Goal: Task Accomplishment & Management: Use online tool/utility

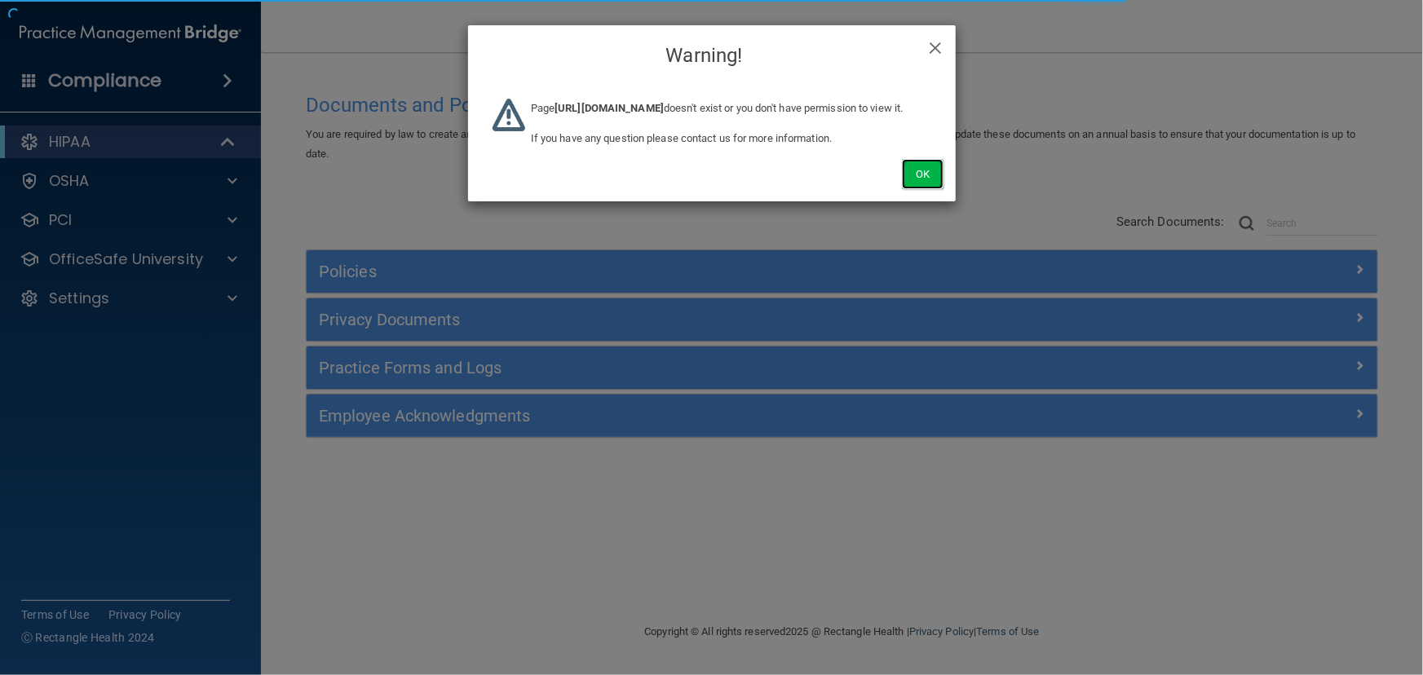
click at [933, 189] on button "Ok" at bounding box center [922, 174] width 41 height 30
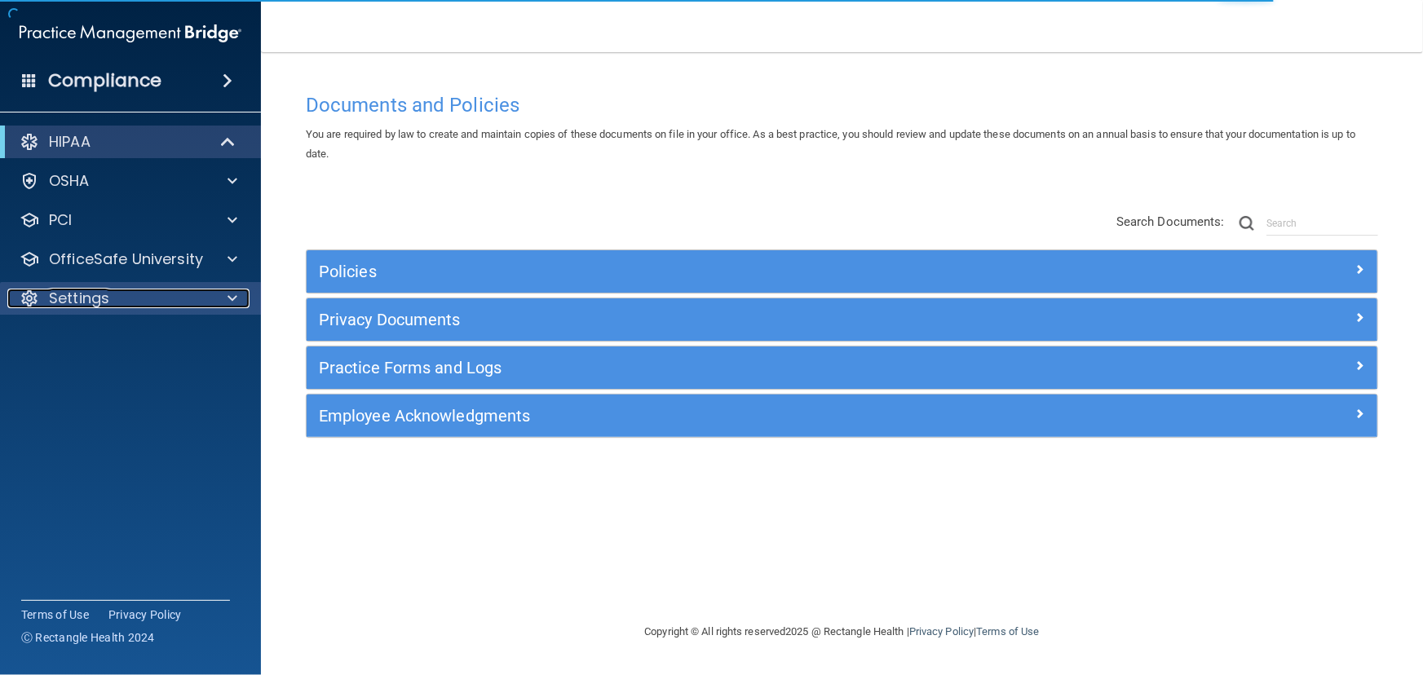
click at [202, 302] on div "Settings" at bounding box center [108, 299] width 202 height 20
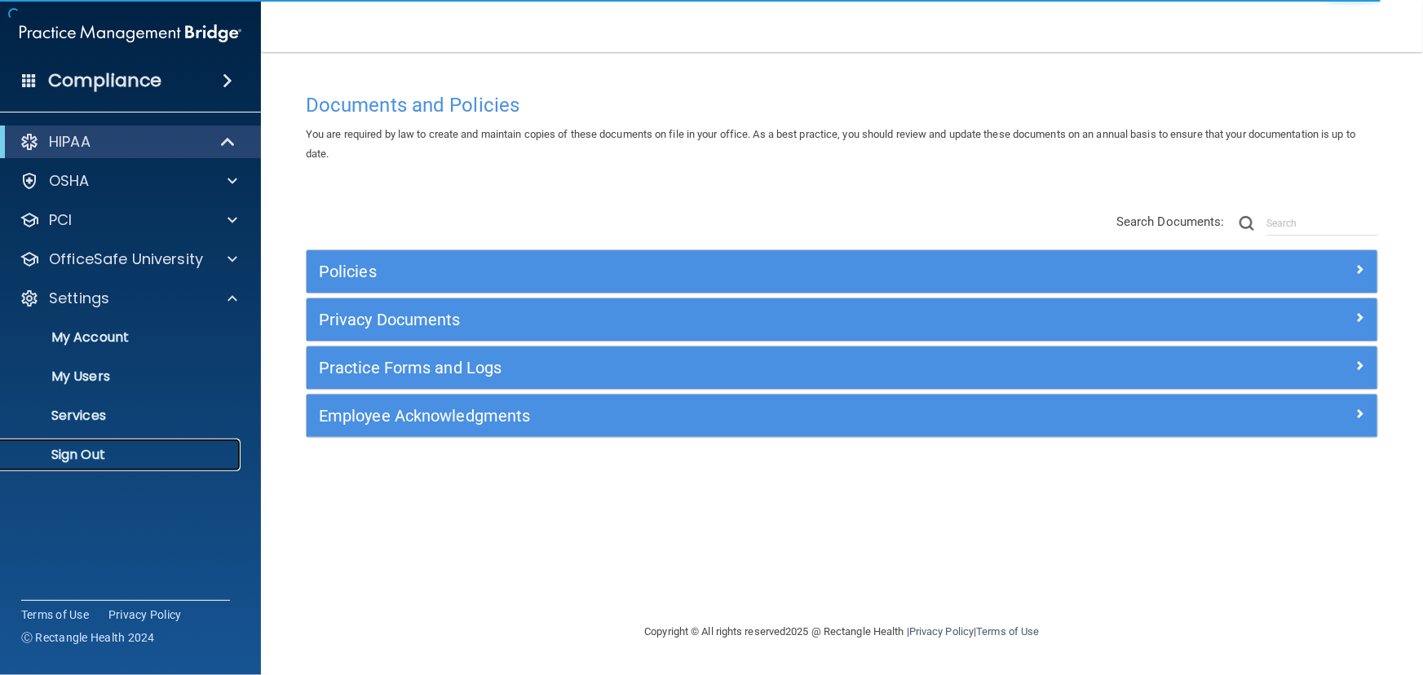
click at [180, 439] on link "Sign Out" at bounding box center [112, 455] width 257 height 33
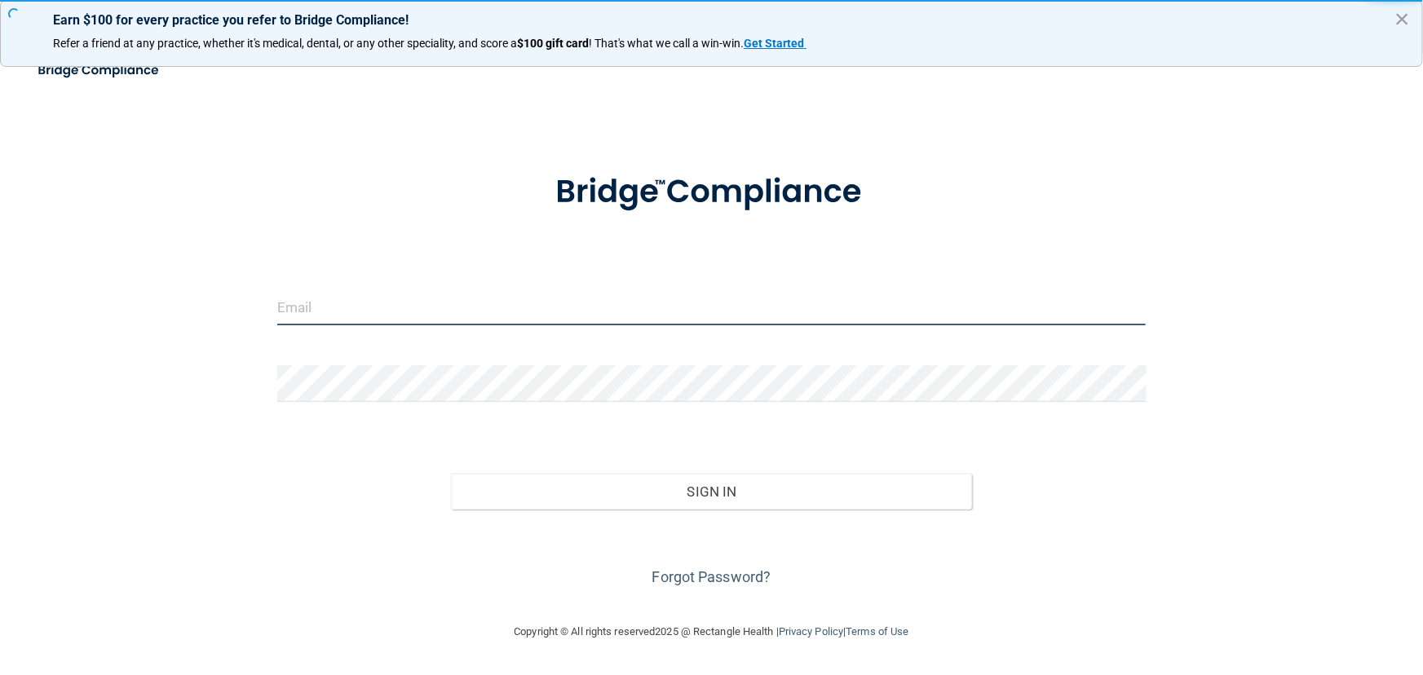
type input "[EMAIL_ADDRESS][DOMAIN_NAME]"
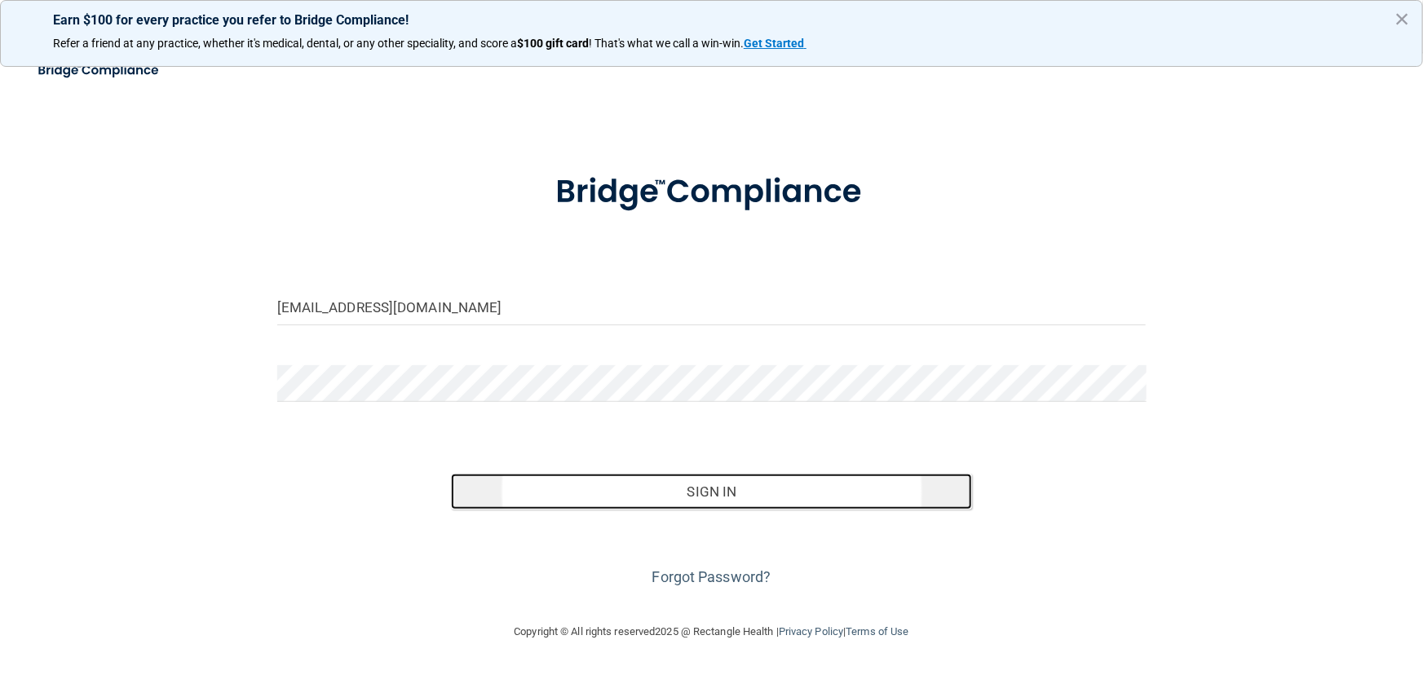
click at [605, 476] on button "Sign In" at bounding box center [711, 492] width 521 height 36
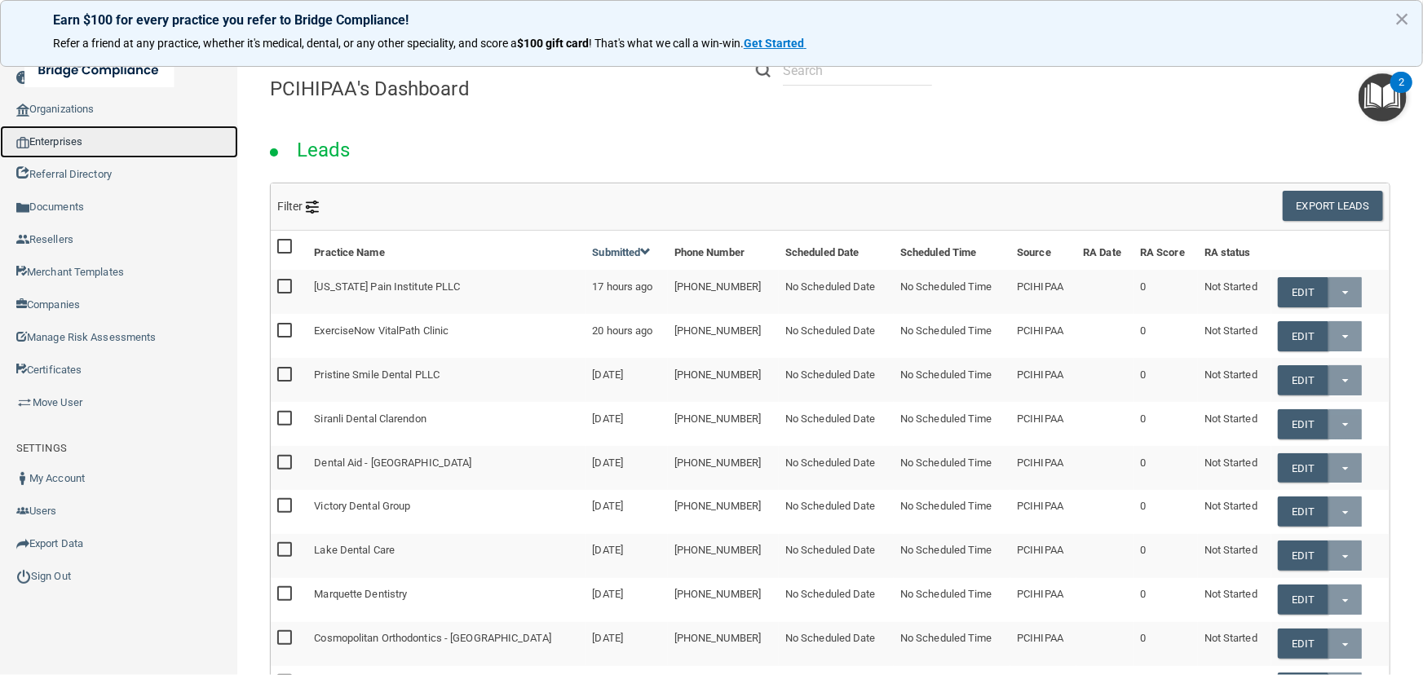
click at [99, 147] on link "Enterprises" at bounding box center [119, 142] width 238 height 33
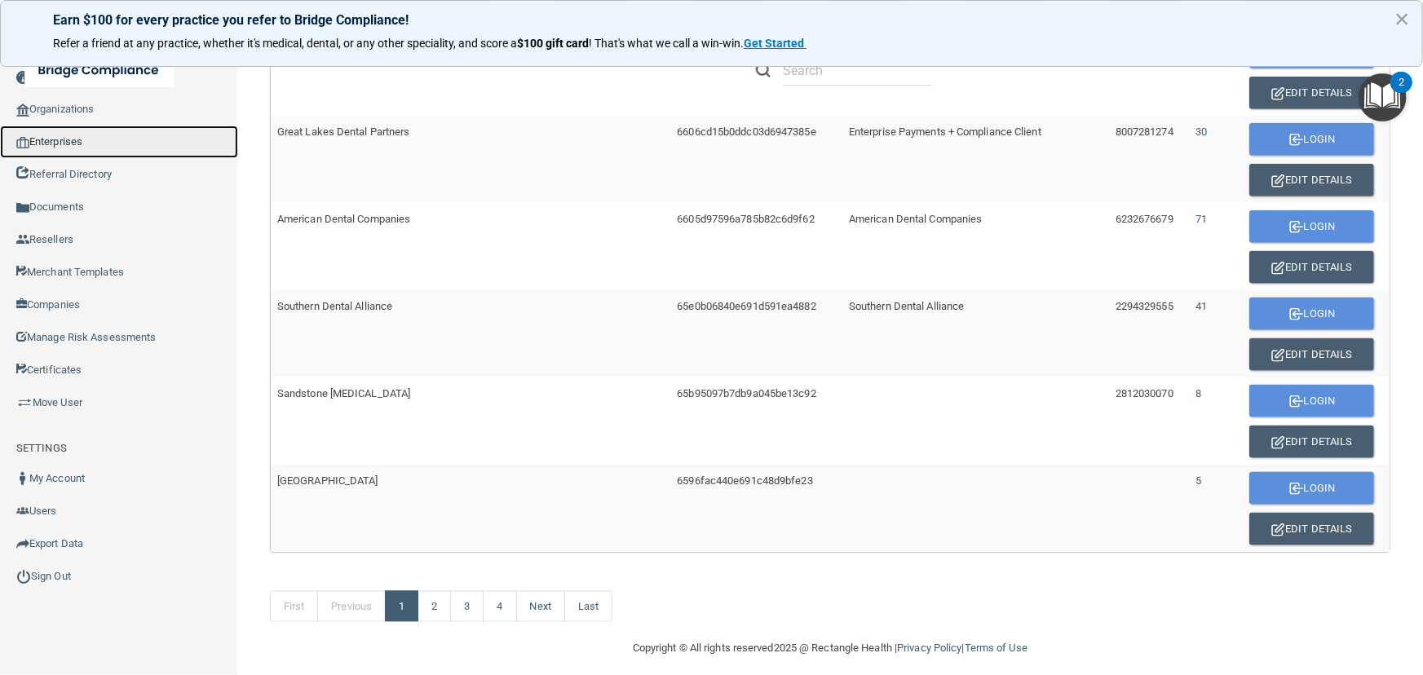
scroll to position [986, 0]
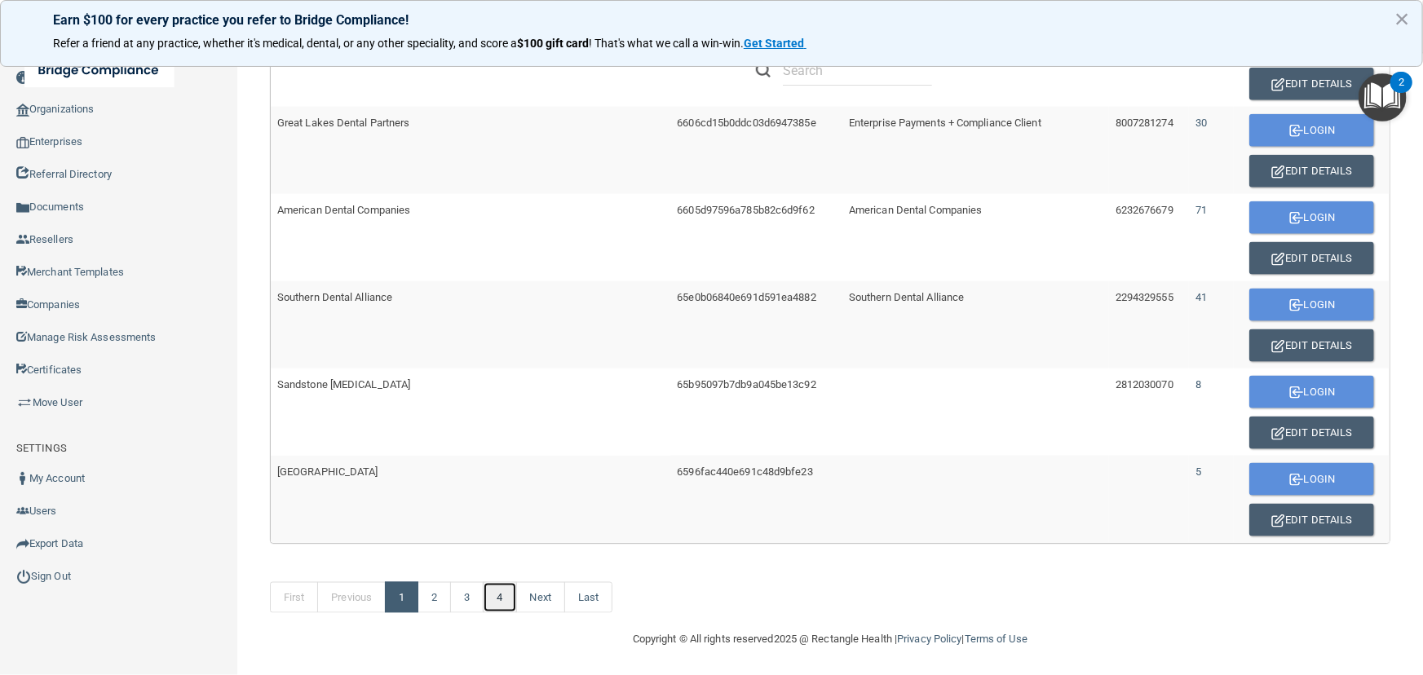
click at [489, 604] on link "4" at bounding box center [499, 597] width 33 height 31
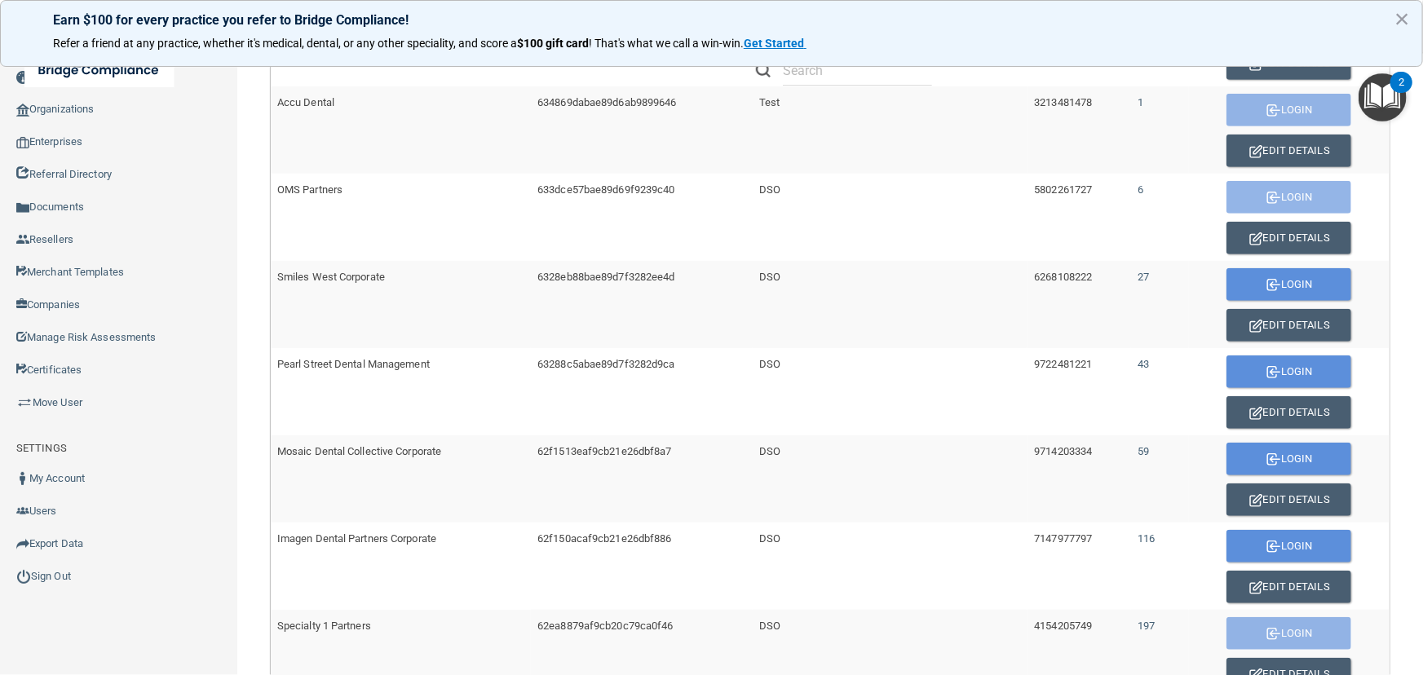
scroll to position [519, 0]
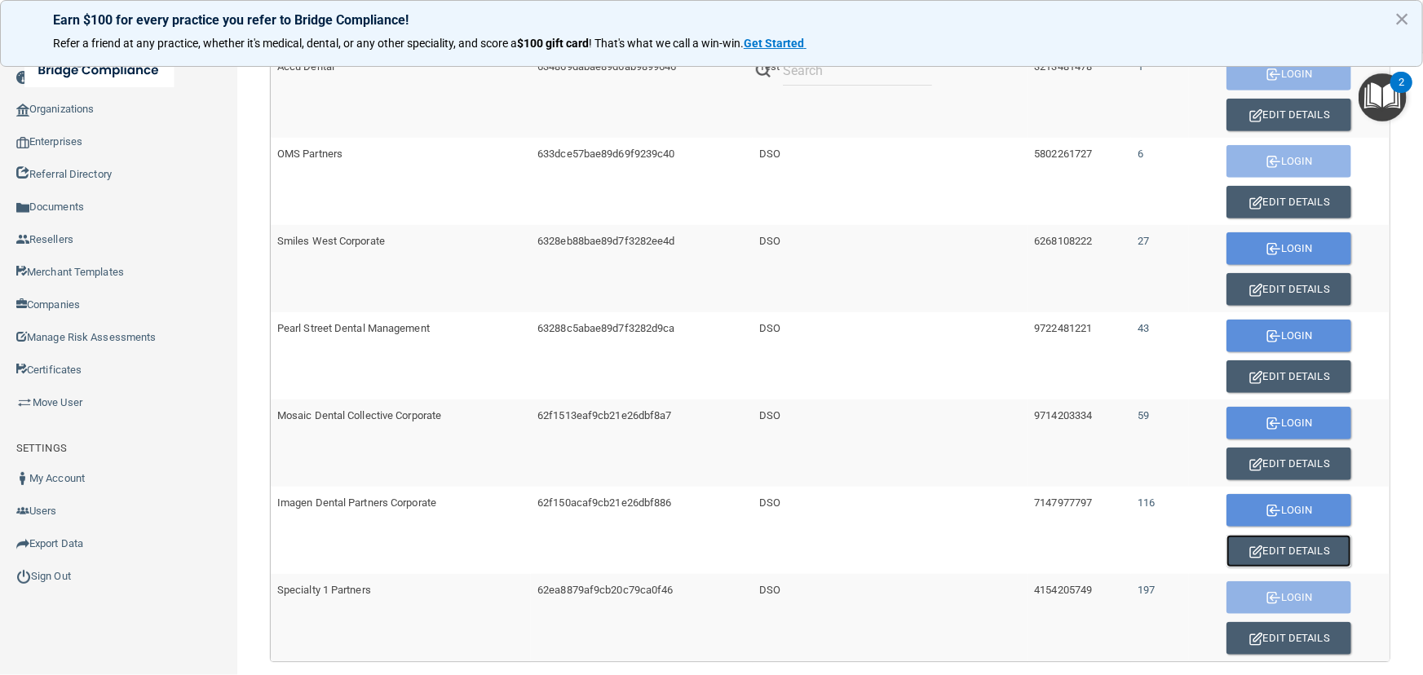
click at [1298, 541] on button "Edit Details" at bounding box center [1289, 551] width 125 height 33
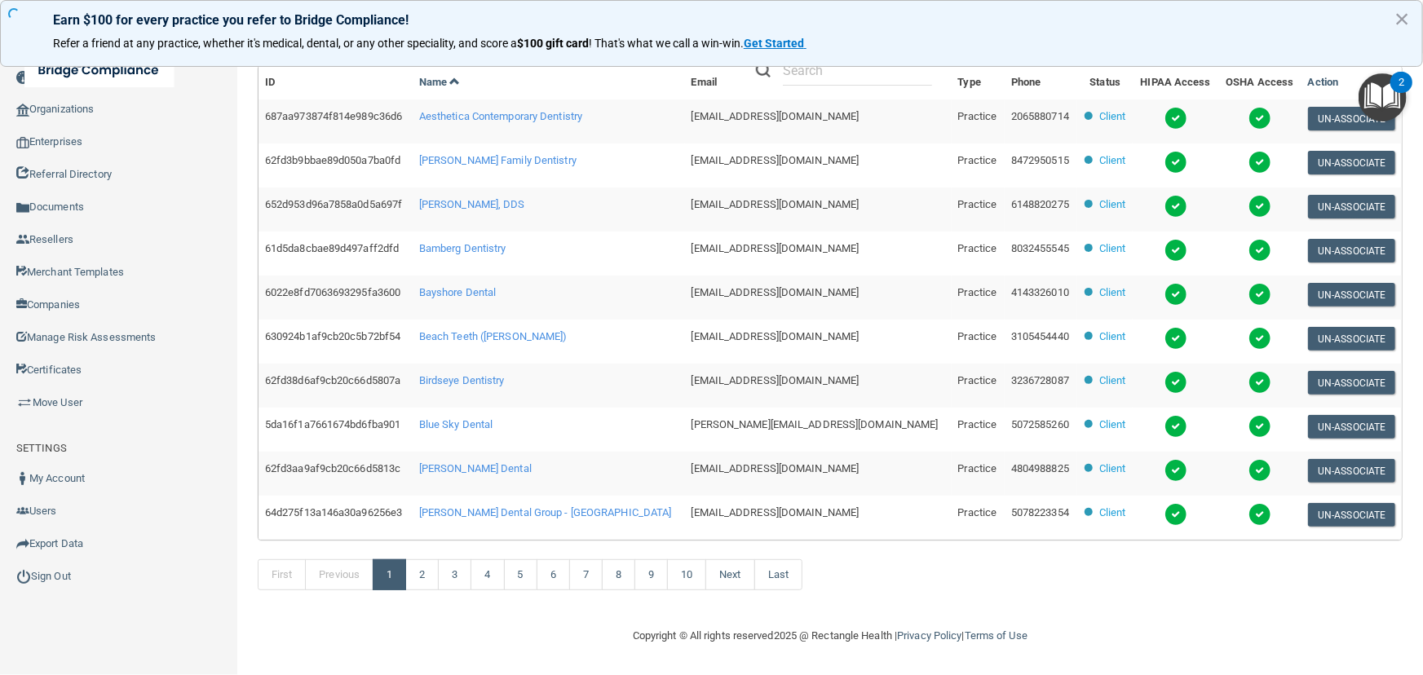
scroll to position [471, 0]
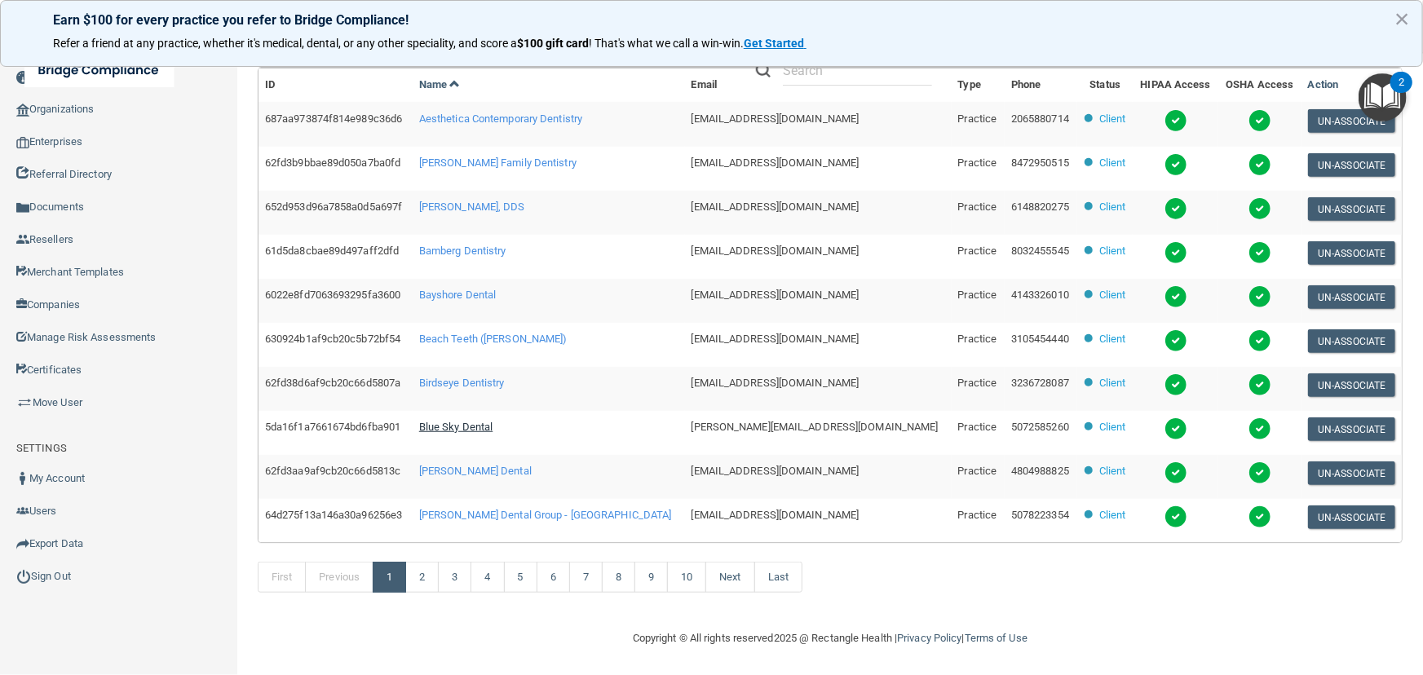
click at [493, 431] on span "Blue Sky Dental" at bounding box center [456, 427] width 74 height 12
click at [505, 377] on span "Birdseye Dentistry" at bounding box center [462, 383] width 86 height 12
click at [529, 511] on span "[PERSON_NAME] Dental Group - [GEOGRAPHIC_DATA]" at bounding box center [545, 515] width 253 height 12
click at [430, 577] on link "2" at bounding box center [421, 577] width 33 height 31
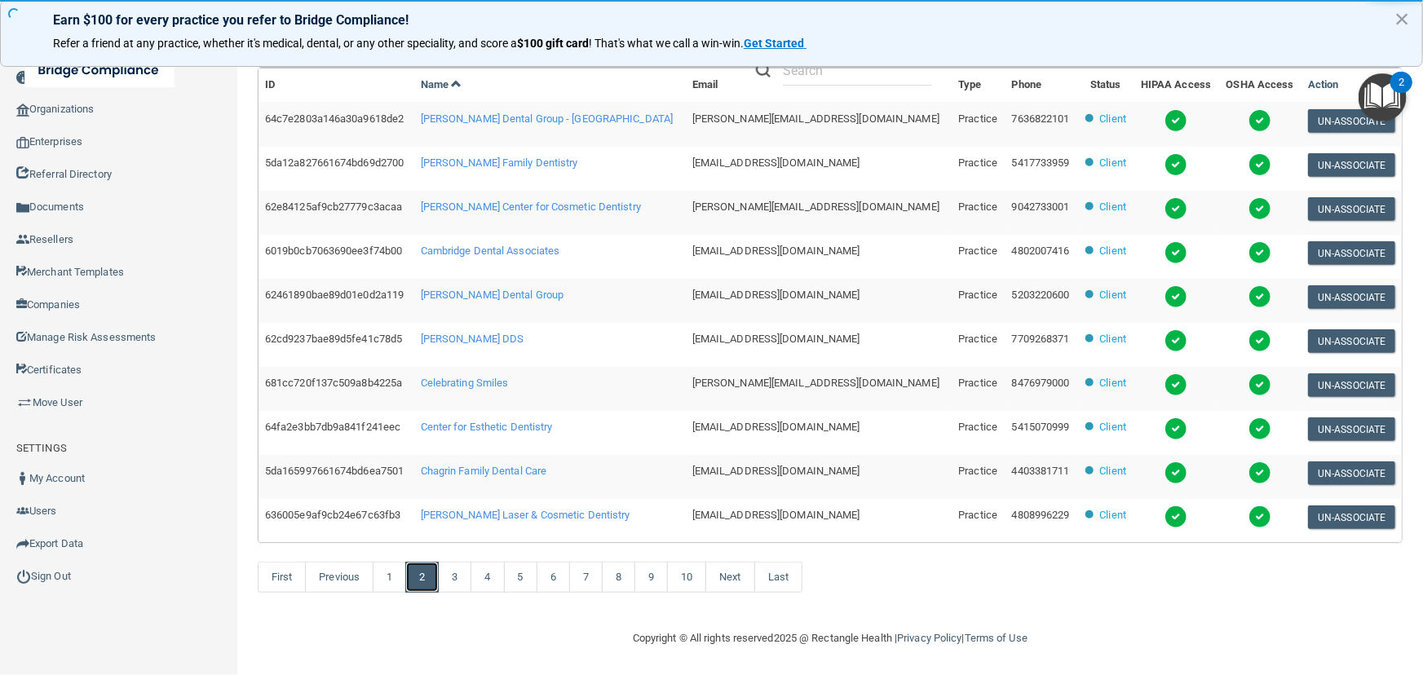
scroll to position [8, 0]
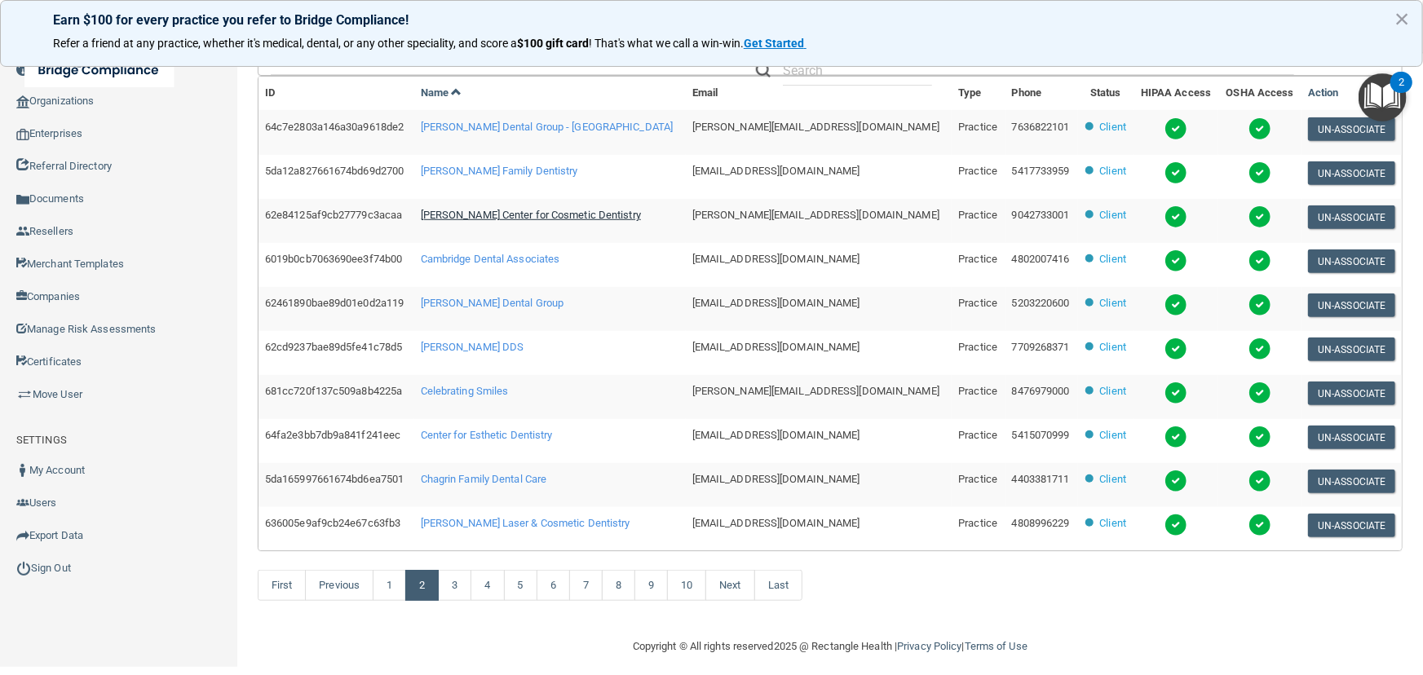
click at [537, 212] on span "Burgess Center for Cosmetic Dentistry" at bounding box center [531, 215] width 220 height 12
click at [484, 345] on span "Casey Hart DDS" at bounding box center [473, 347] width 104 height 12
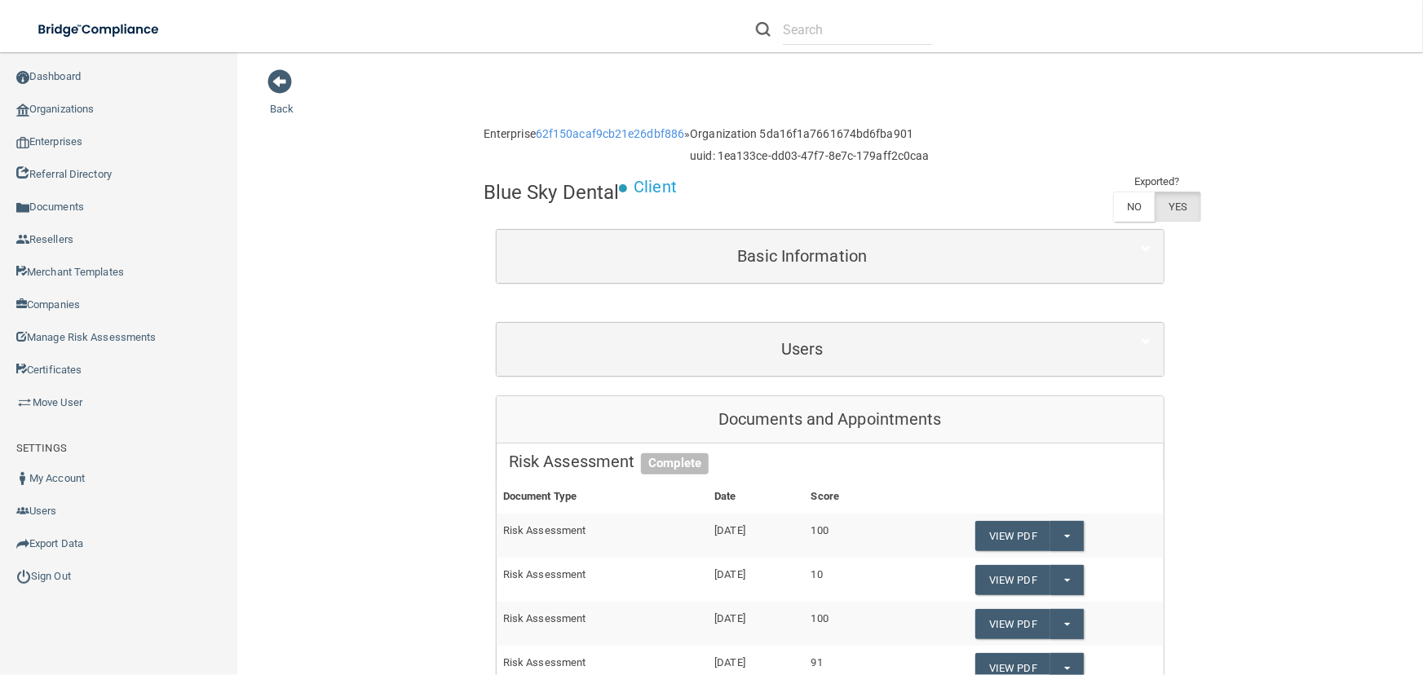
click at [684, 325] on div "Users" at bounding box center [830, 349] width 667 height 53
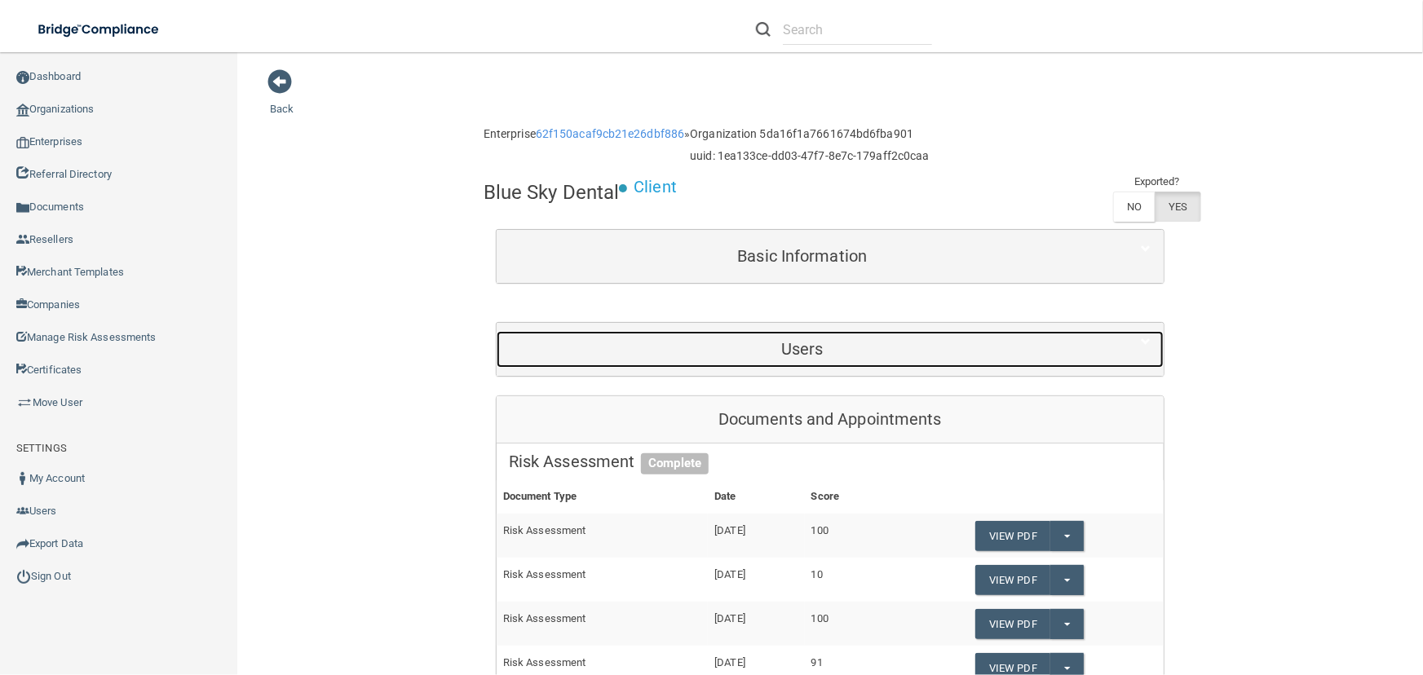
click at [696, 340] on h5 "Users" at bounding box center [802, 349] width 587 height 18
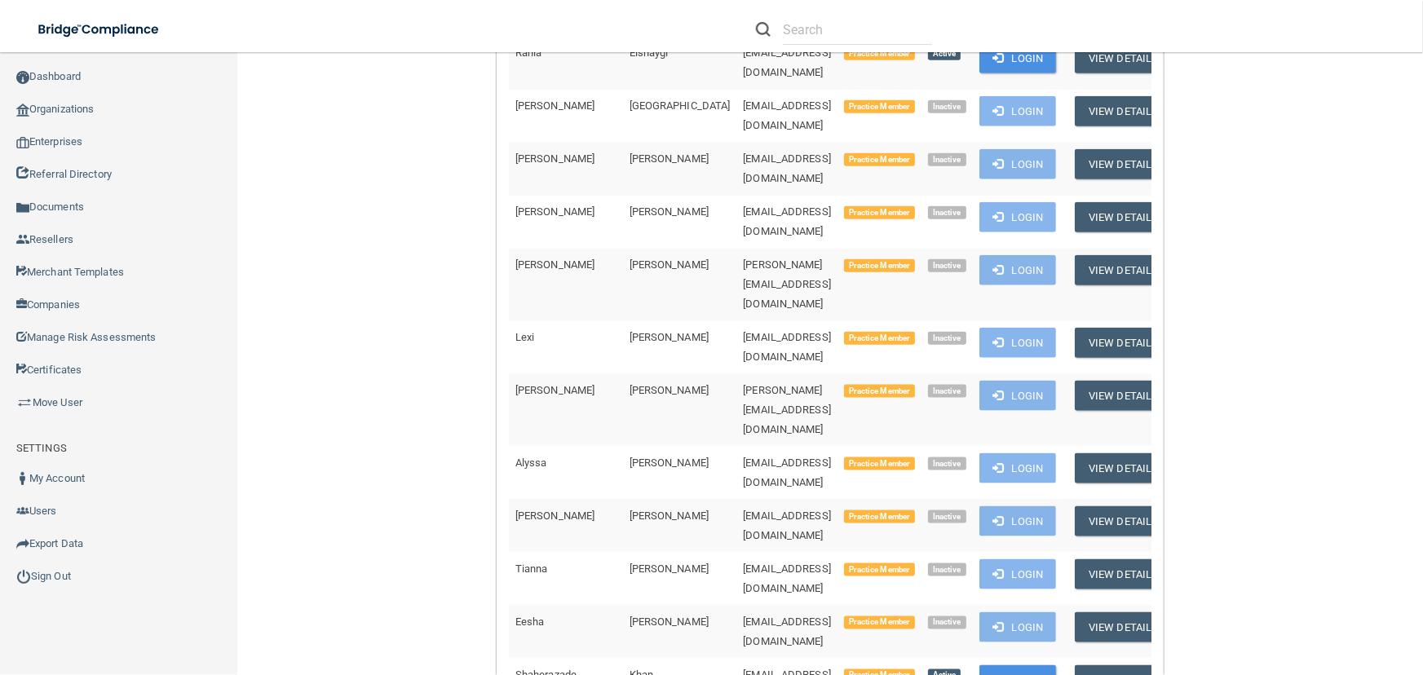
scroll to position [1483, 0]
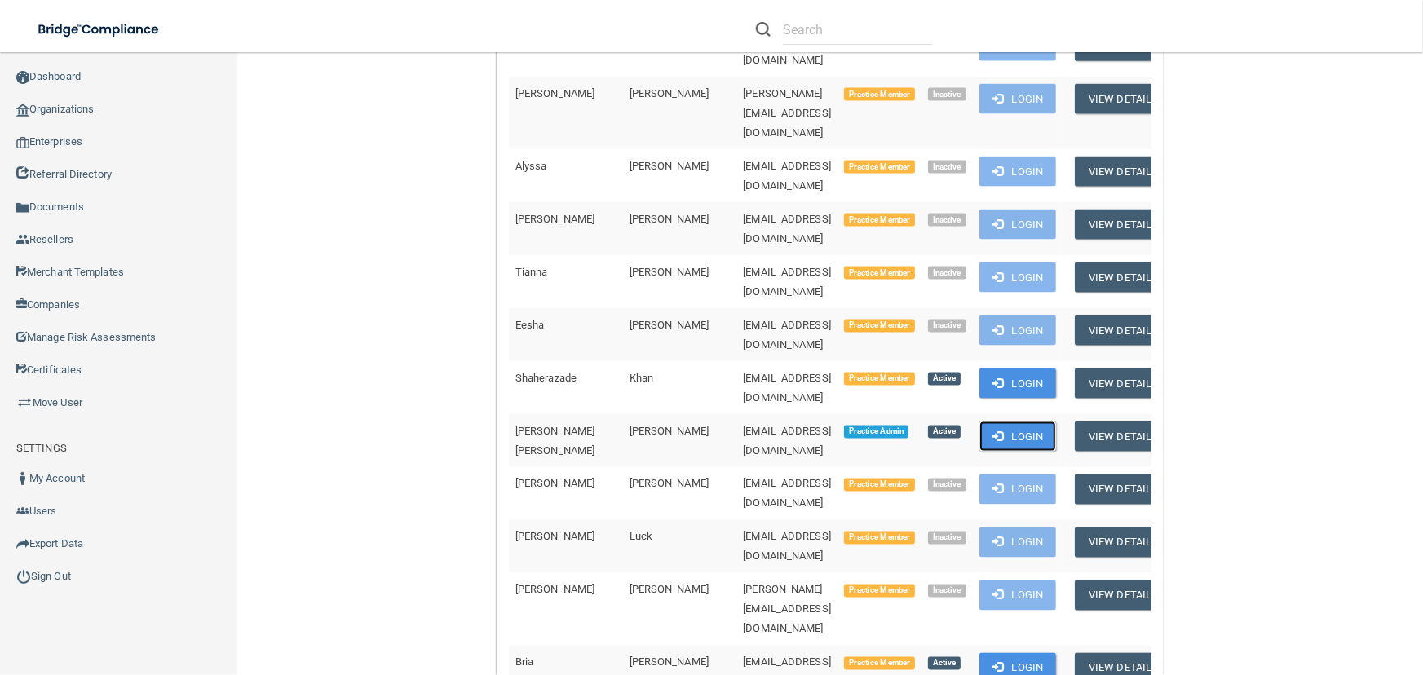
click at [1008, 422] on button "Login" at bounding box center [1018, 437] width 77 height 30
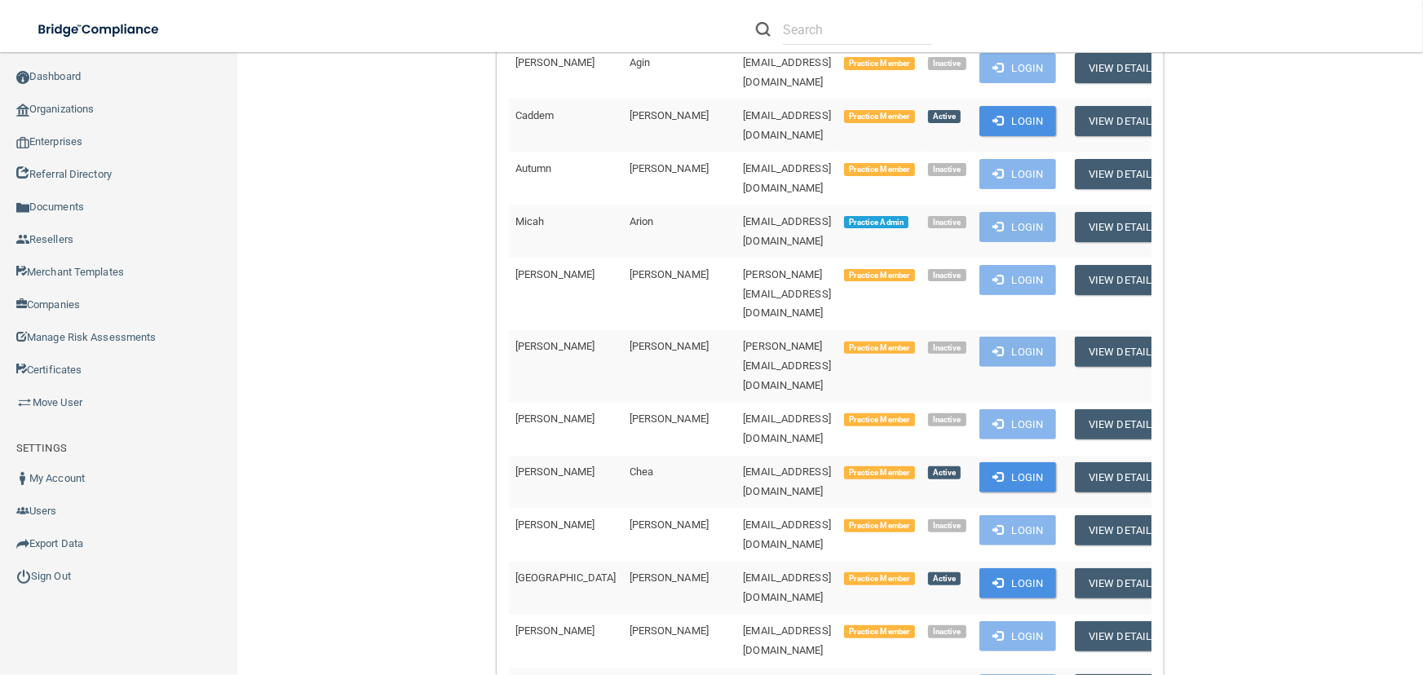
scroll to position [296, 0]
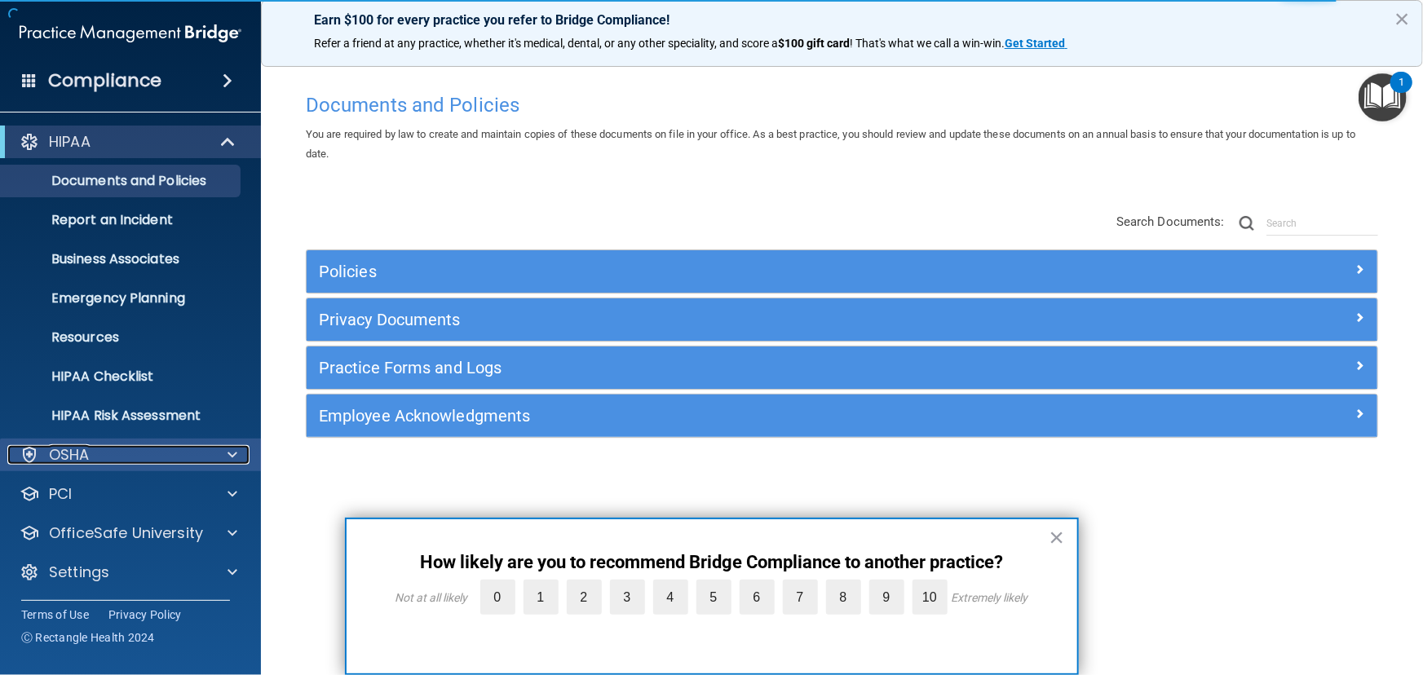
click at [190, 461] on div "OSHA" at bounding box center [108, 455] width 202 height 20
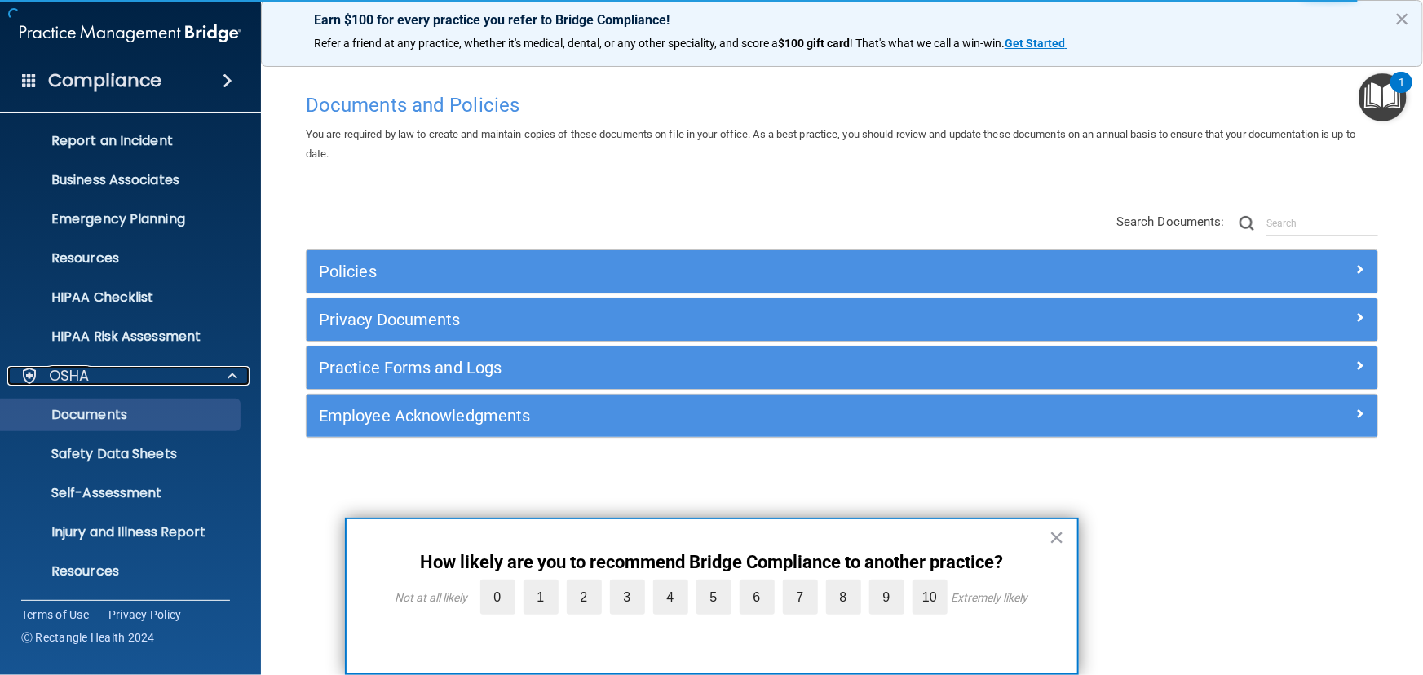
scroll to position [196, 0]
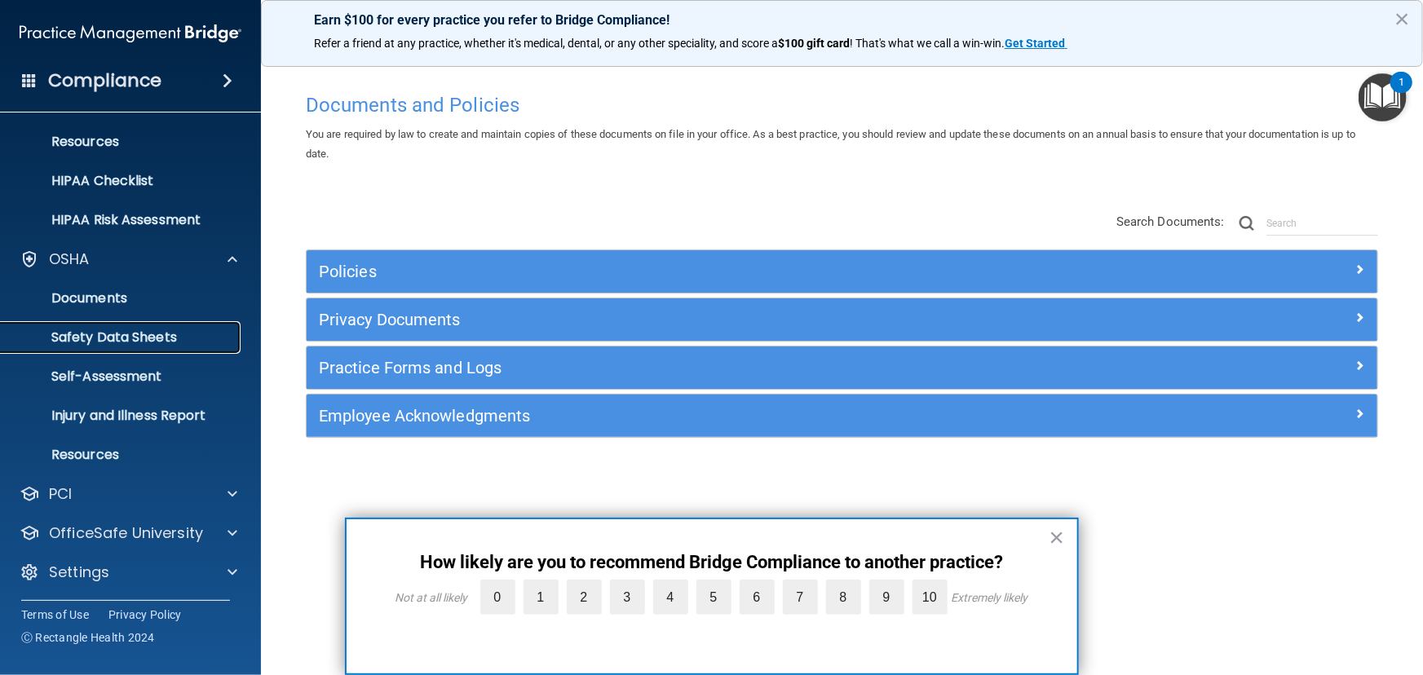
click at [161, 334] on p "Safety Data Sheets" at bounding box center [122, 338] width 223 height 16
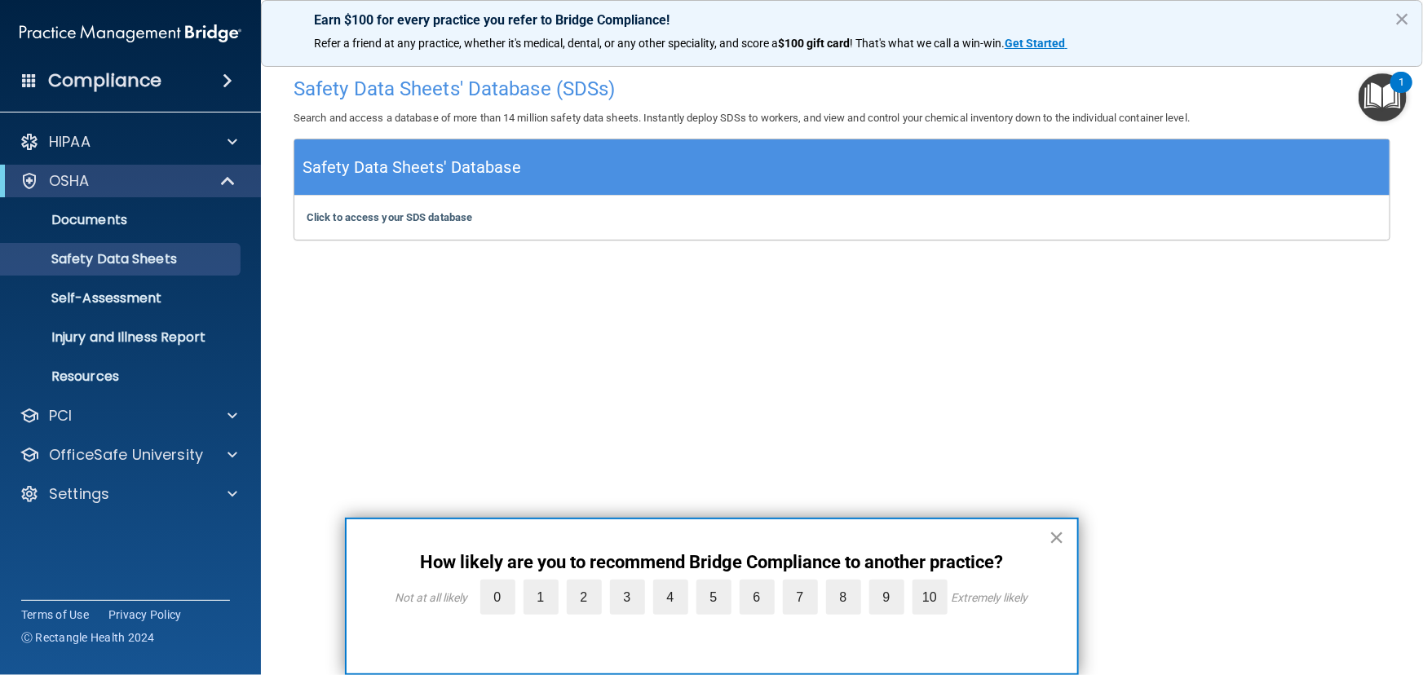
click at [1054, 539] on button "×" at bounding box center [1057, 537] width 15 height 26
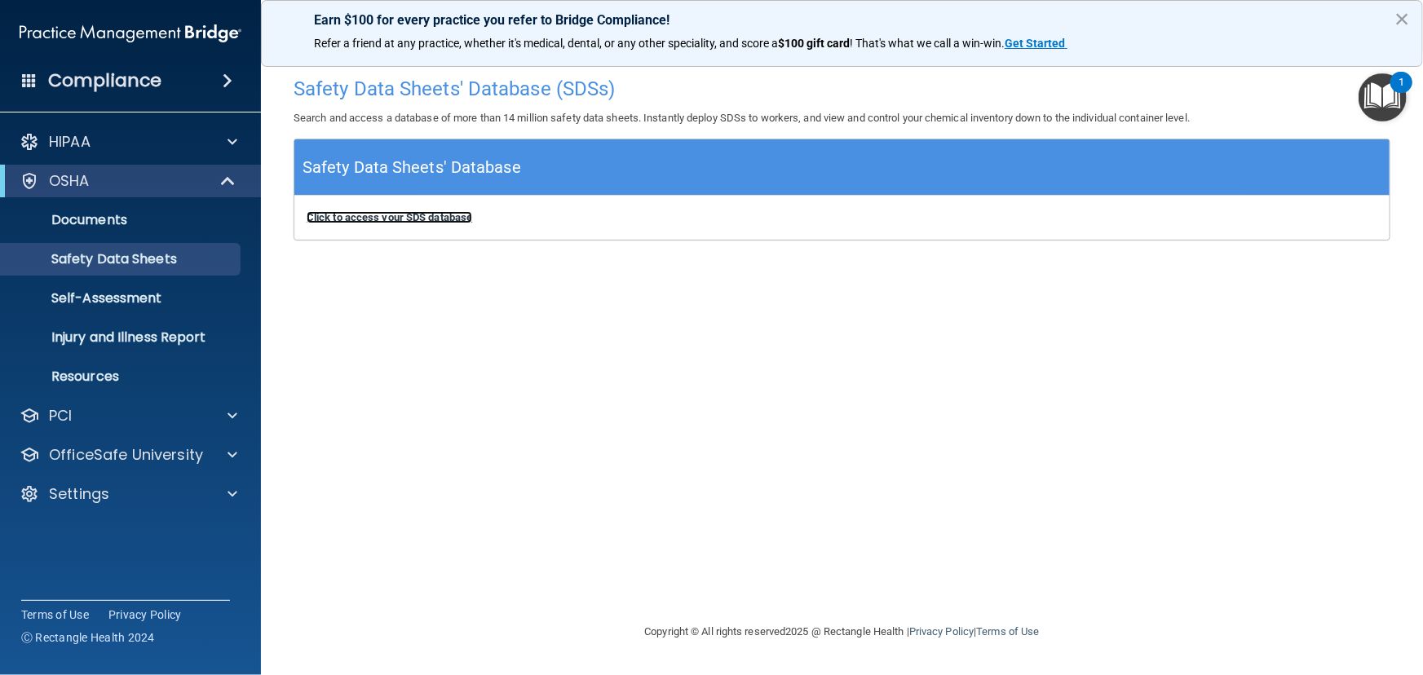
click at [312, 222] on b "Click to access your SDS database" at bounding box center [390, 217] width 166 height 12
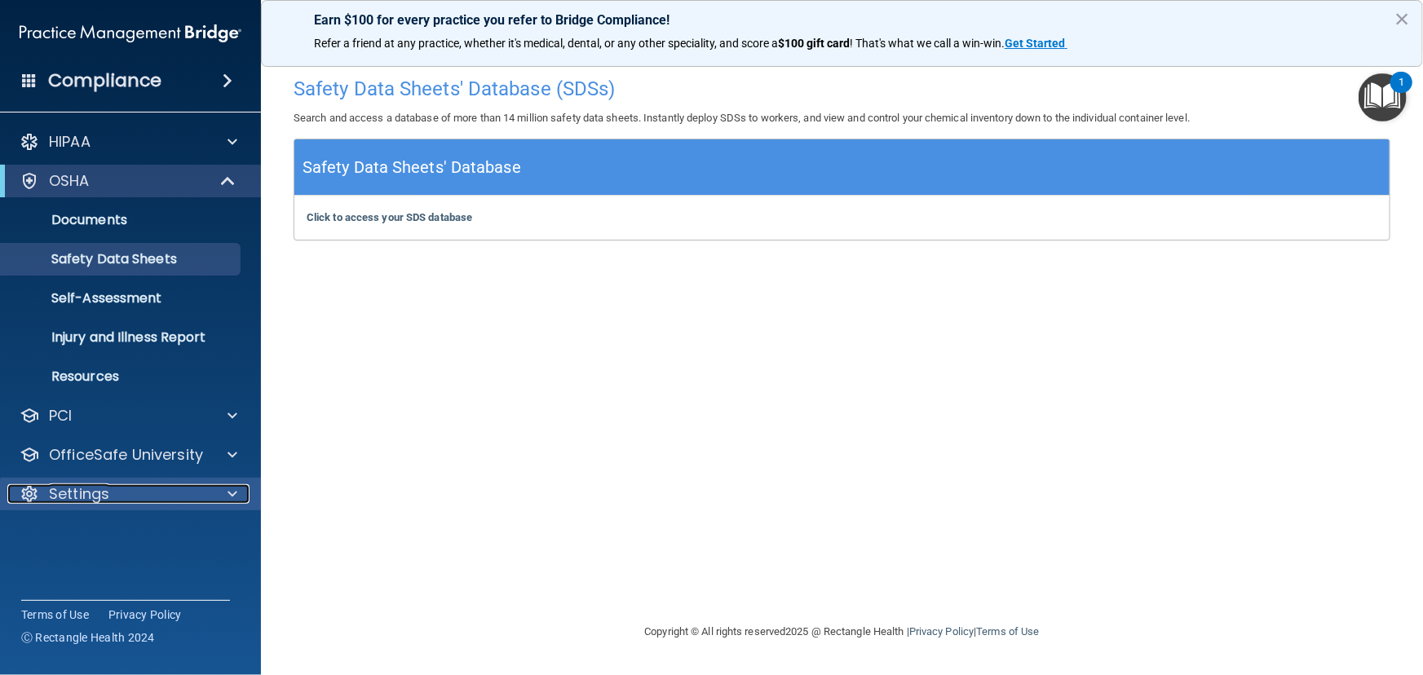
click at [83, 495] on p "Settings" at bounding box center [79, 494] width 60 height 20
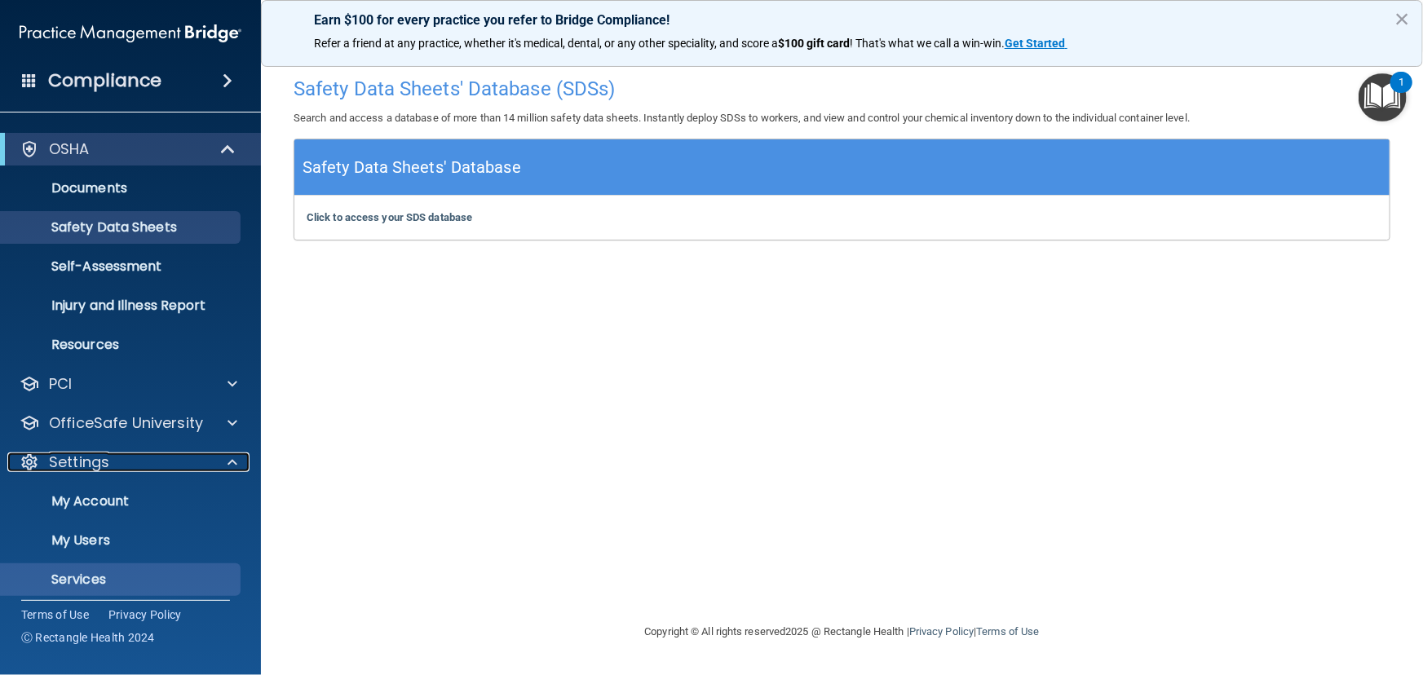
scroll to position [71, 0]
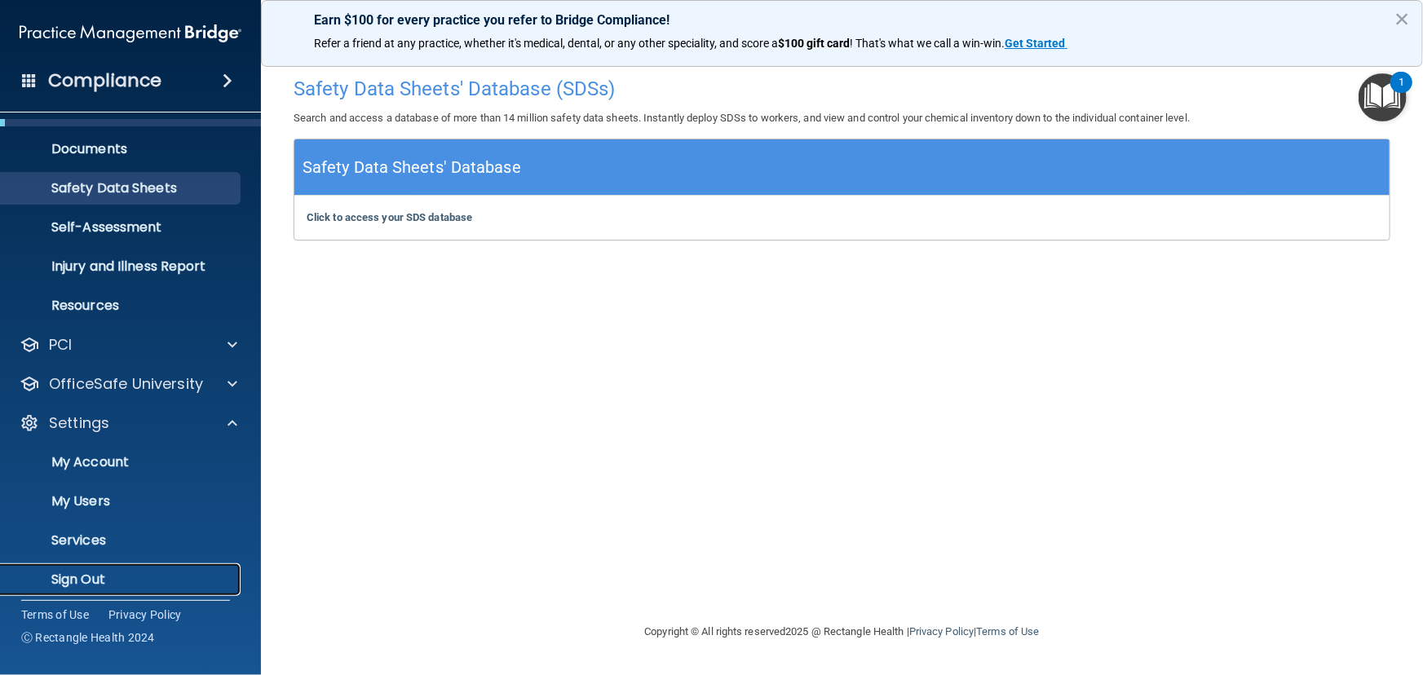
click at [135, 586] on p "Sign Out" at bounding box center [122, 580] width 223 height 16
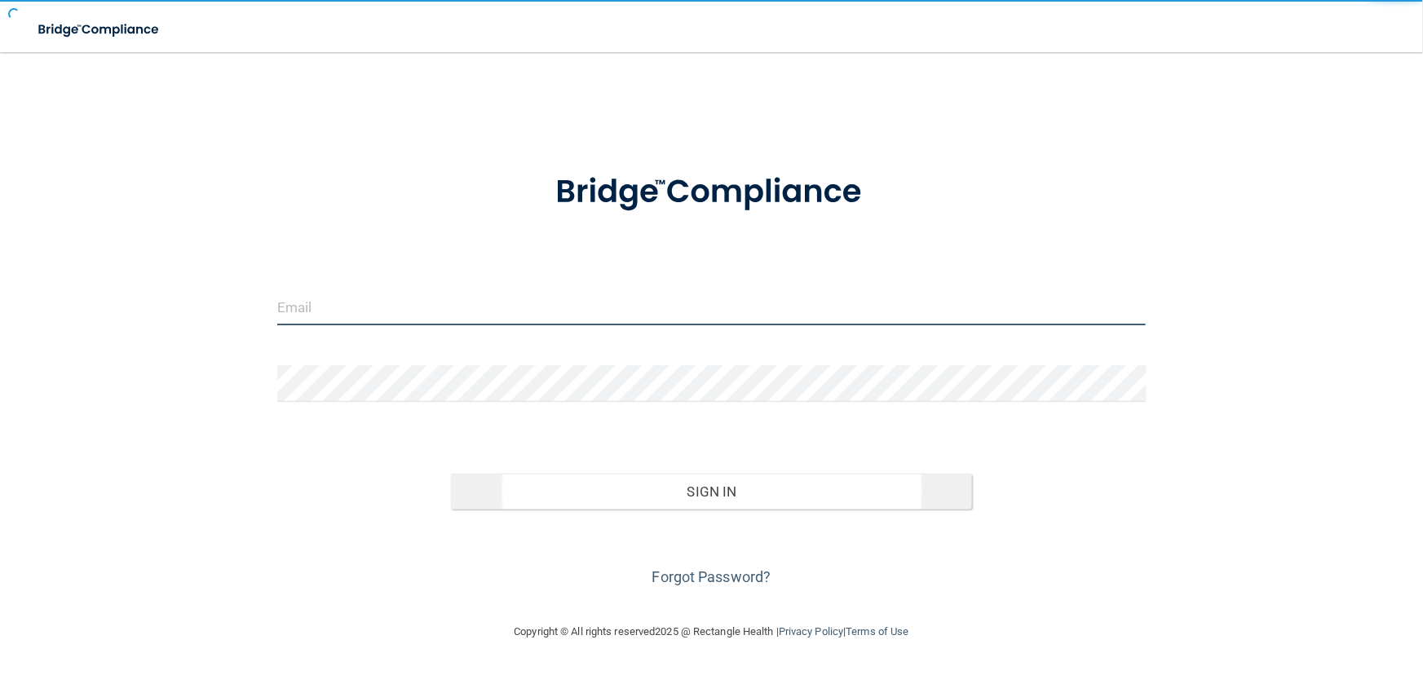
type input "avan@rectanglehealth.com"
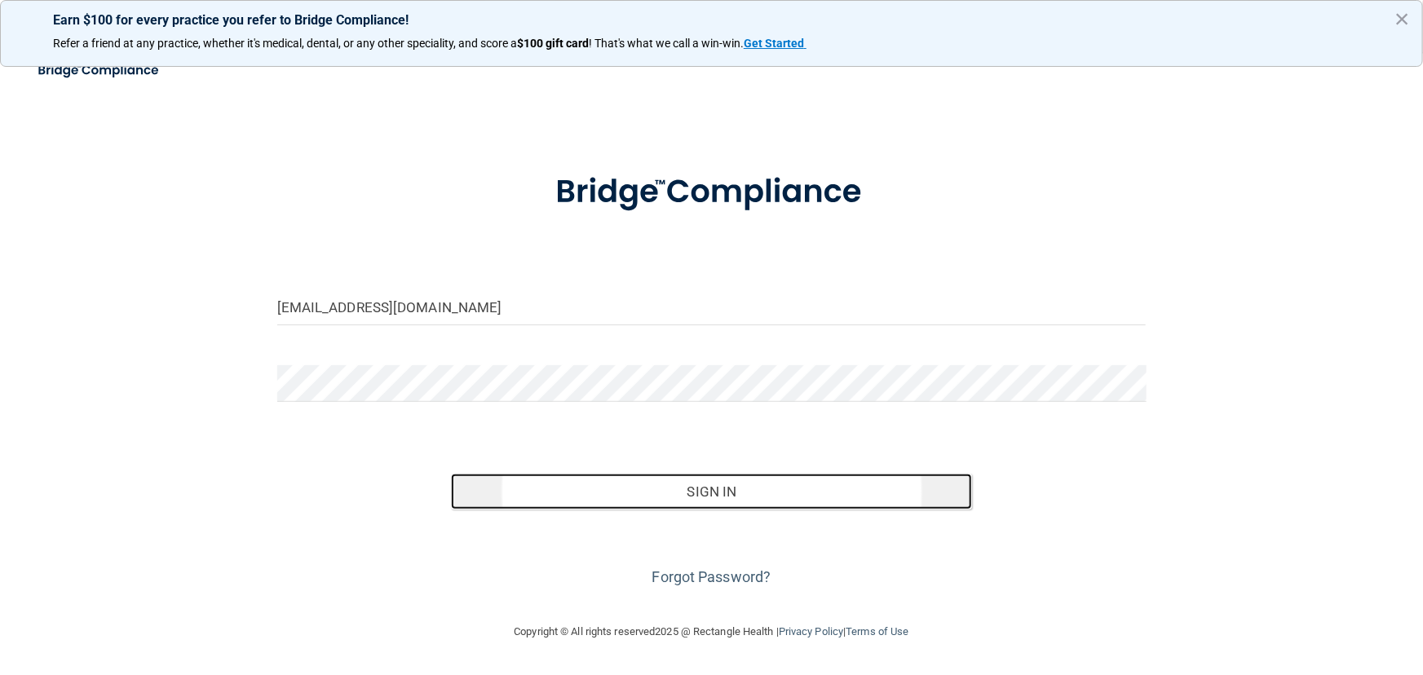
click at [753, 478] on button "Sign In" at bounding box center [711, 492] width 521 height 36
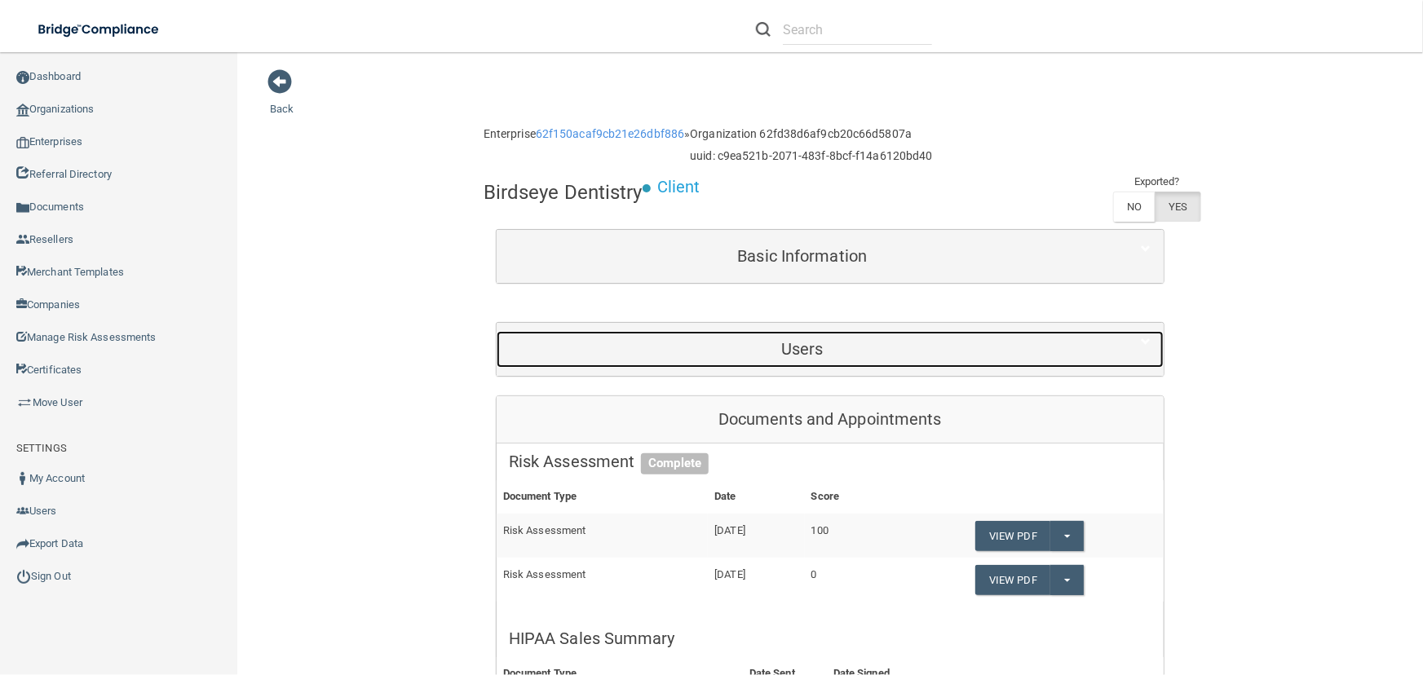
click at [686, 331] on div "Users" at bounding box center [803, 349] width 612 height 37
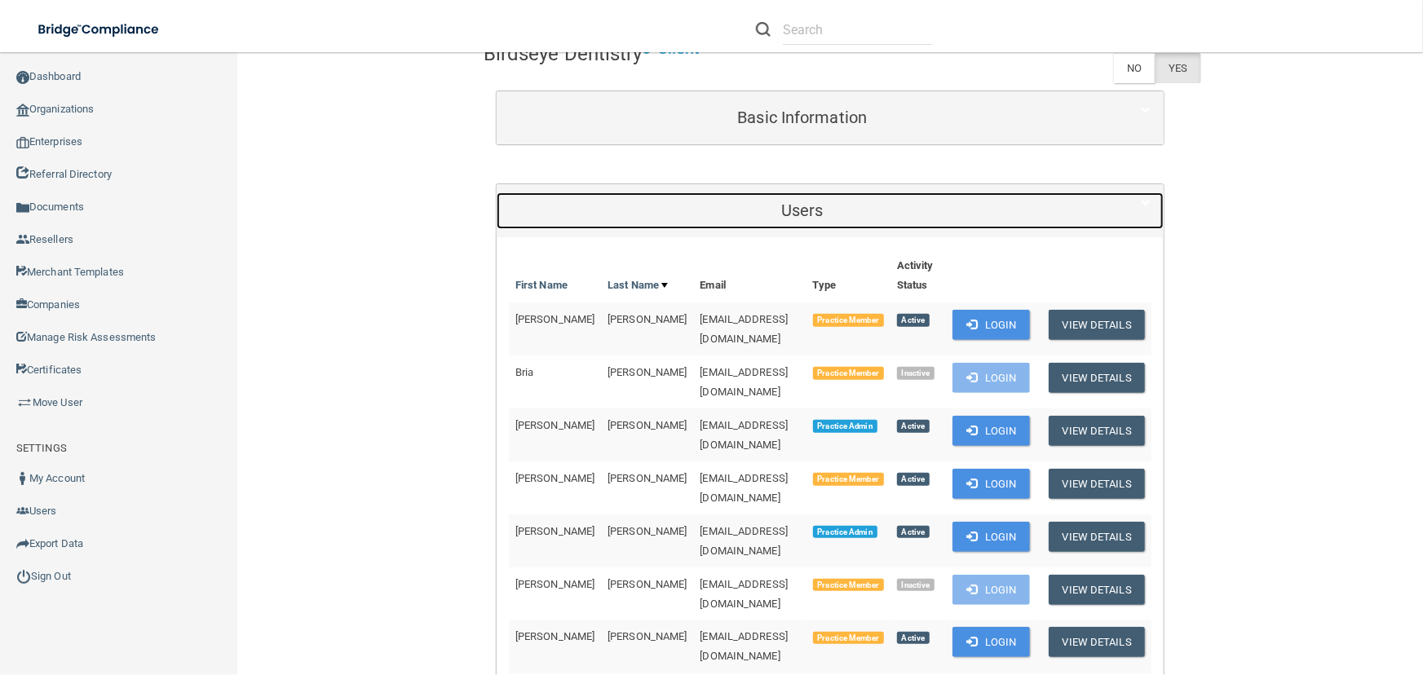
scroll to position [148, 0]
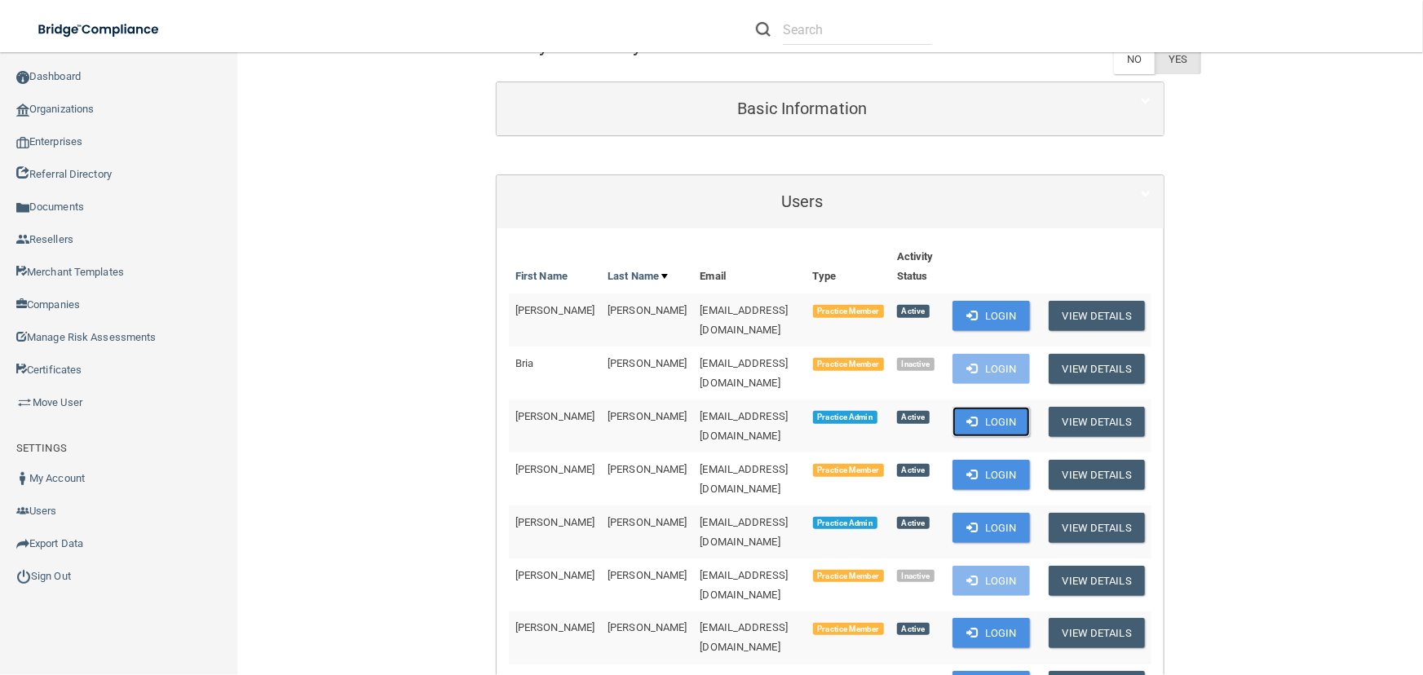
click at [1012, 407] on button "Login" at bounding box center [991, 422] width 77 height 30
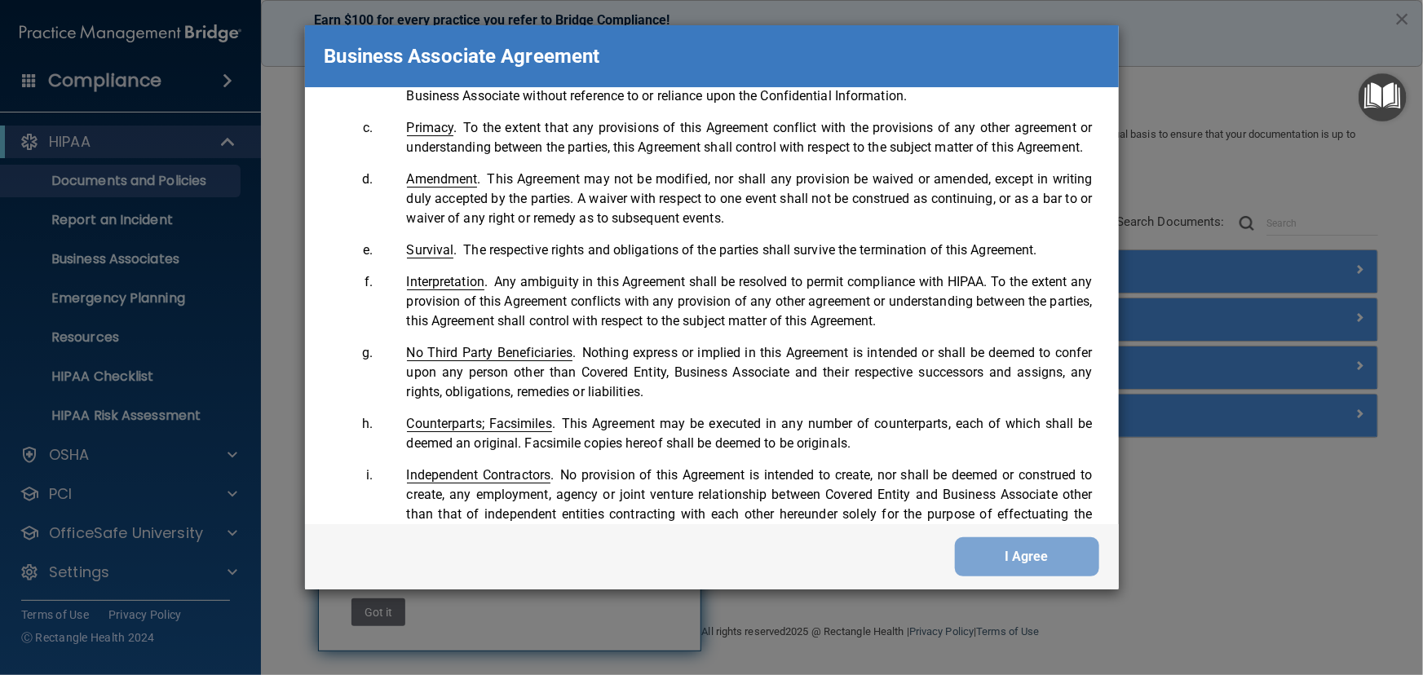
scroll to position [3307, 0]
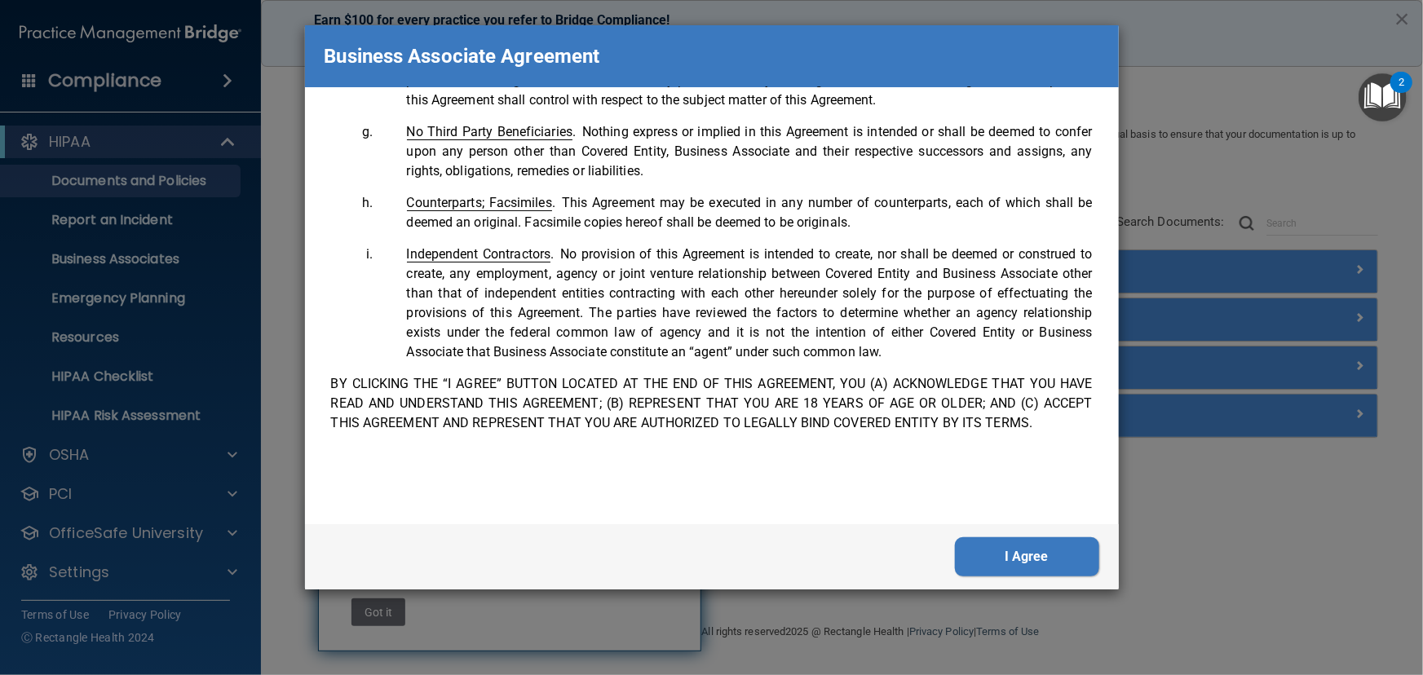
click at [1077, 555] on button "I Agree" at bounding box center [1027, 557] width 144 height 39
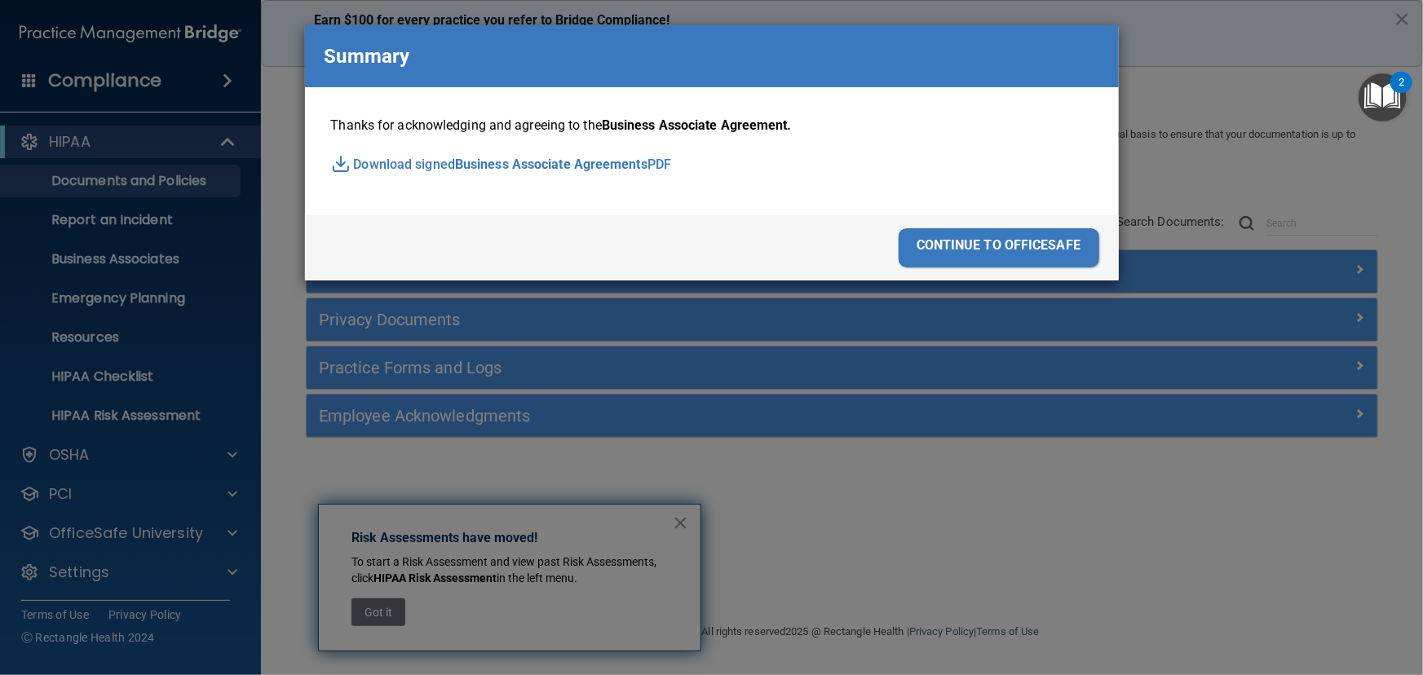
click at [1013, 252] on div "continue to officesafe" at bounding box center [999, 247] width 201 height 39
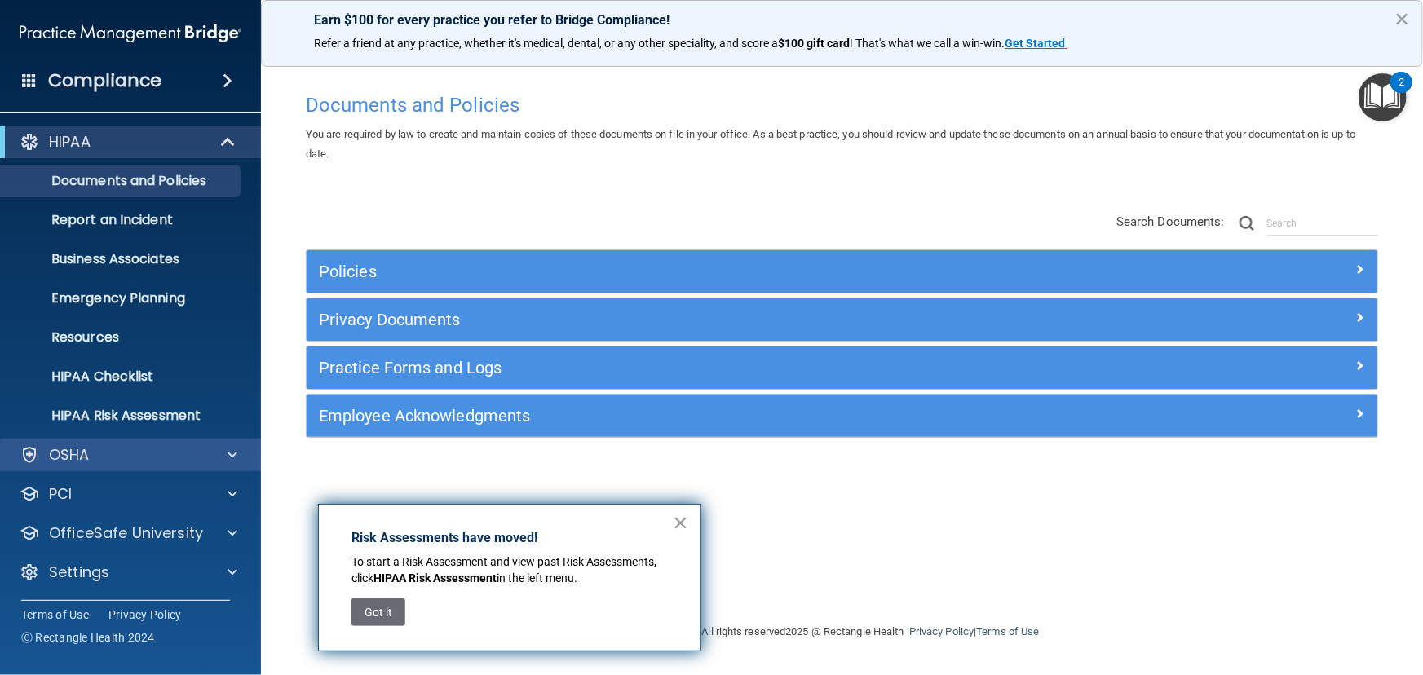
click at [121, 469] on div "OSHA" at bounding box center [131, 455] width 262 height 33
click at [139, 460] on div "OSHA" at bounding box center [108, 455] width 202 height 20
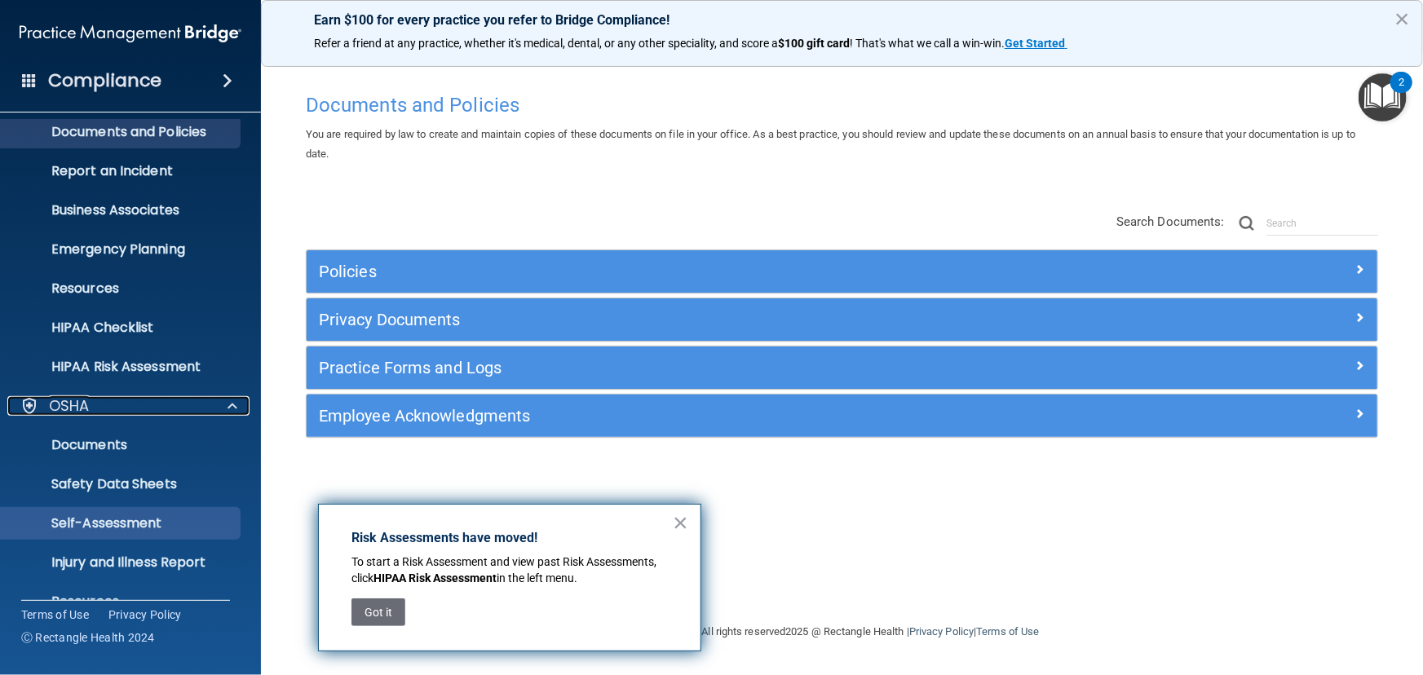
scroll to position [75, 0]
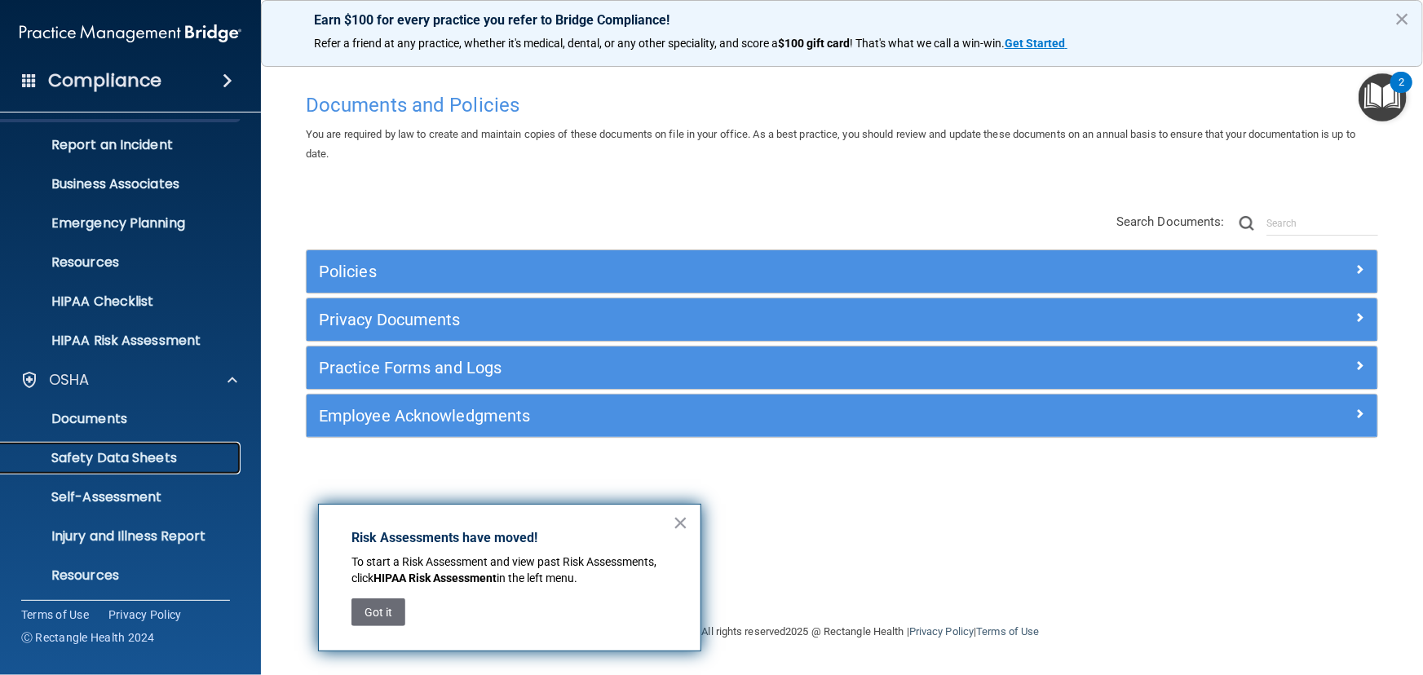
click at [147, 467] on link "Safety Data Sheets" at bounding box center [112, 458] width 257 height 33
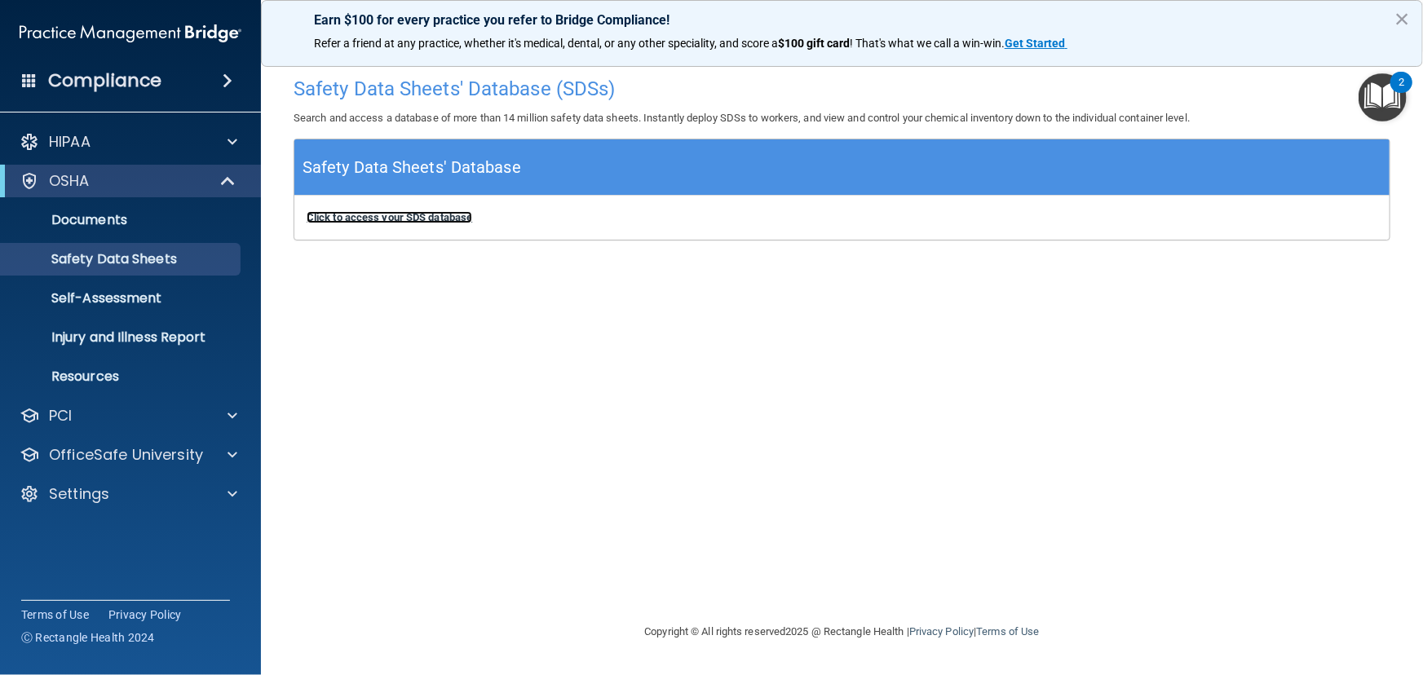
click at [429, 218] on b "Click to access your SDS database" at bounding box center [390, 217] width 166 height 12
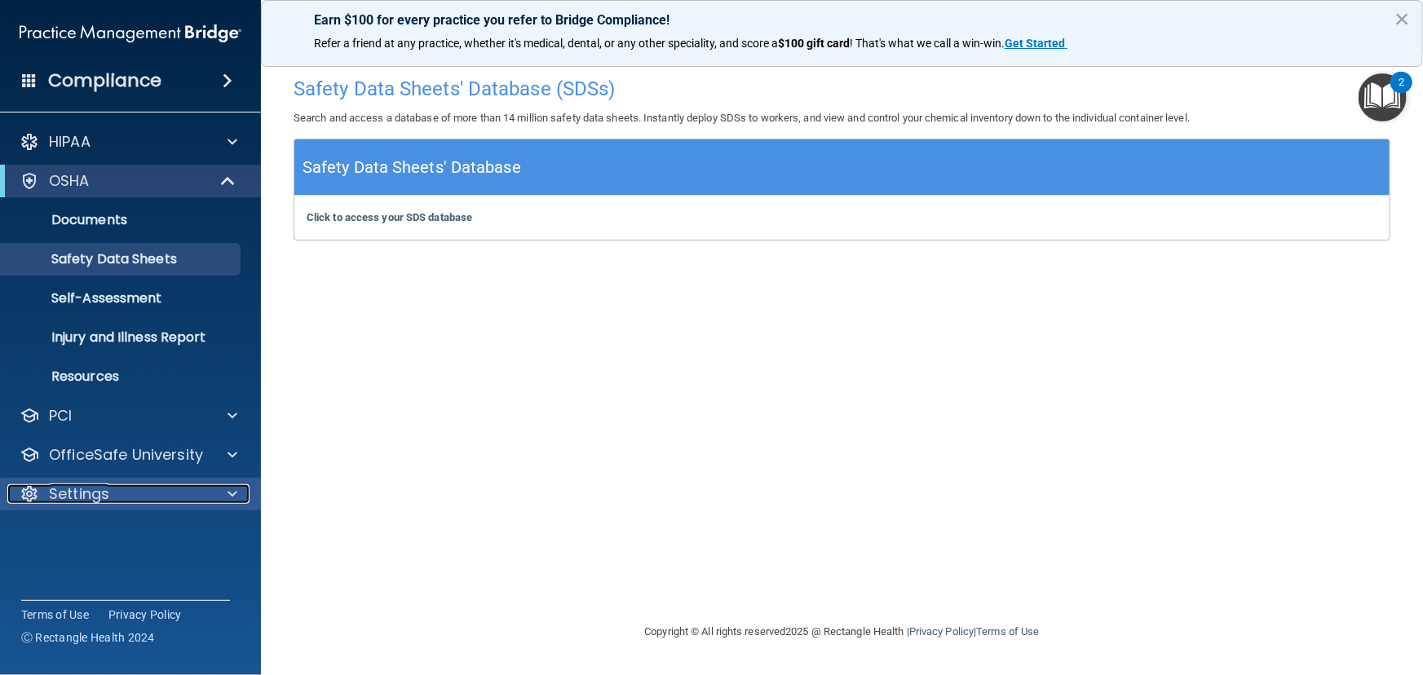
click at [179, 491] on div "Settings" at bounding box center [108, 494] width 202 height 20
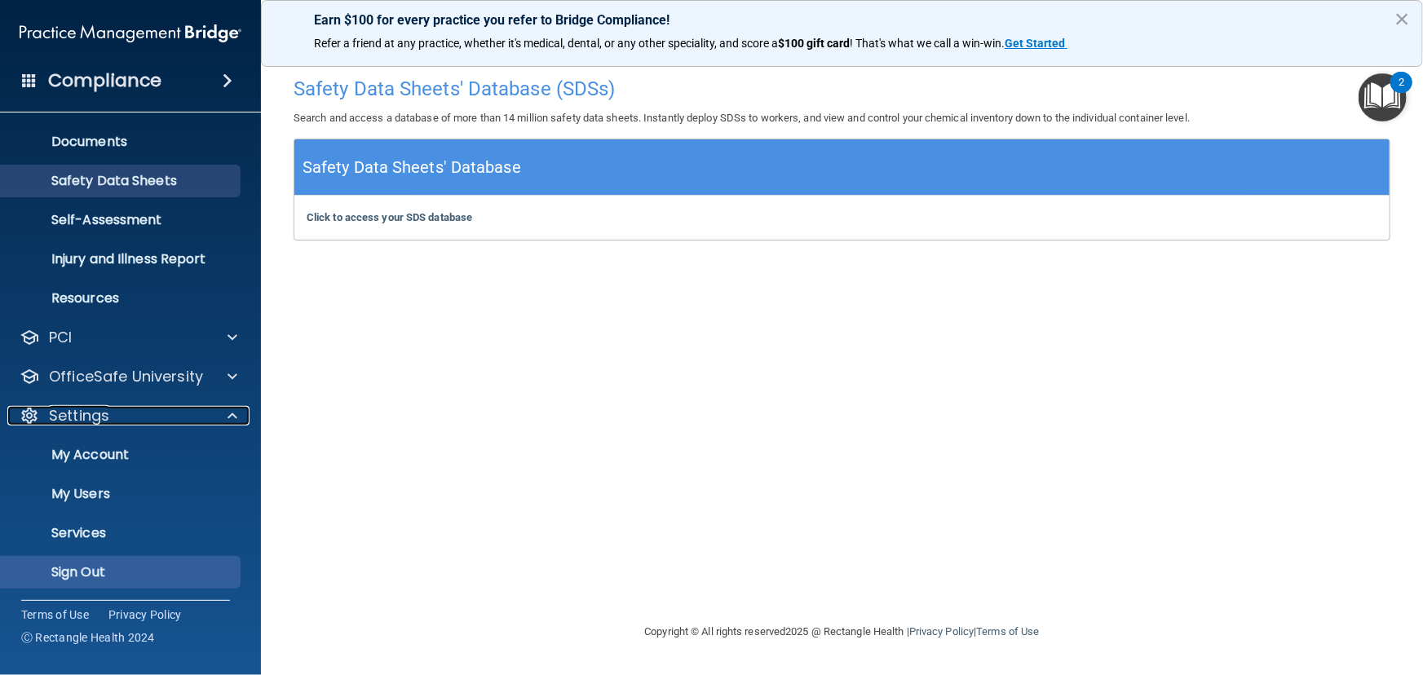
scroll to position [79, 0]
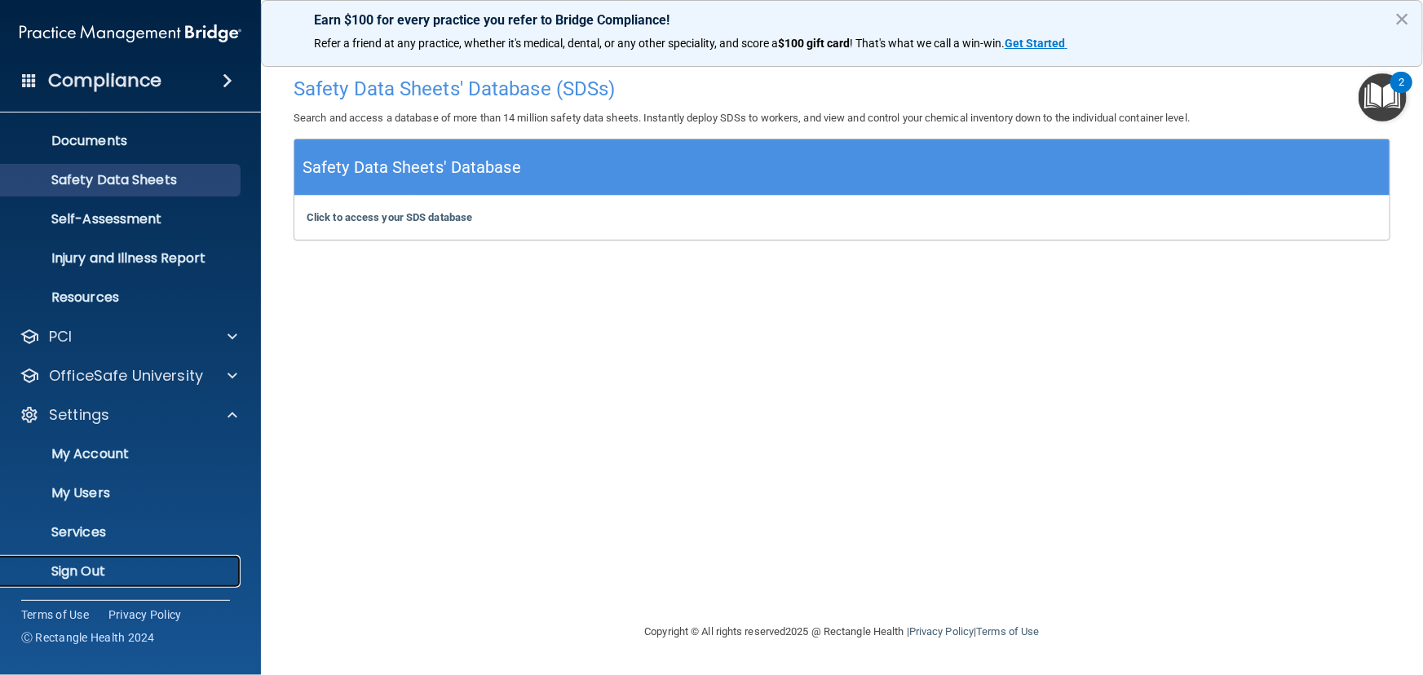
click at [176, 555] on link "Sign Out" at bounding box center [112, 571] width 257 height 33
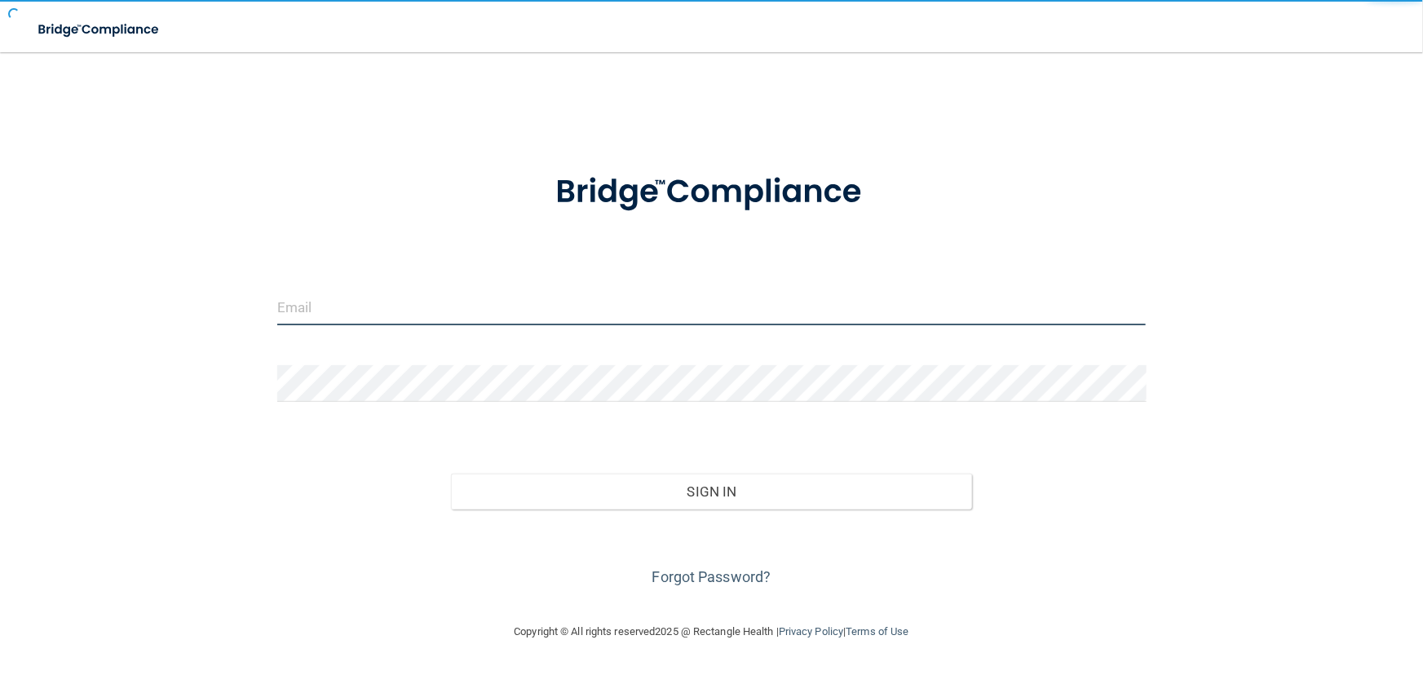
type input "avan@rectanglehealth.com"
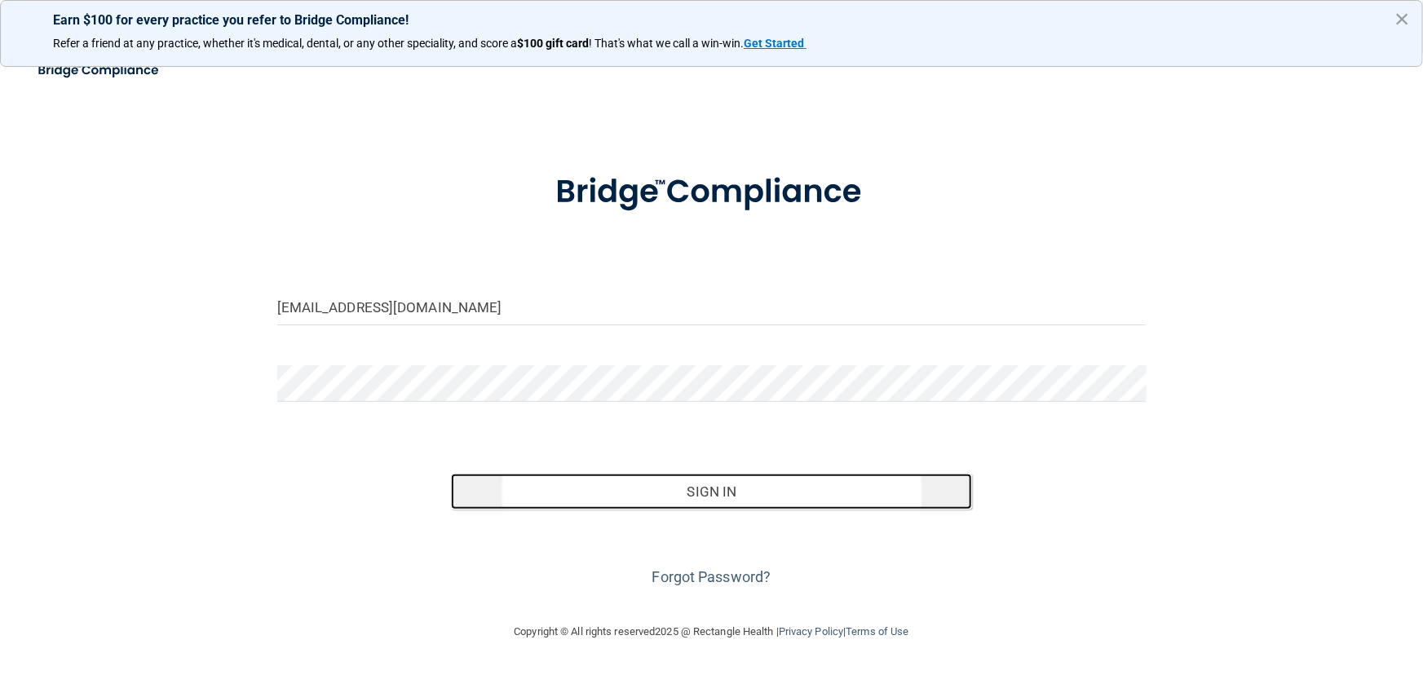
click at [544, 500] on button "Sign In" at bounding box center [711, 492] width 521 height 36
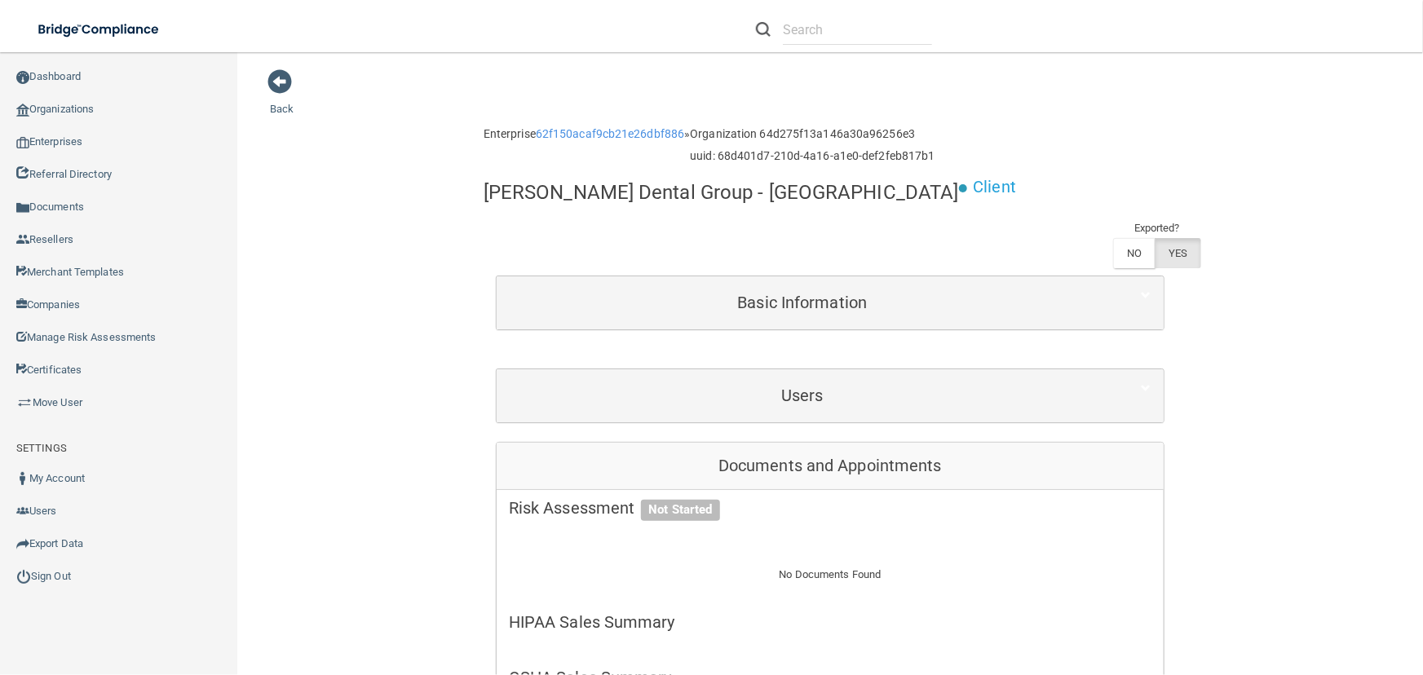
drag, startPoint x: 923, startPoint y: 327, endPoint x: 903, endPoint y: 347, distance: 28.3
click at [923, 369] on div "Users" at bounding box center [830, 395] width 667 height 53
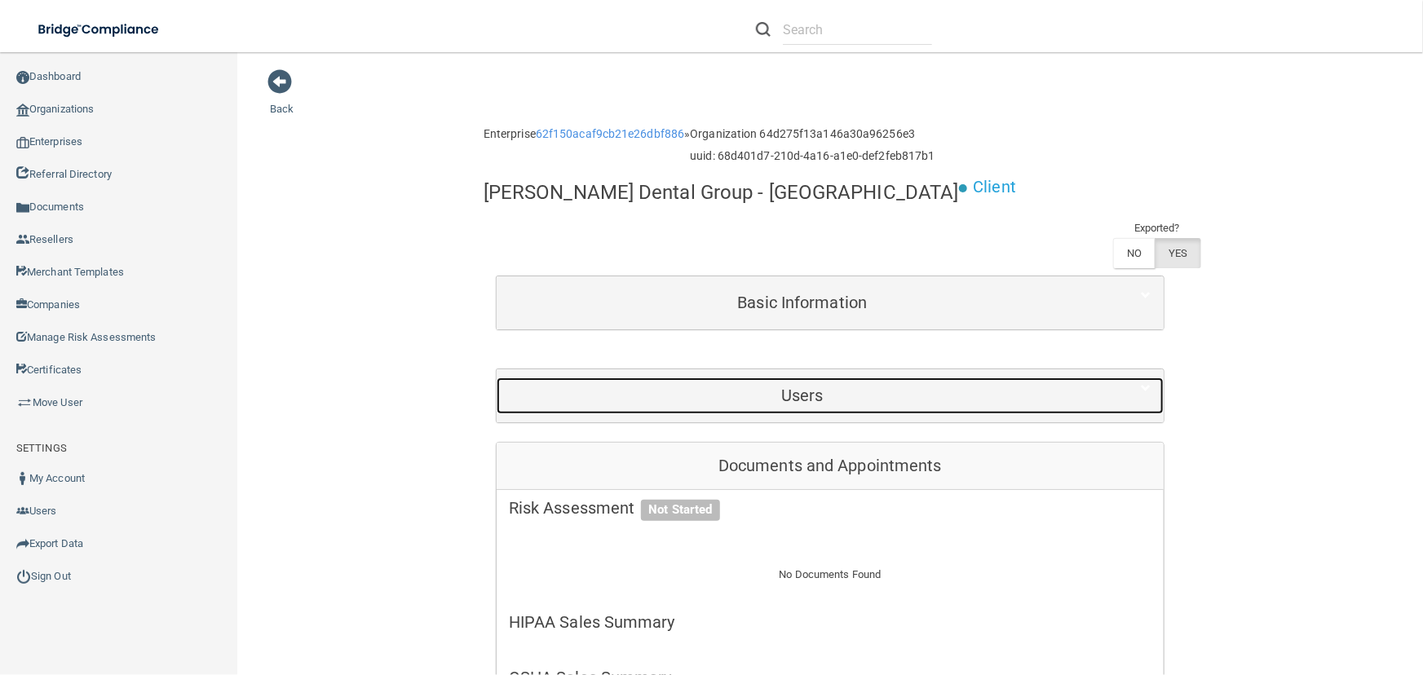
click at [902, 387] on h5 "Users" at bounding box center [802, 396] width 587 height 18
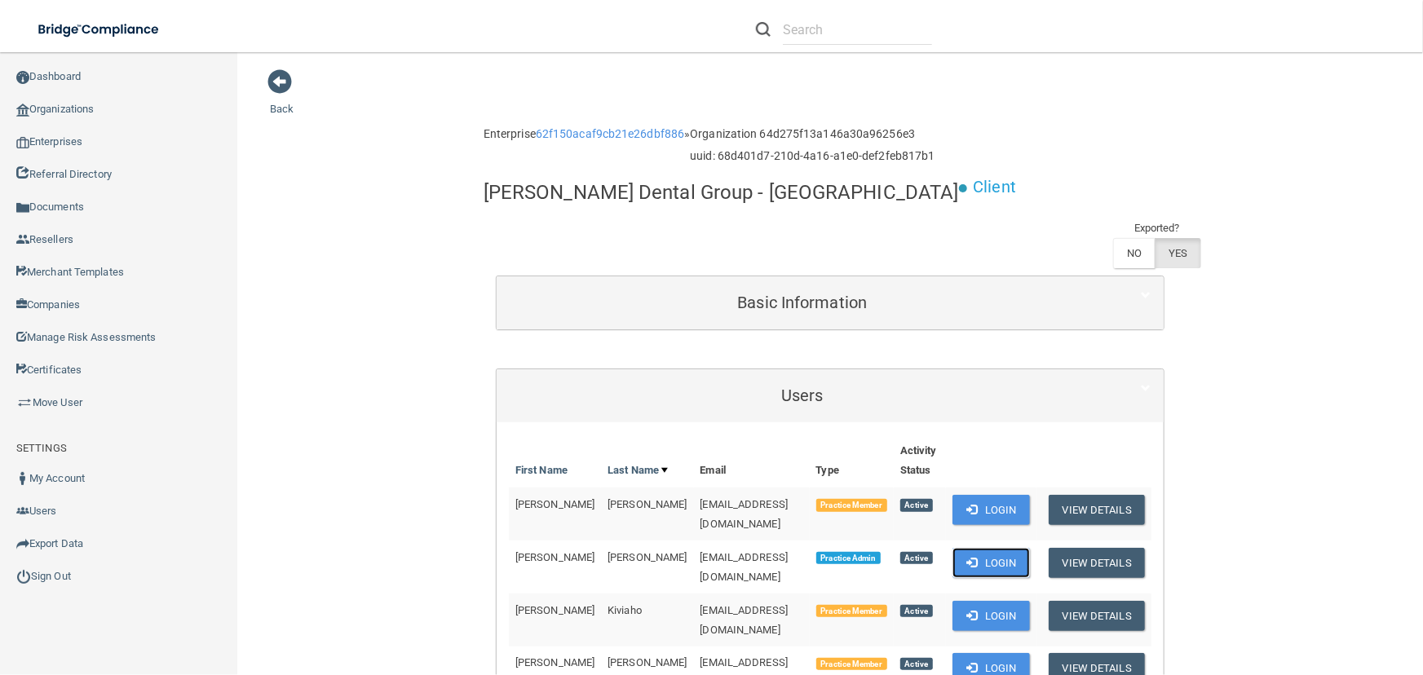
click at [1000, 548] on button "Login" at bounding box center [991, 563] width 77 height 30
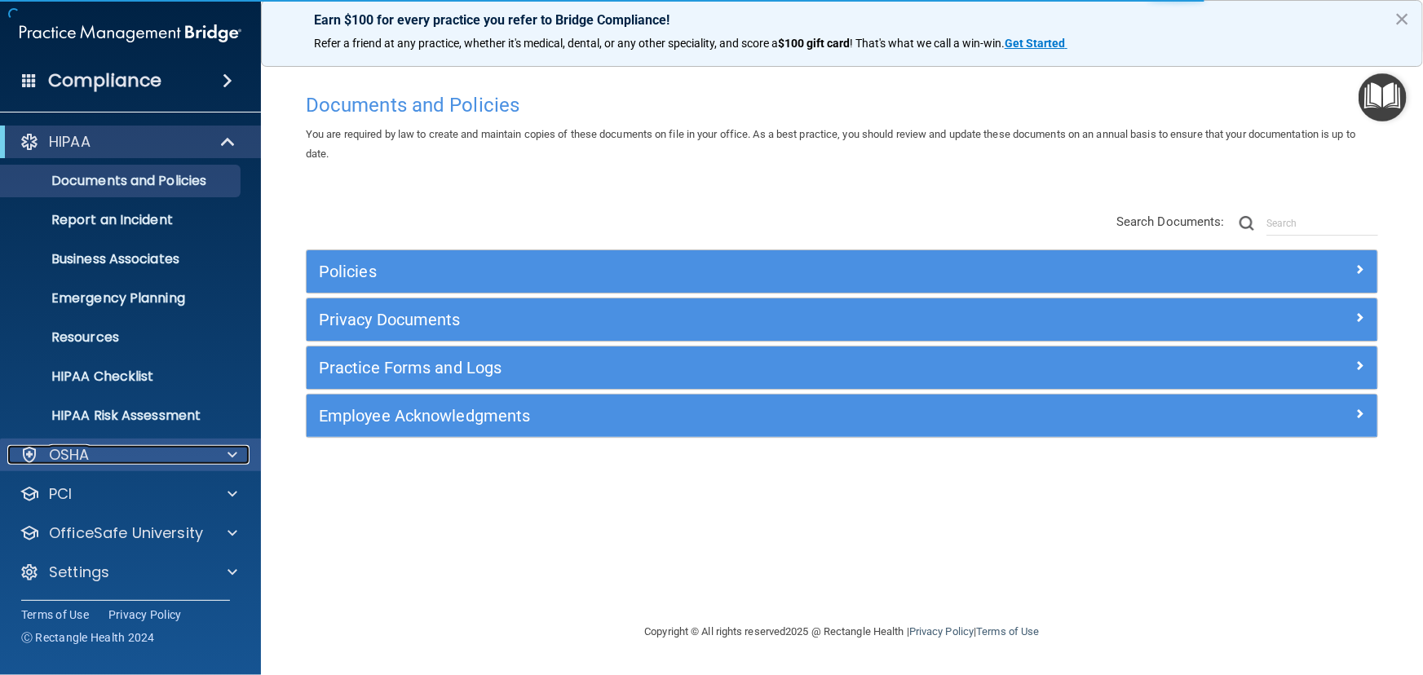
click at [129, 462] on div "OSHA" at bounding box center [108, 455] width 202 height 20
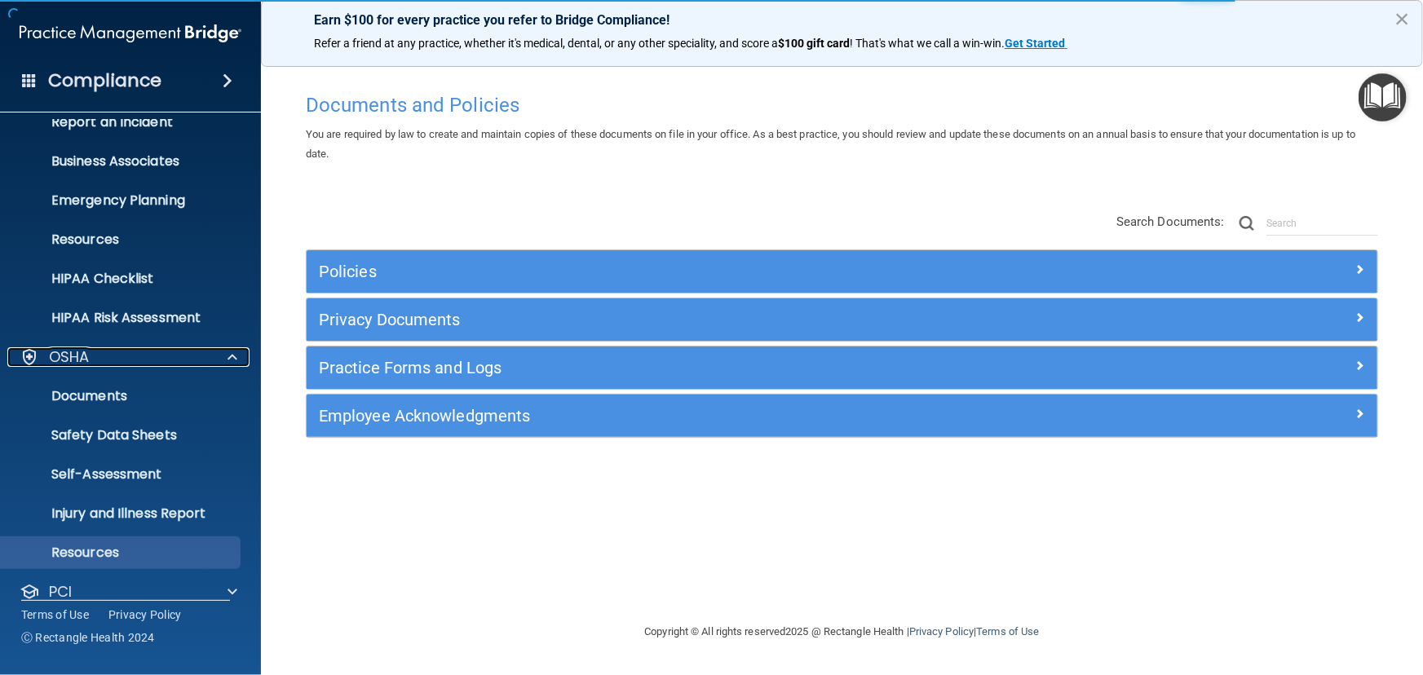
scroll to position [196, 0]
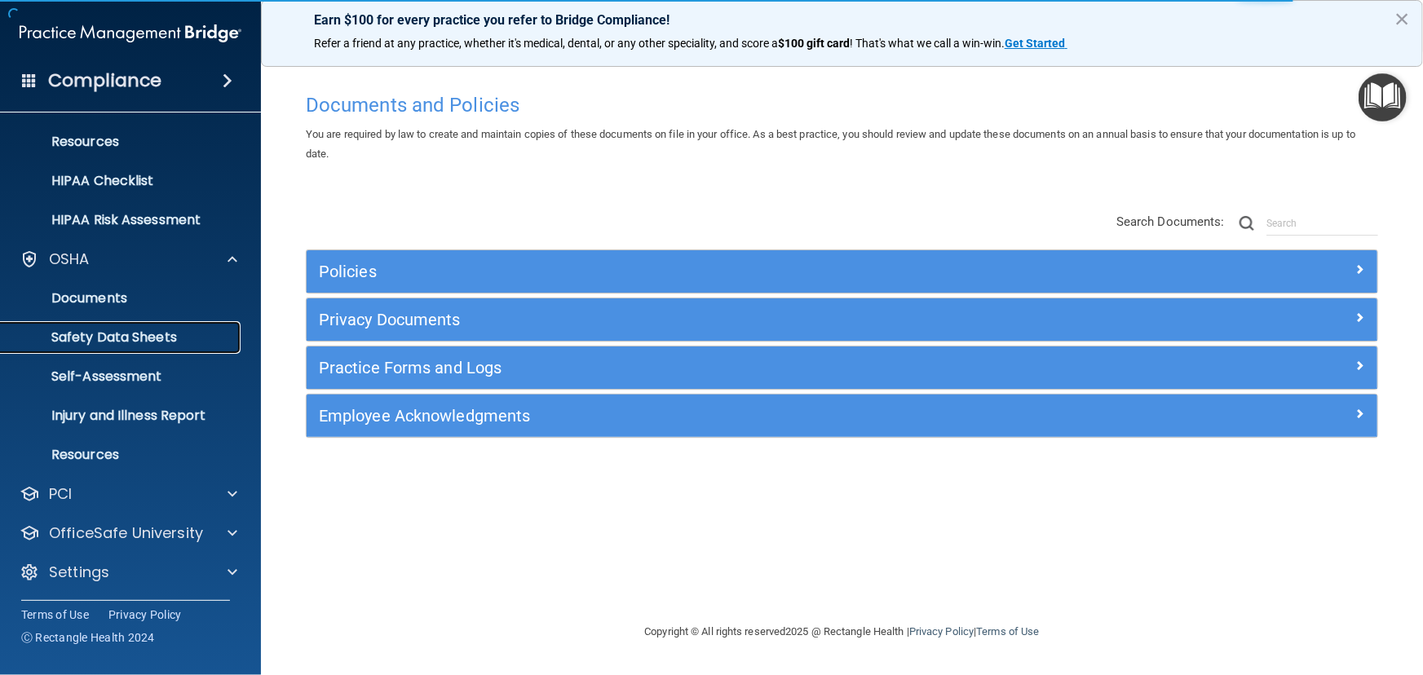
click at [156, 346] on link "Safety Data Sheets" at bounding box center [112, 337] width 257 height 33
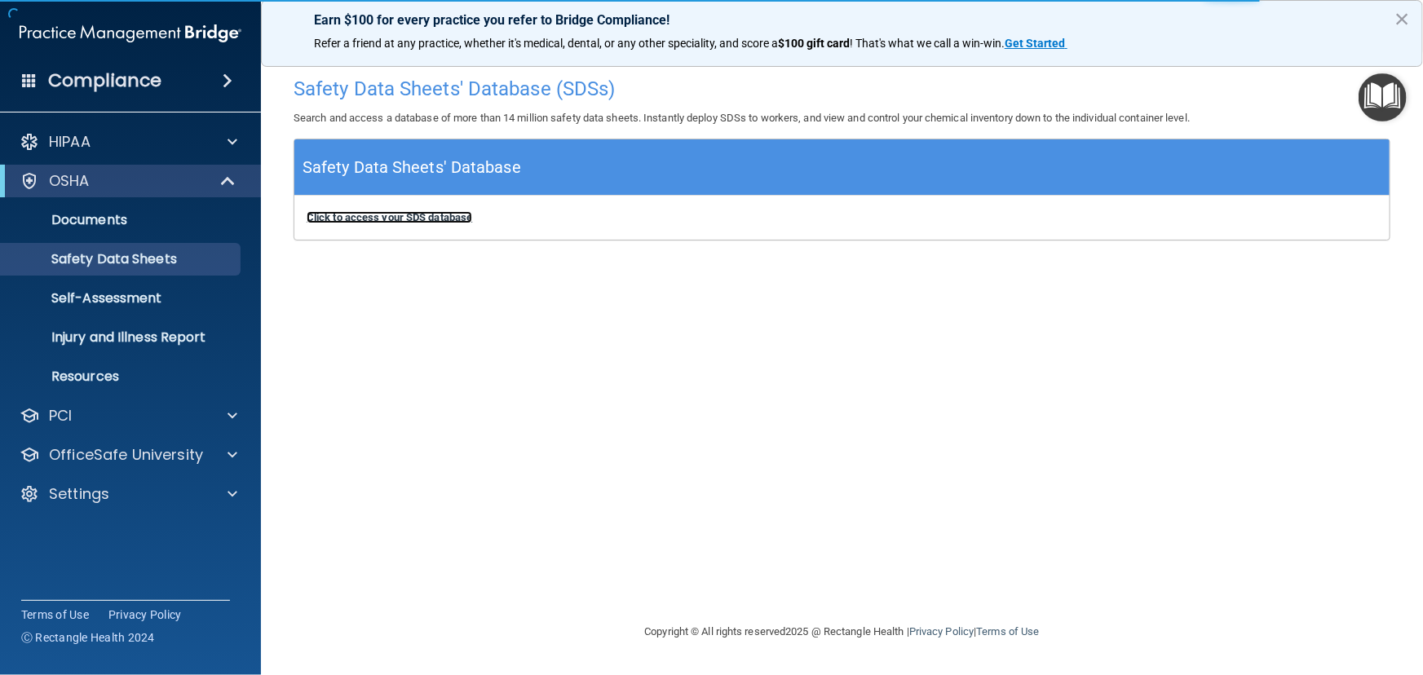
click at [420, 217] on b "Click to access your SDS database" at bounding box center [390, 217] width 166 height 12
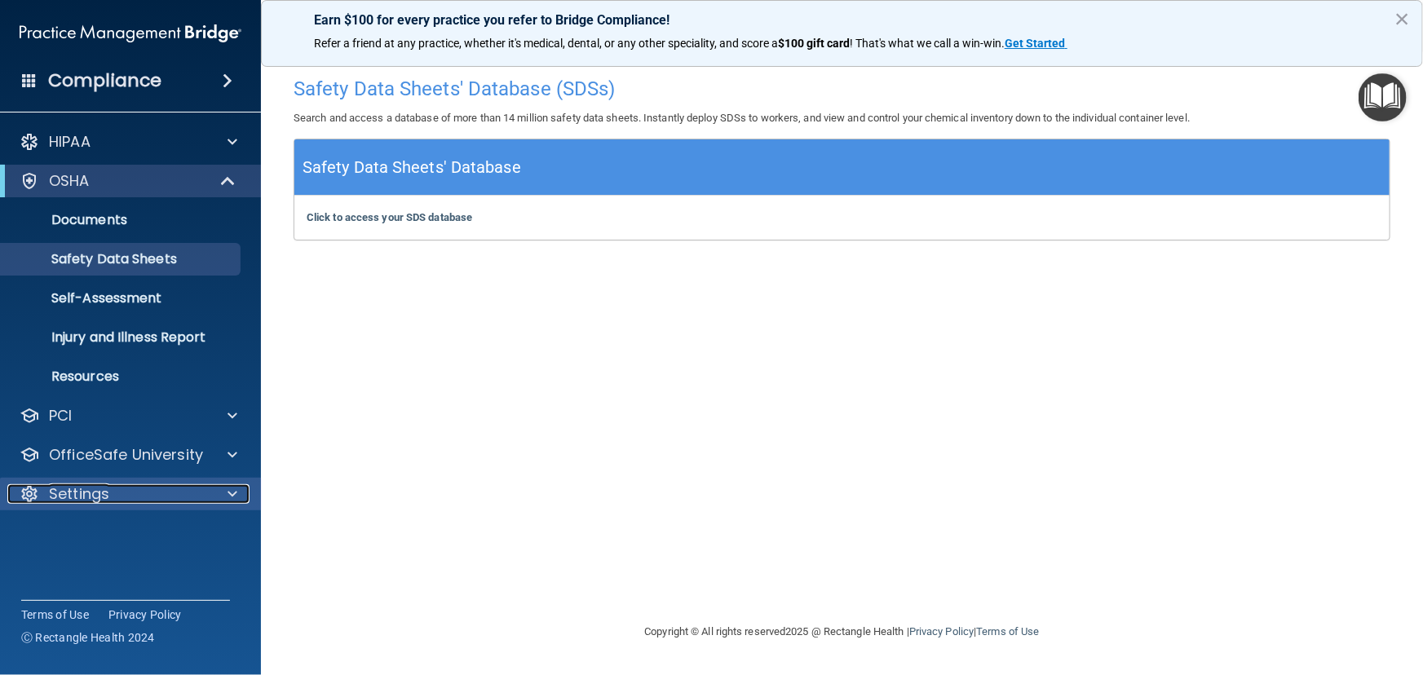
click at [77, 489] on p "Settings" at bounding box center [79, 494] width 60 height 20
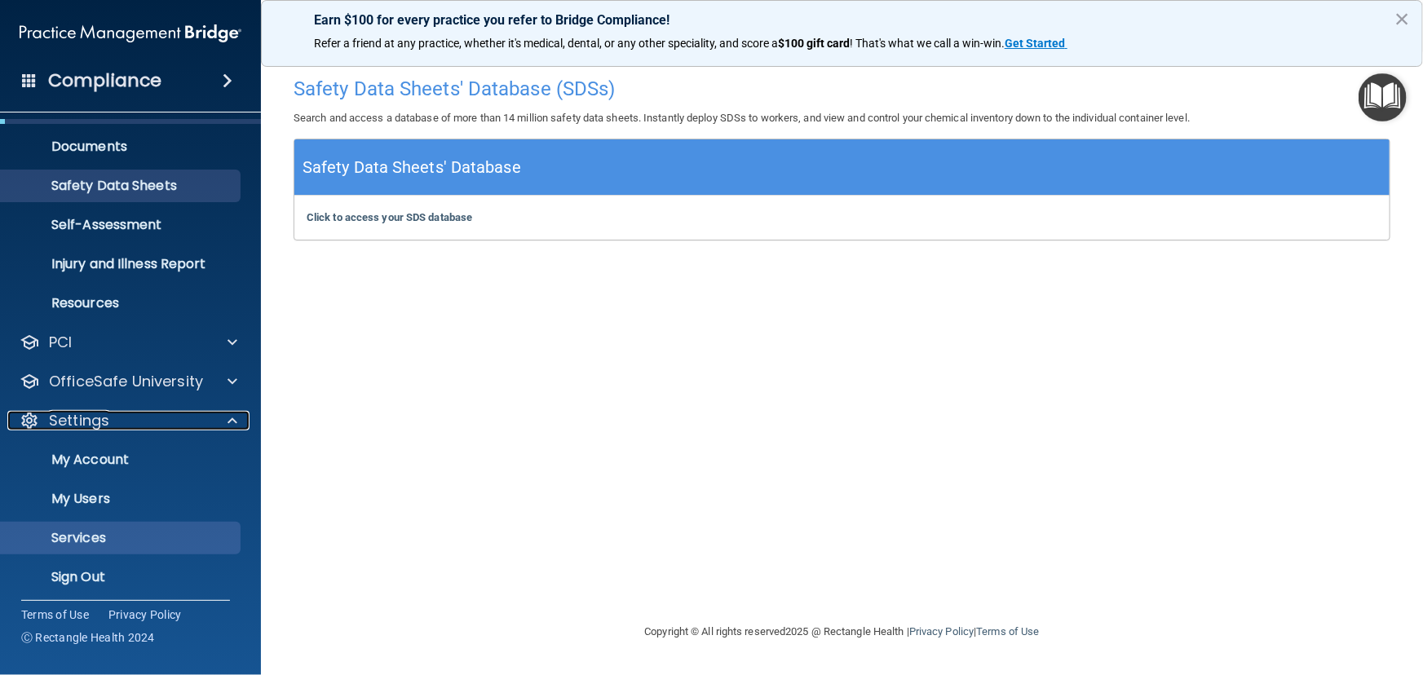
scroll to position [79, 0]
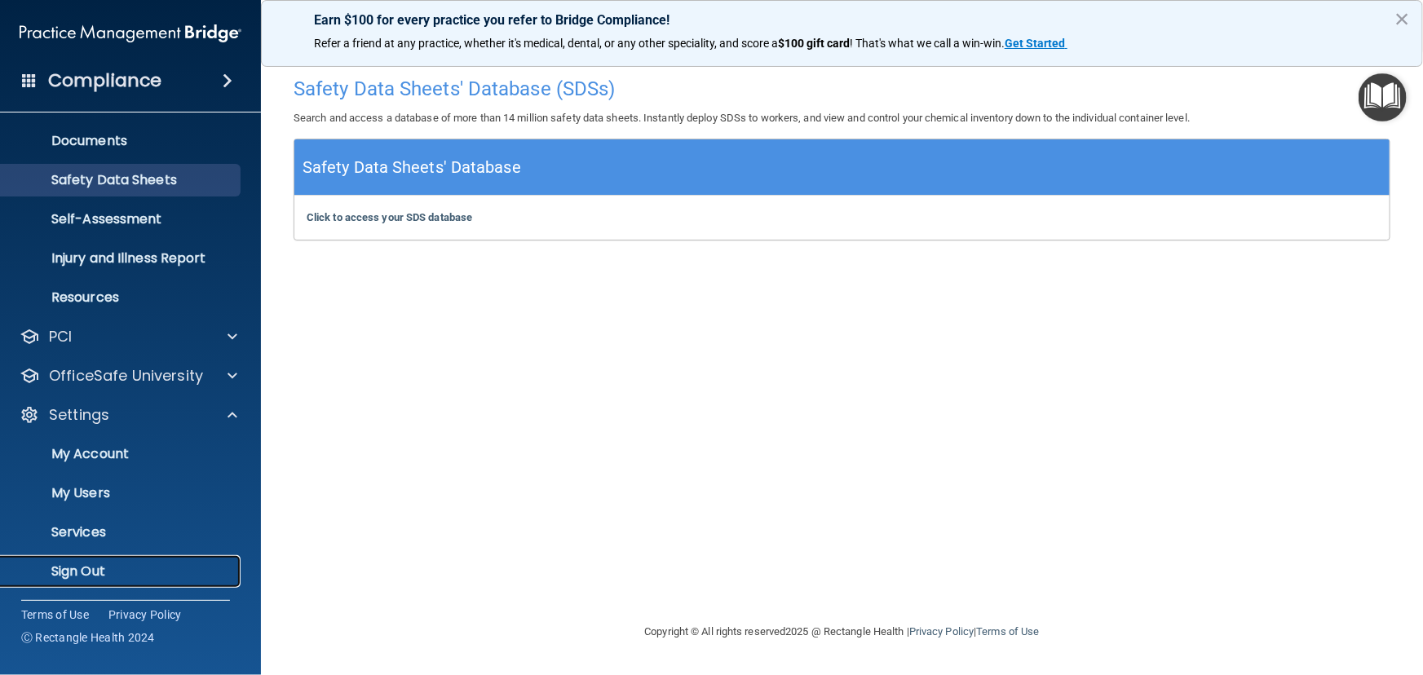
click at [139, 558] on link "Sign Out" at bounding box center [112, 571] width 257 height 33
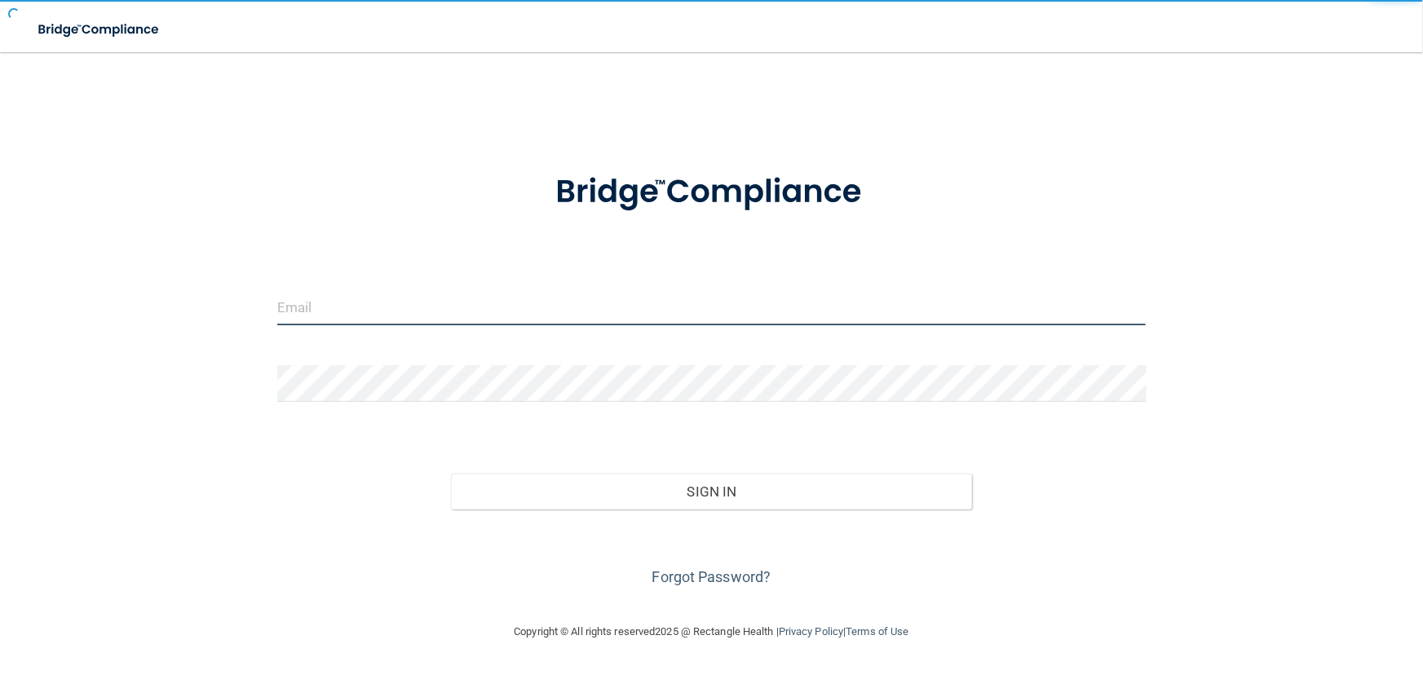
type input "avan@rectanglehealth.com"
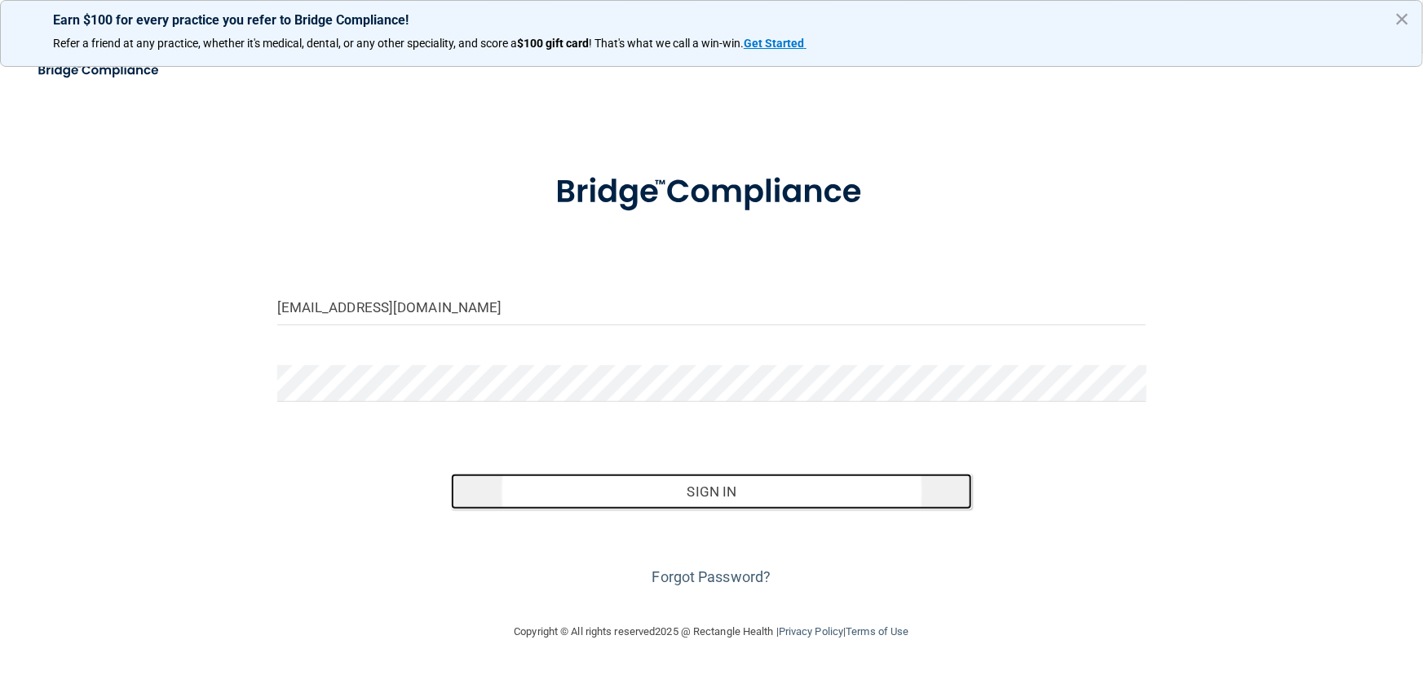
click at [489, 503] on button "Sign In" at bounding box center [711, 492] width 521 height 36
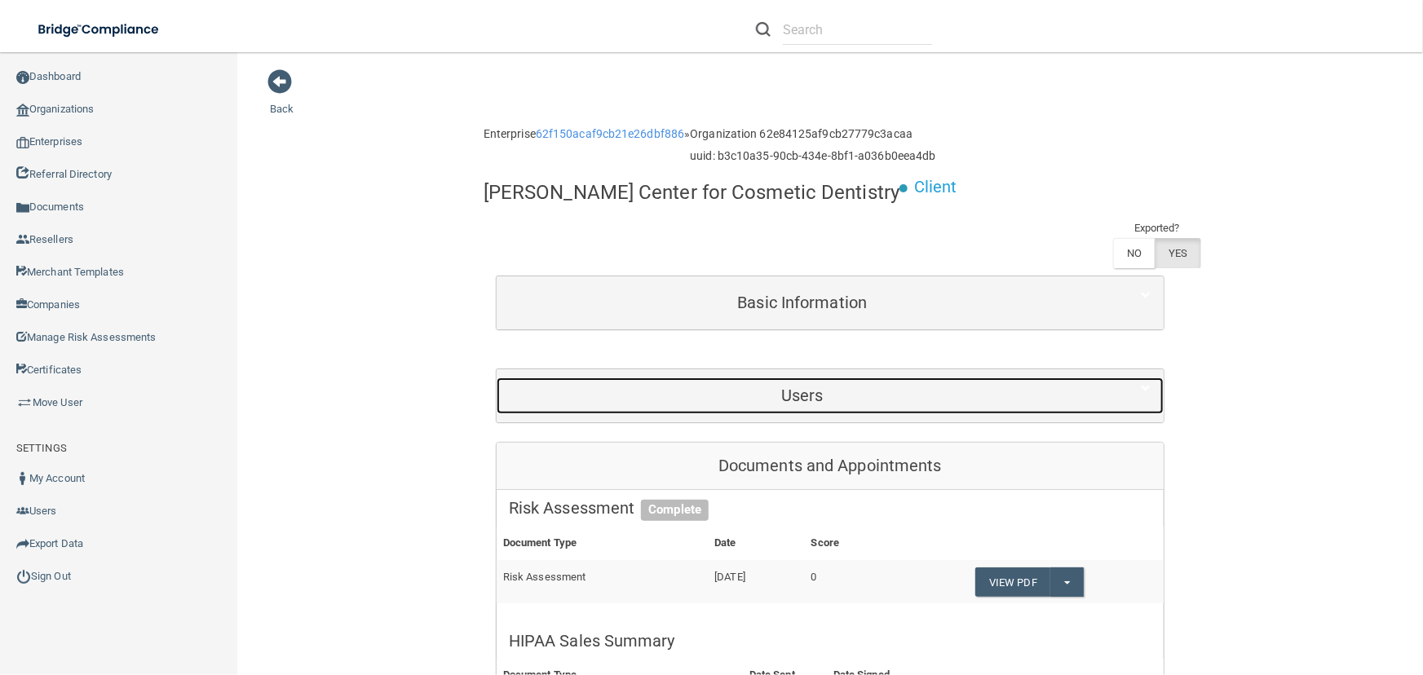
click at [654, 387] on h5 "Users" at bounding box center [802, 396] width 587 height 18
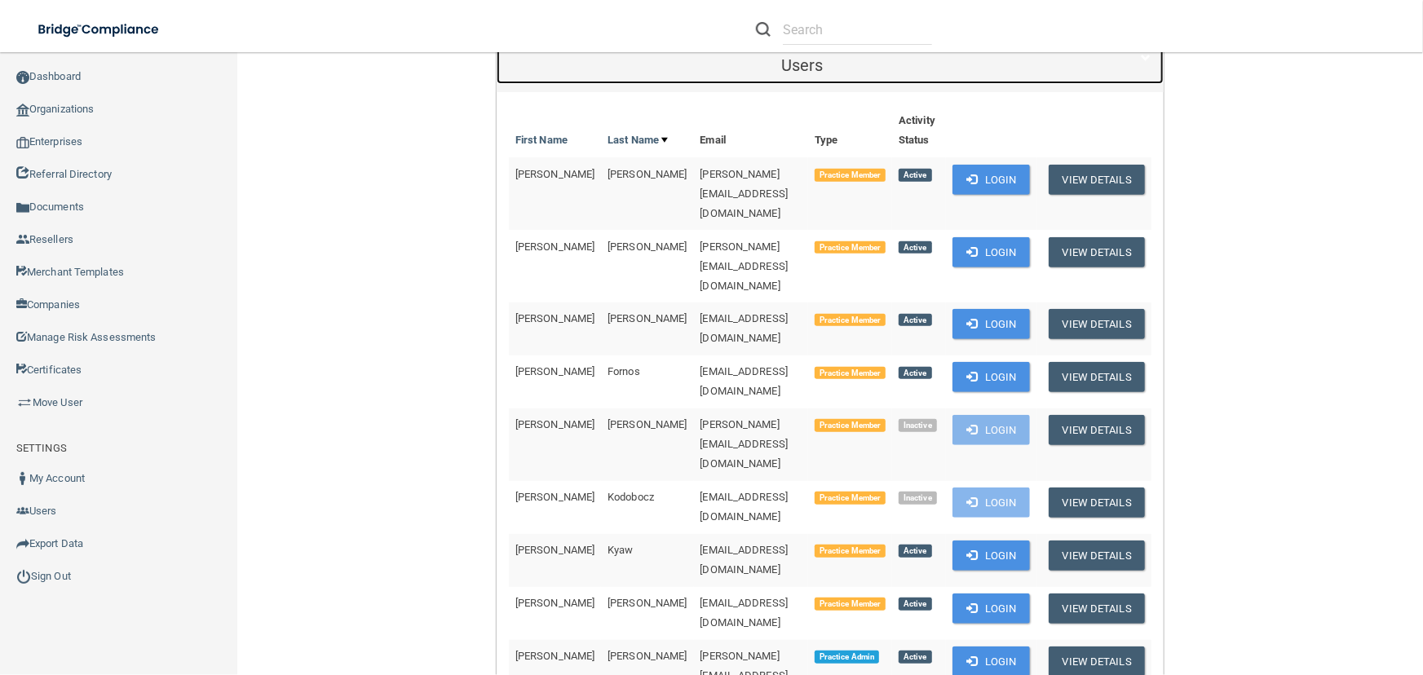
scroll to position [445, 0]
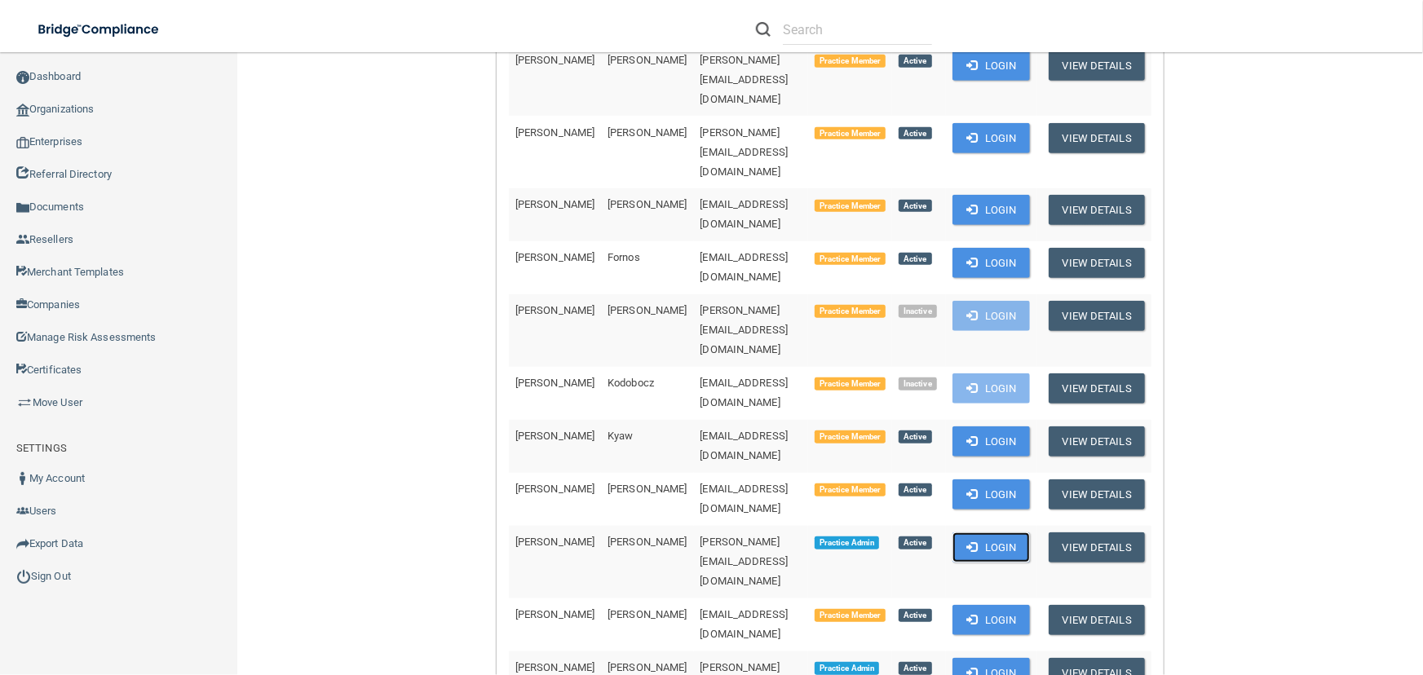
click at [984, 533] on button "Login" at bounding box center [991, 548] width 77 height 30
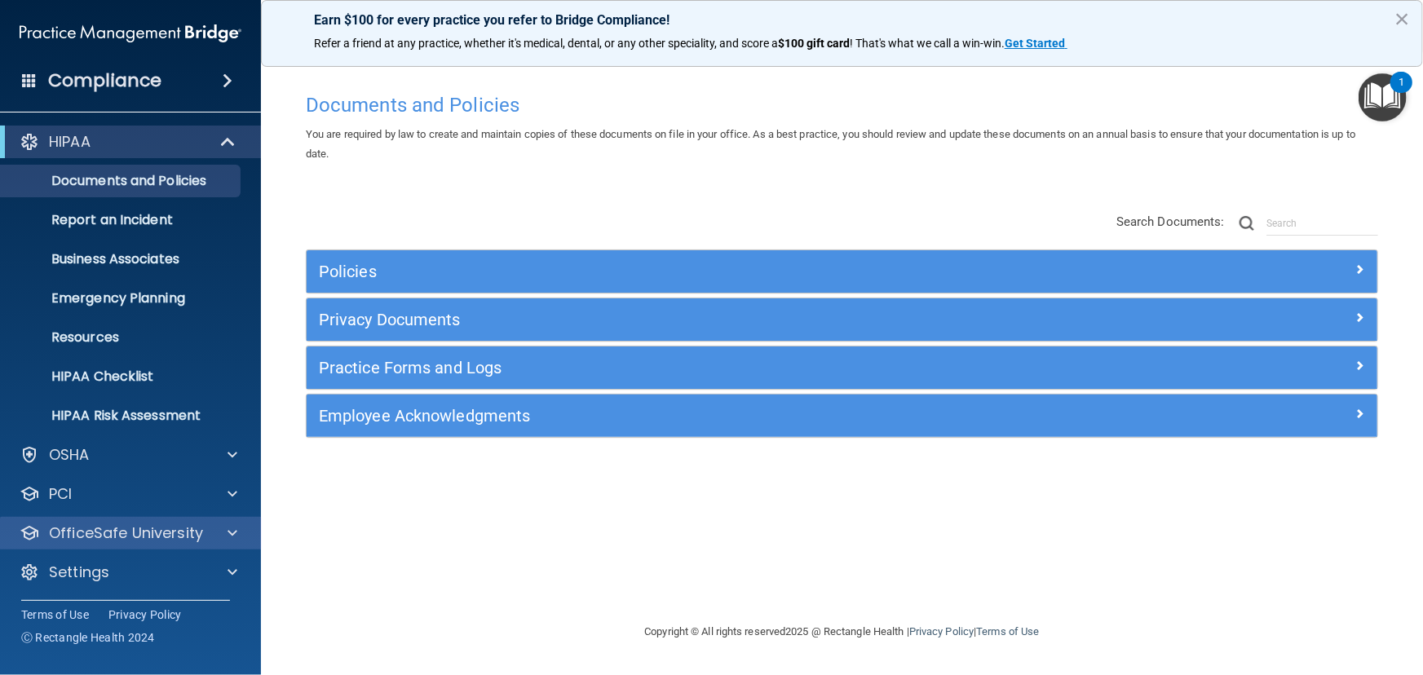
scroll to position [1, 0]
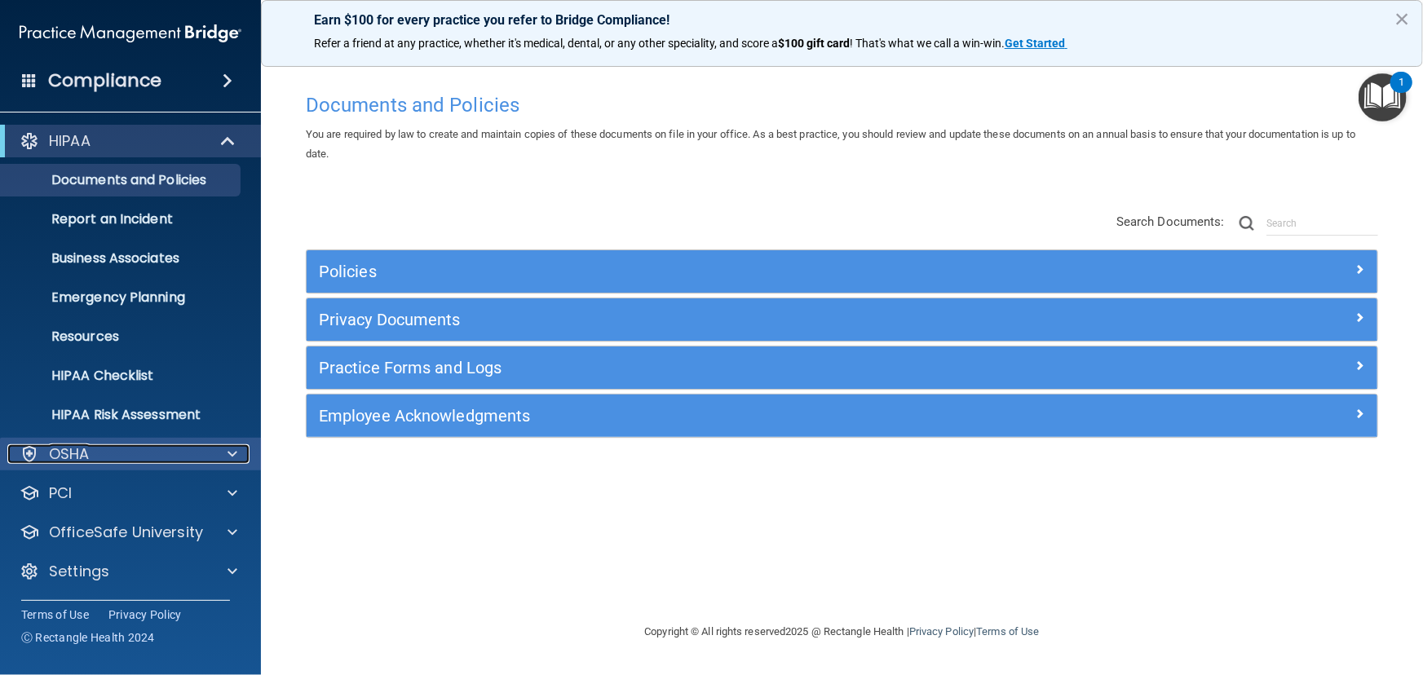
click at [186, 449] on div "OSHA" at bounding box center [108, 455] width 202 height 20
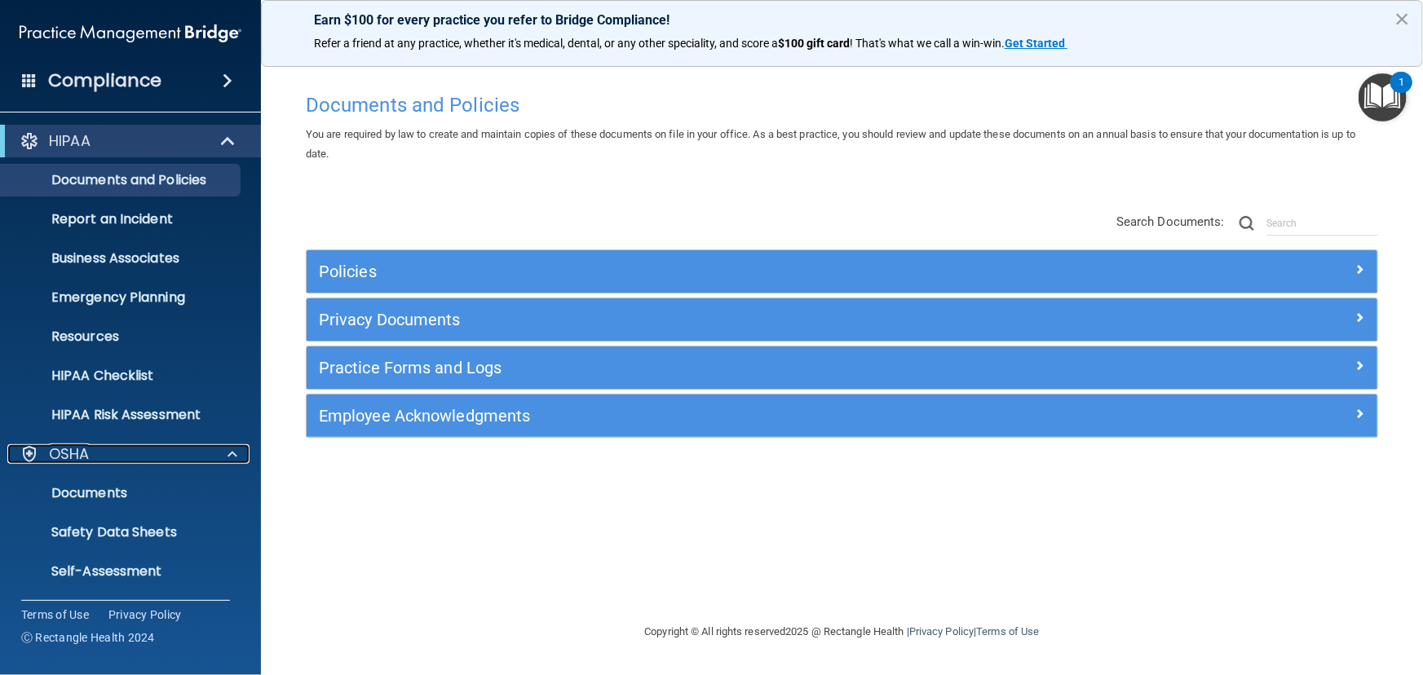
scroll to position [196, 0]
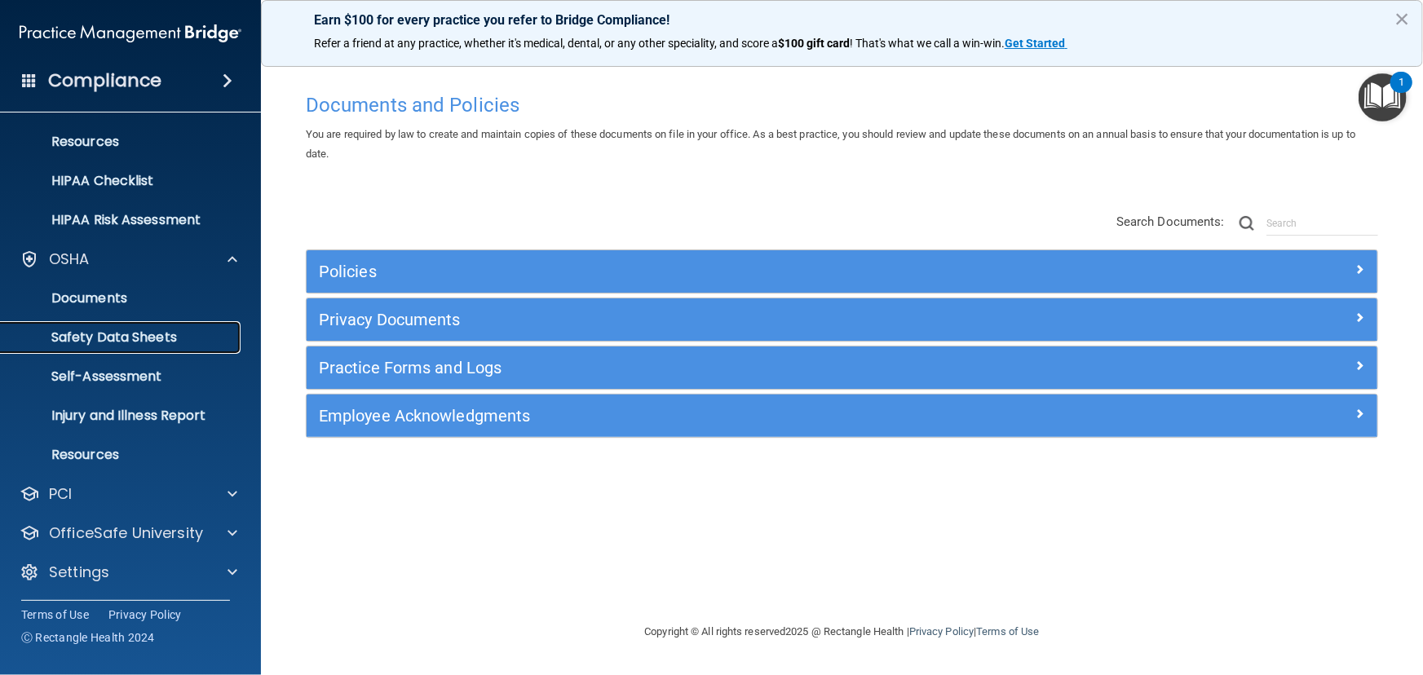
click at [169, 341] on p "Safety Data Sheets" at bounding box center [122, 338] width 223 height 16
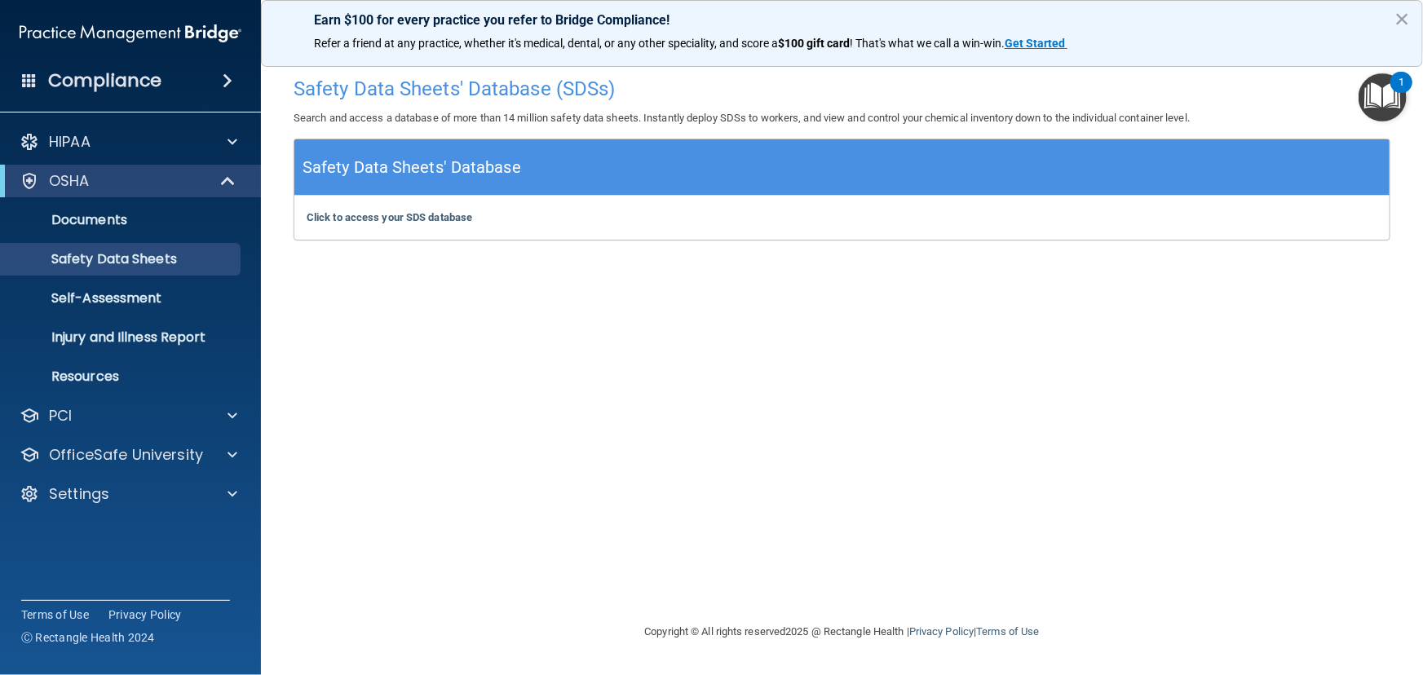
click at [398, 228] on div "Click to access your SDS database Click to access your SDS database" at bounding box center [841, 218] width 1095 height 44
click at [453, 212] on b "Click to access your SDS database" at bounding box center [390, 217] width 166 height 12
click at [117, 485] on div "Settings" at bounding box center [108, 494] width 202 height 20
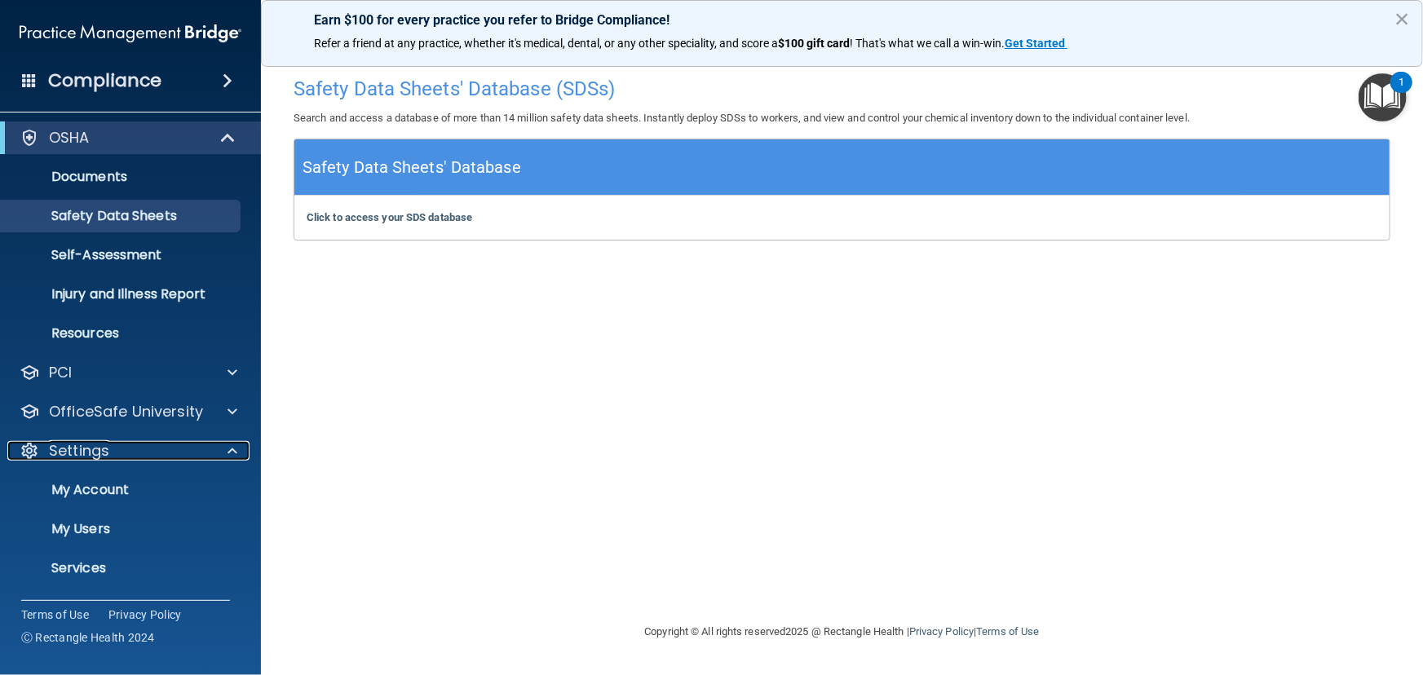
scroll to position [67, 0]
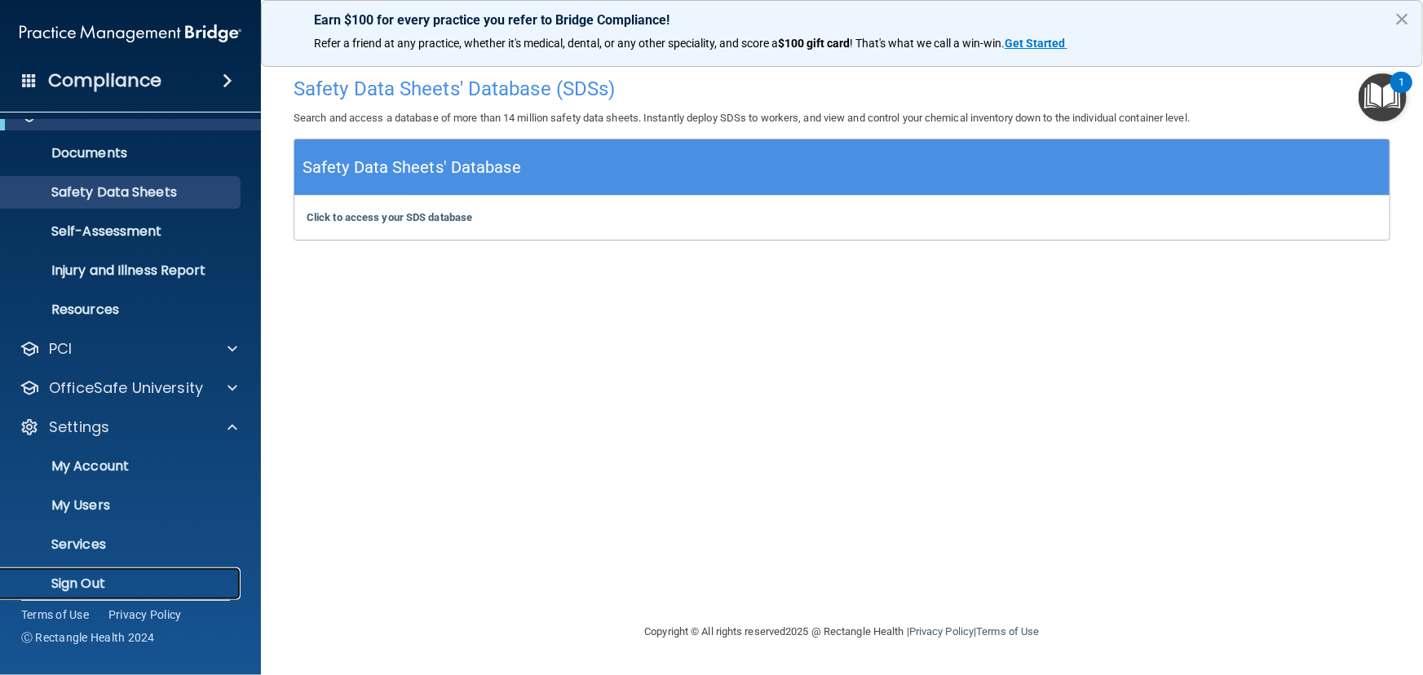
click at [139, 582] on p "Sign Out" at bounding box center [122, 584] width 223 height 16
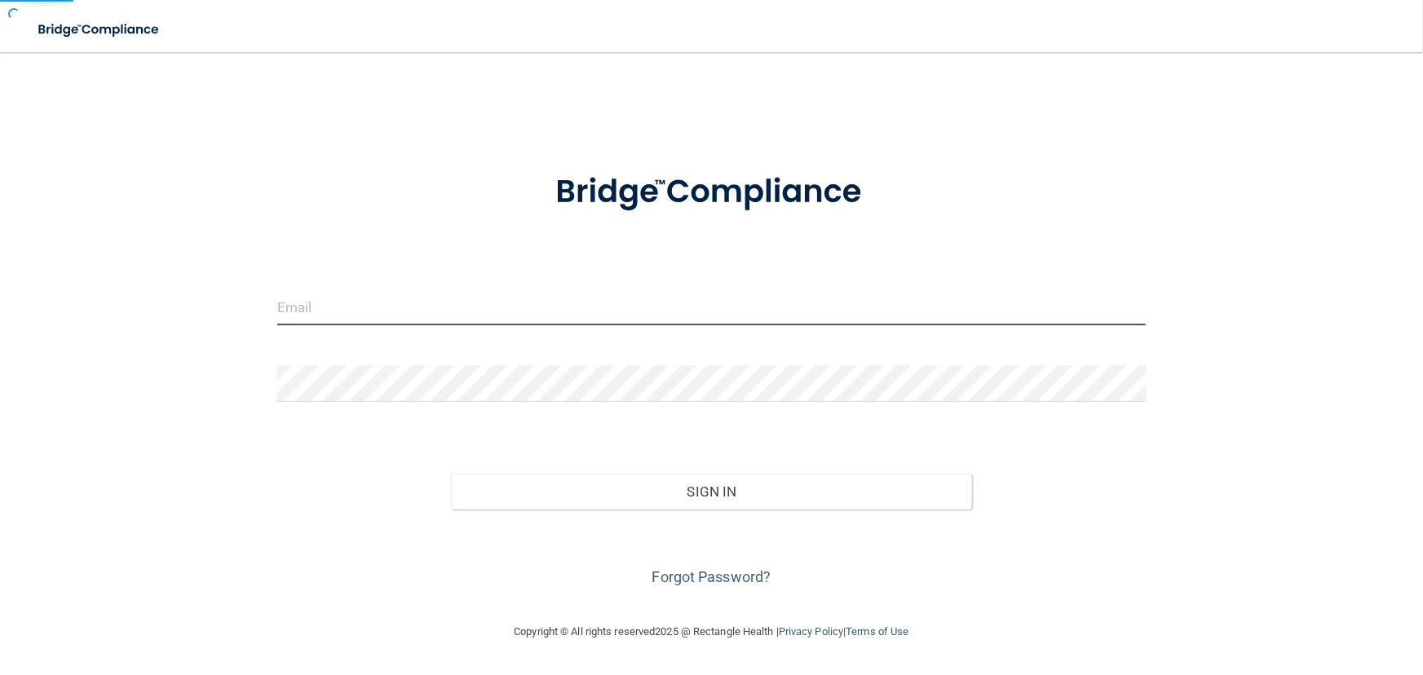
type input "[EMAIL_ADDRESS][DOMAIN_NAME]"
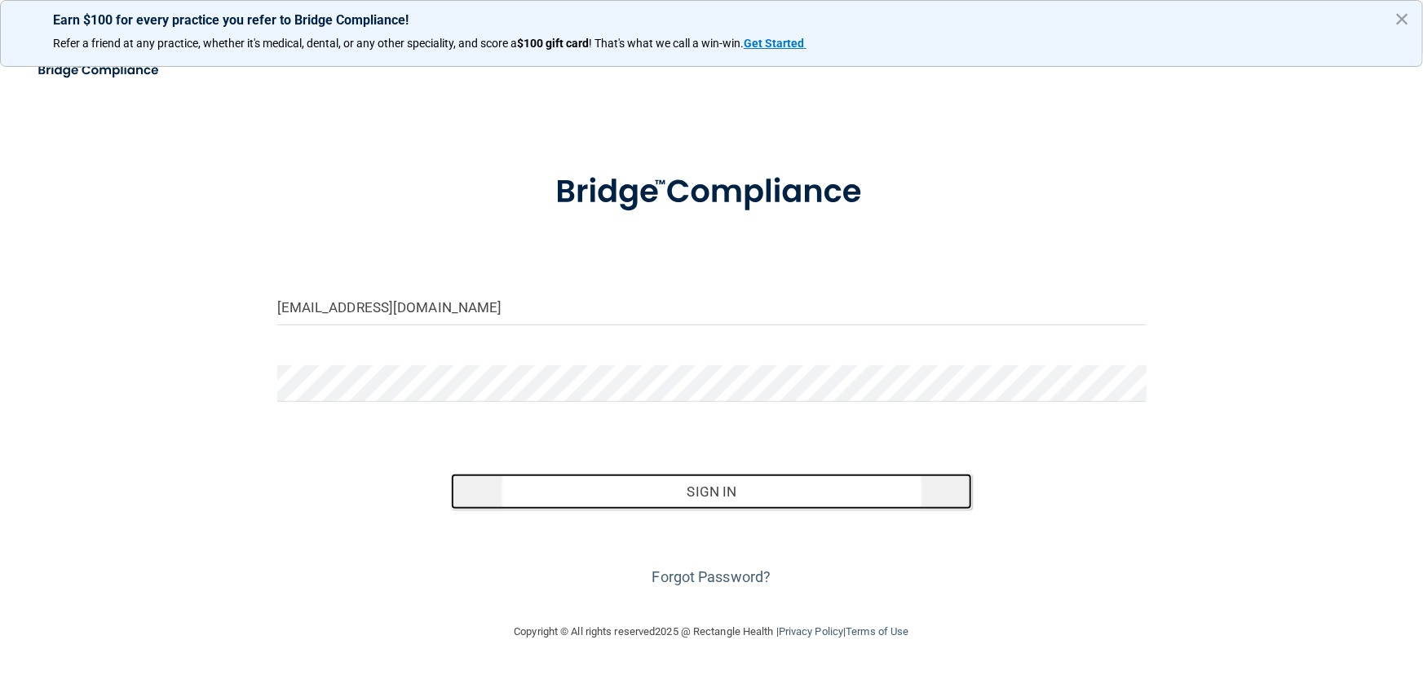
click at [675, 491] on button "Sign In" at bounding box center [711, 492] width 521 height 36
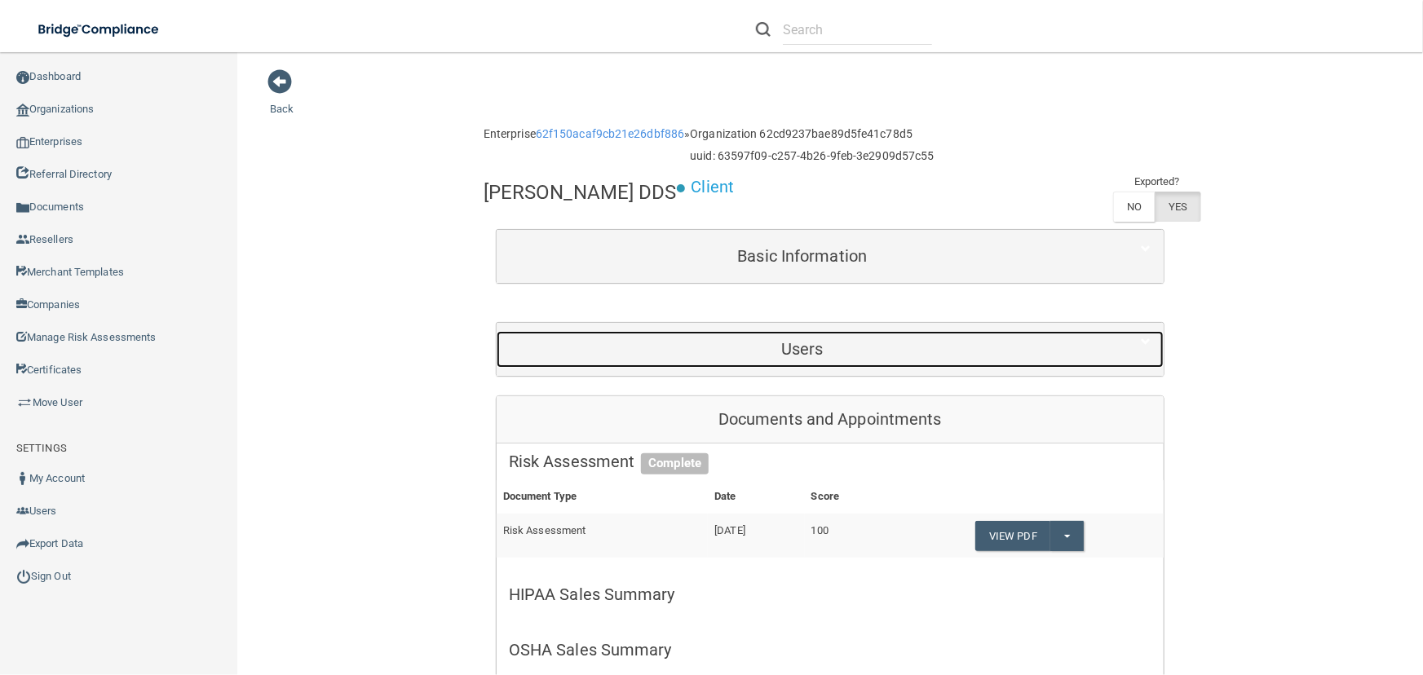
click at [665, 358] on div "Users" at bounding box center [803, 349] width 612 height 37
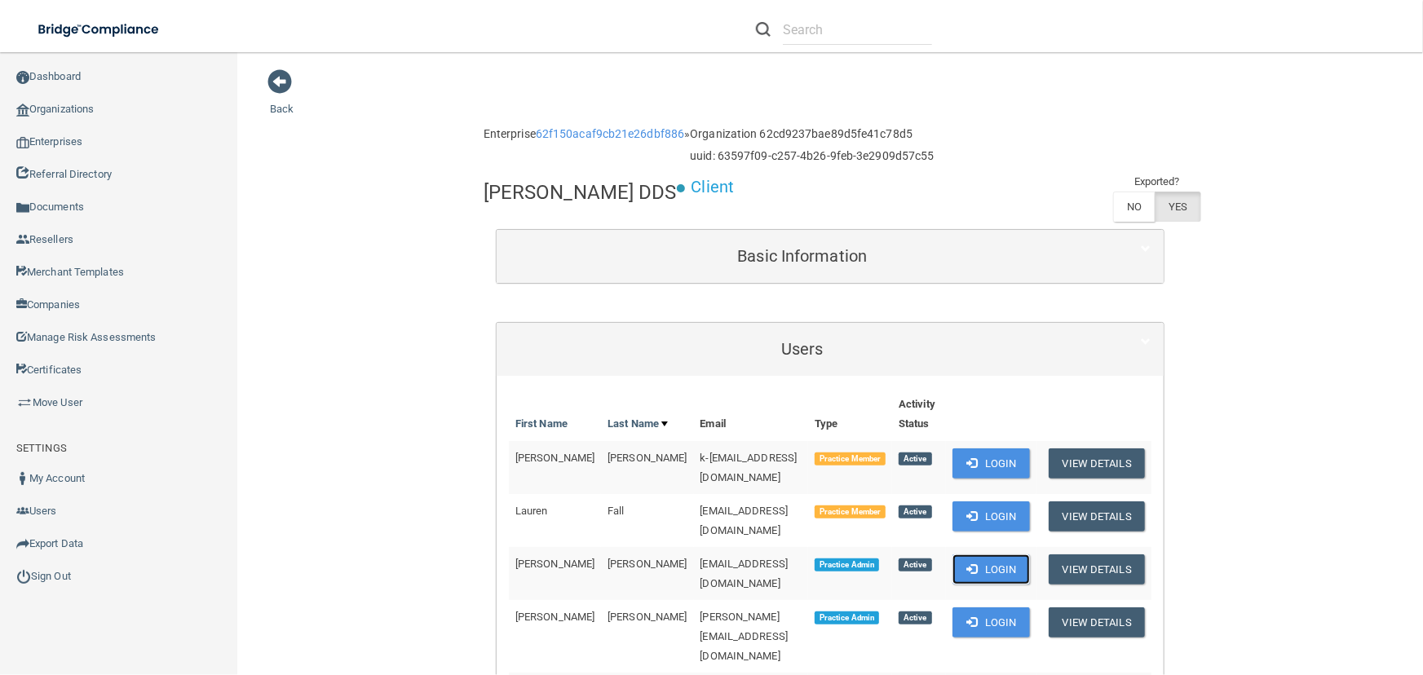
click at [968, 555] on button "Login" at bounding box center [991, 570] width 77 height 30
click at [598, 196] on h4 "[PERSON_NAME] DDS" at bounding box center [580, 192] width 193 height 21
copy div "[PERSON_NAME] DDS"
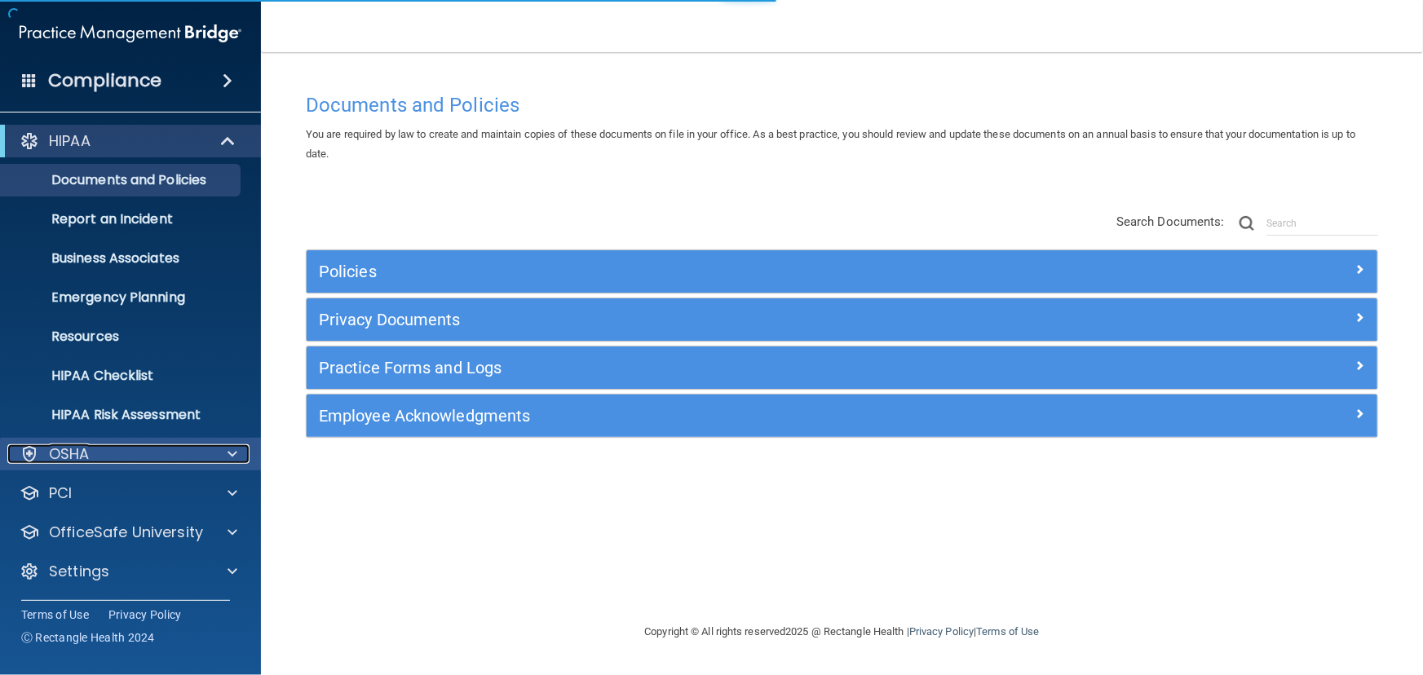
click at [165, 449] on div "OSHA" at bounding box center [108, 455] width 202 height 20
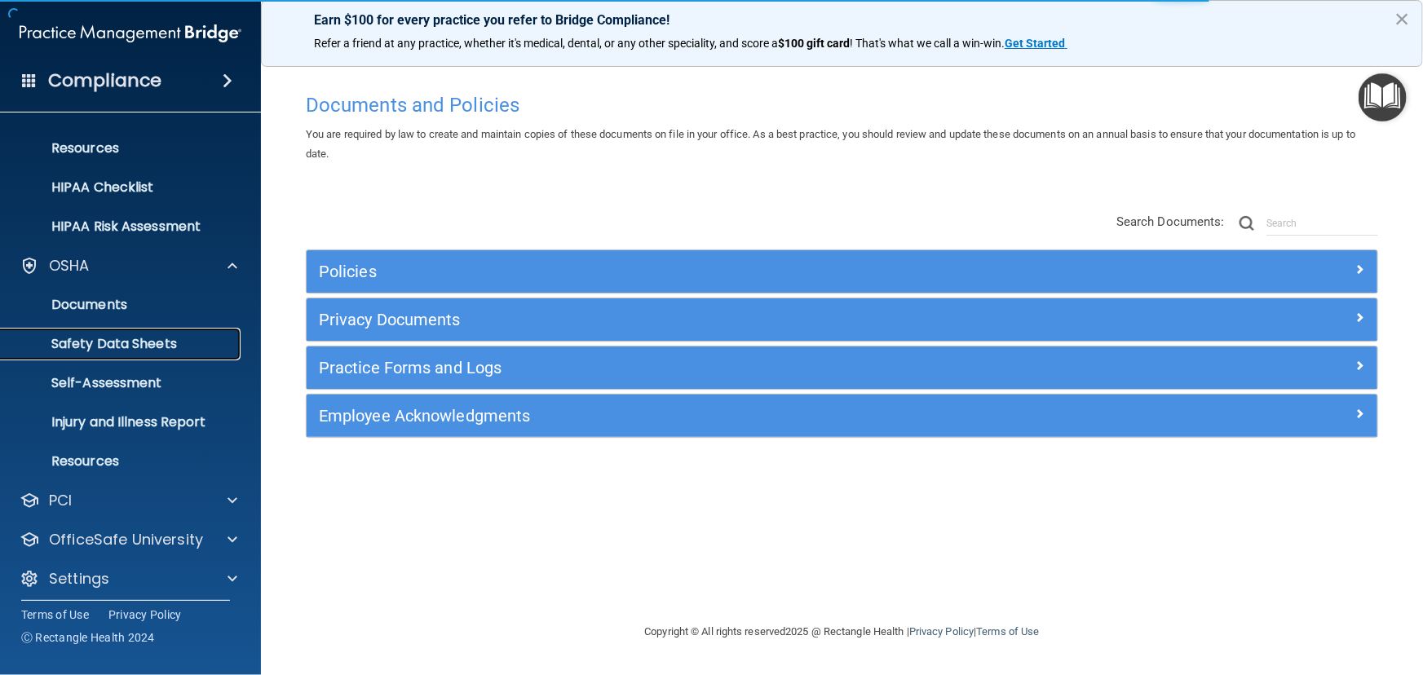
click at [161, 352] on link "Safety Data Sheets" at bounding box center [112, 344] width 257 height 33
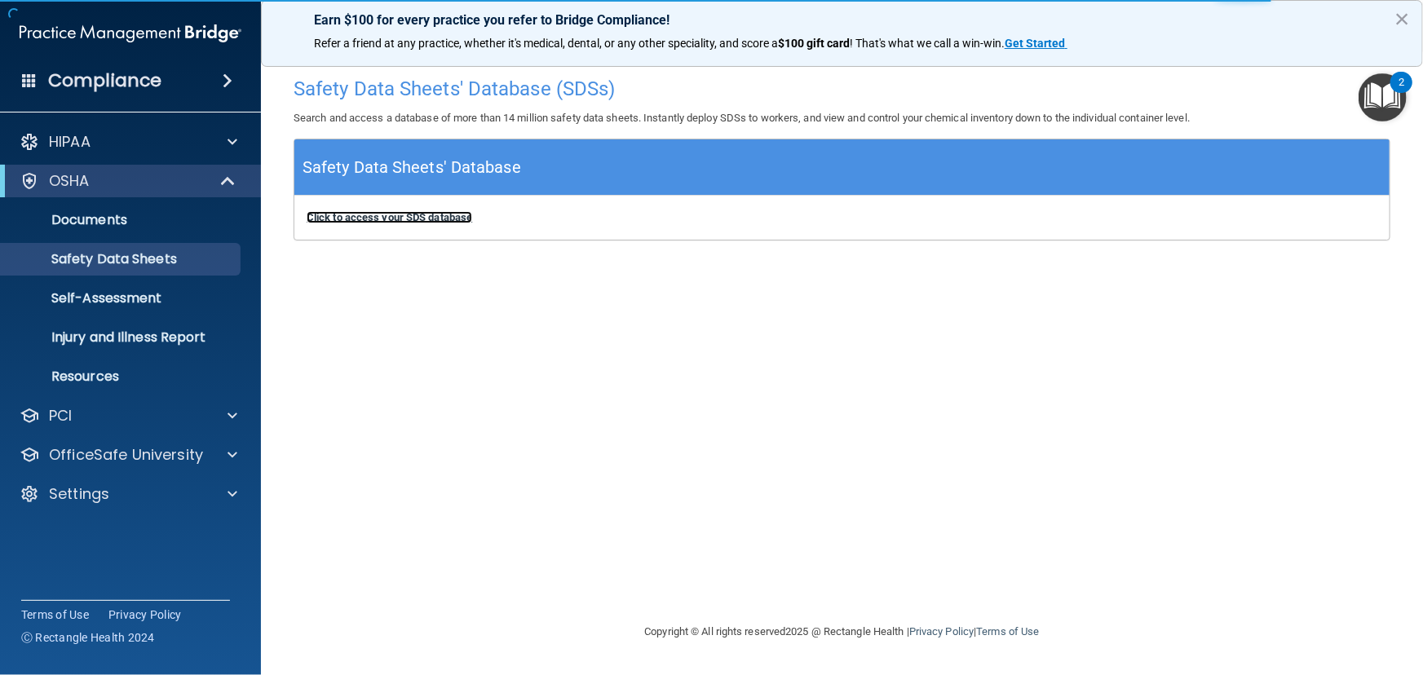
click at [418, 222] on b "Click to access your SDS database" at bounding box center [390, 217] width 166 height 12
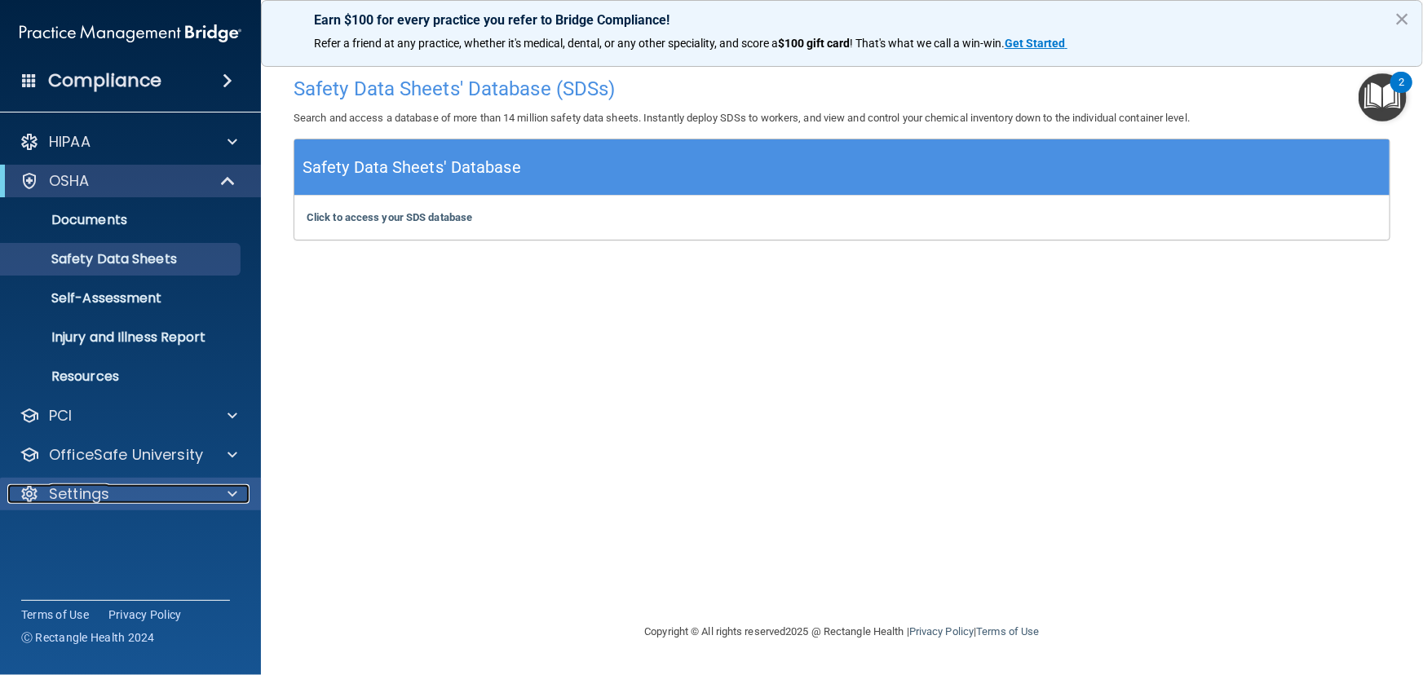
click at [98, 500] on p "Settings" at bounding box center [79, 494] width 60 height 20
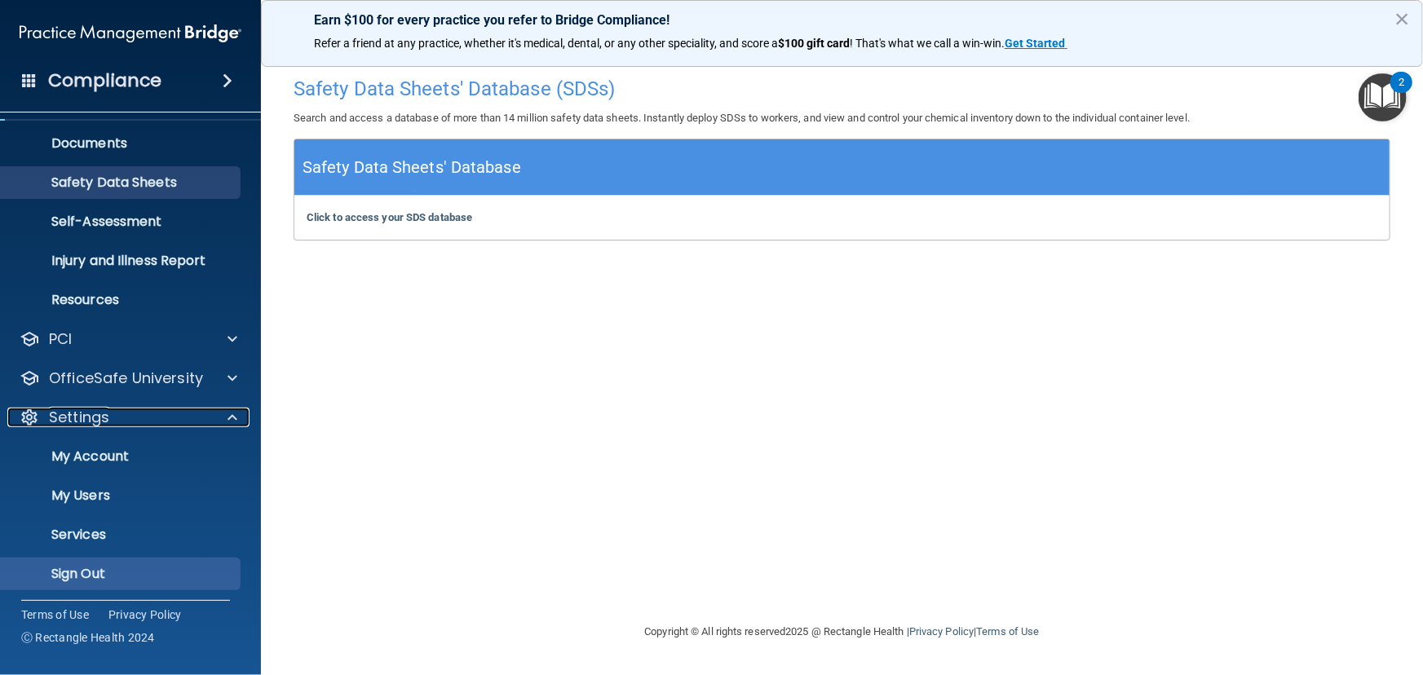
scroll to position [78, 0]
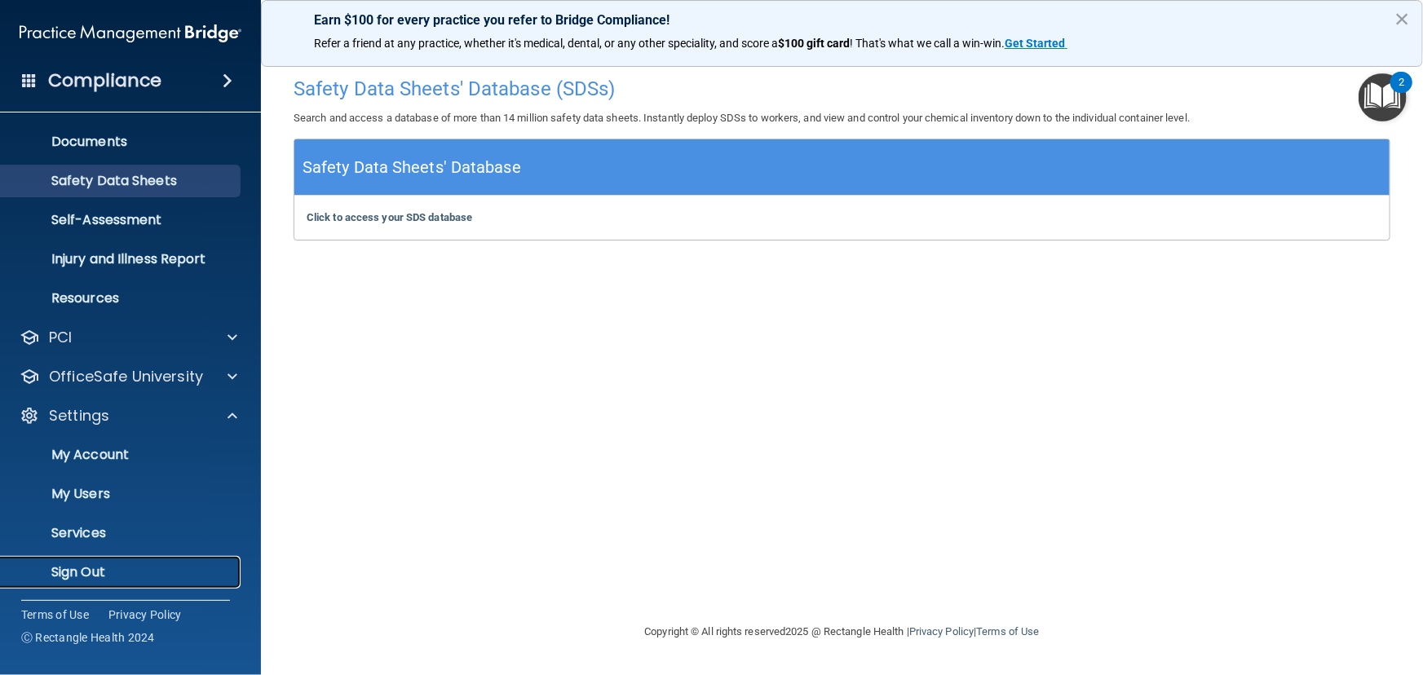
click at [149, 571] on p "Sign Out" at bounding box center [122, 572] width 223 height 16
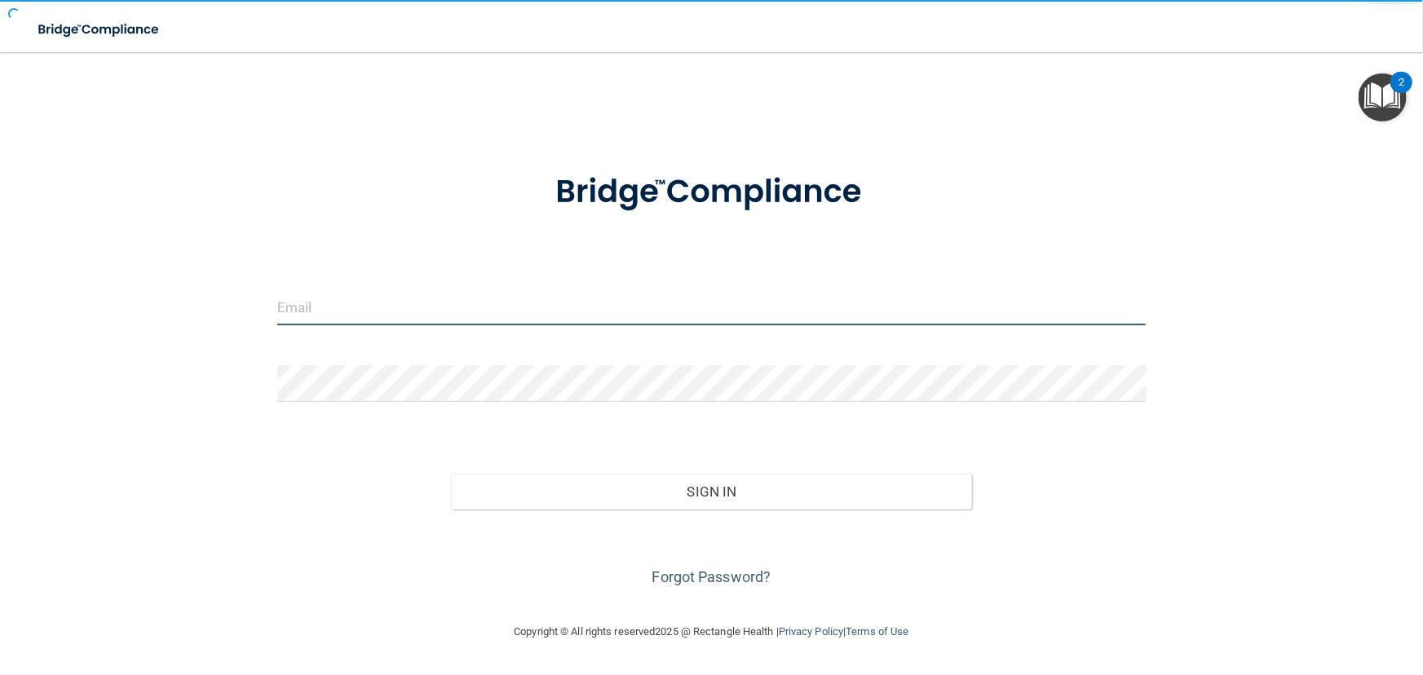
type input "avan@rectanglehealth.com"
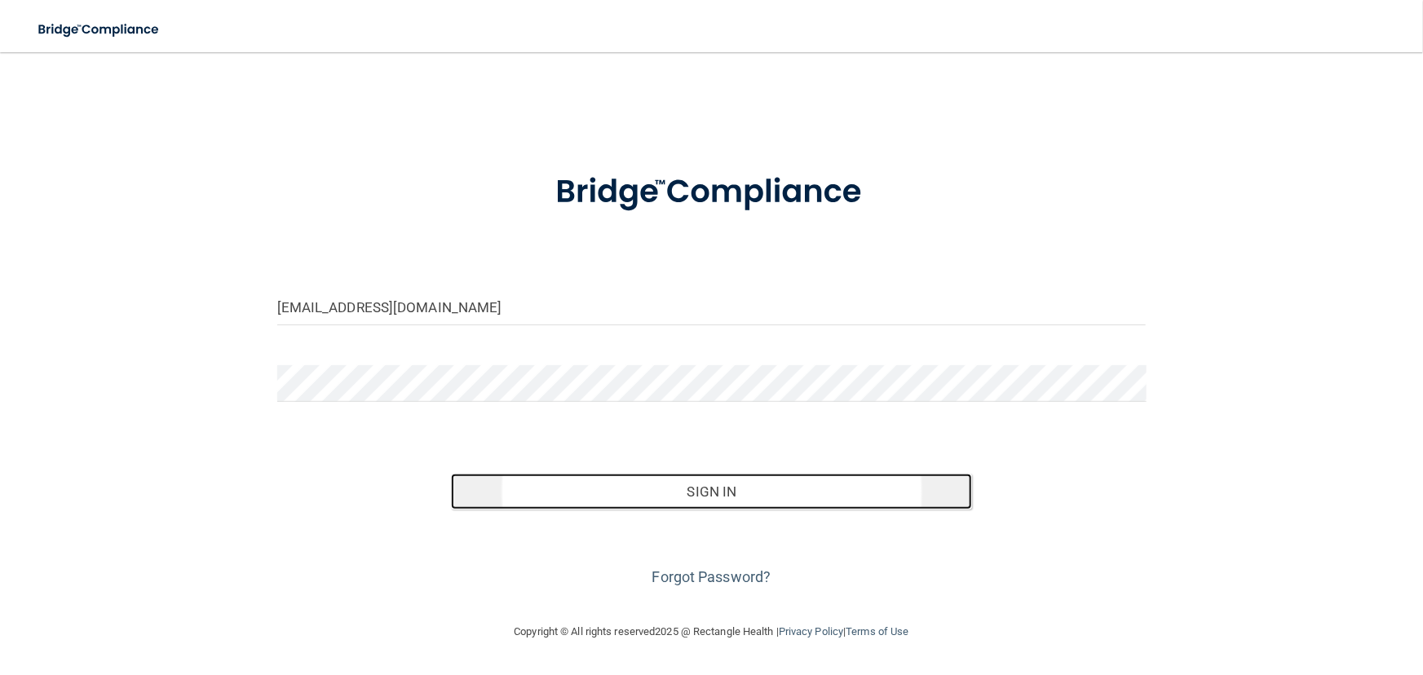
click at [546, 495] on button "Sign In" at bounding box center [711, 492] width 521 height 36
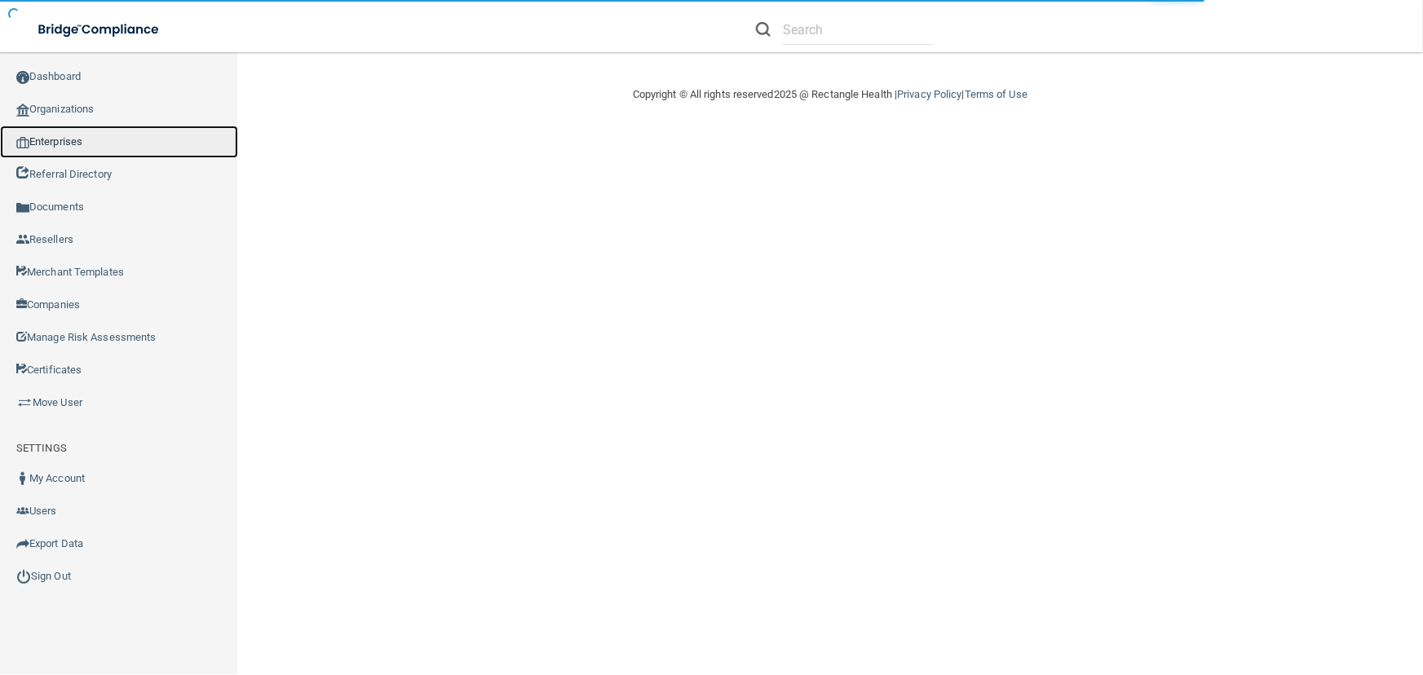
click at [102, 135] on link "Enterprises" at bounding box center [119, 142] width 238 height 33
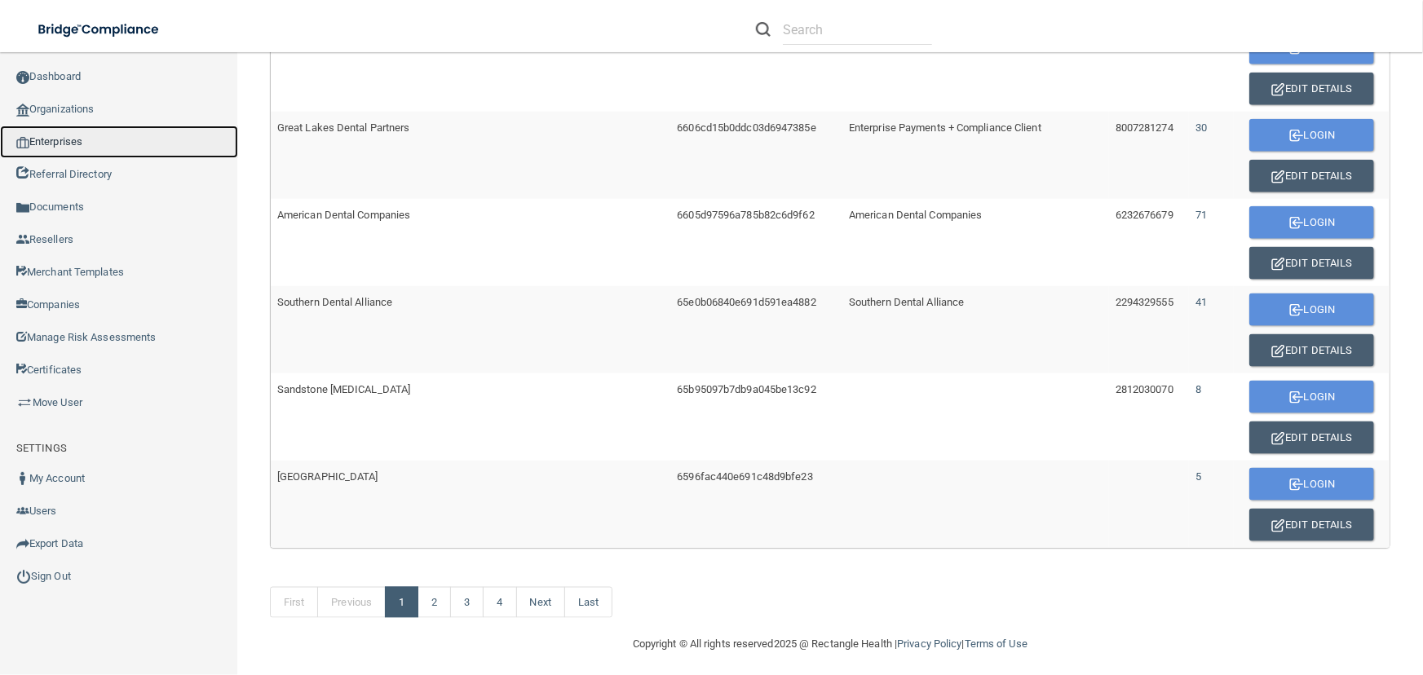
scroll to position [986, 0]
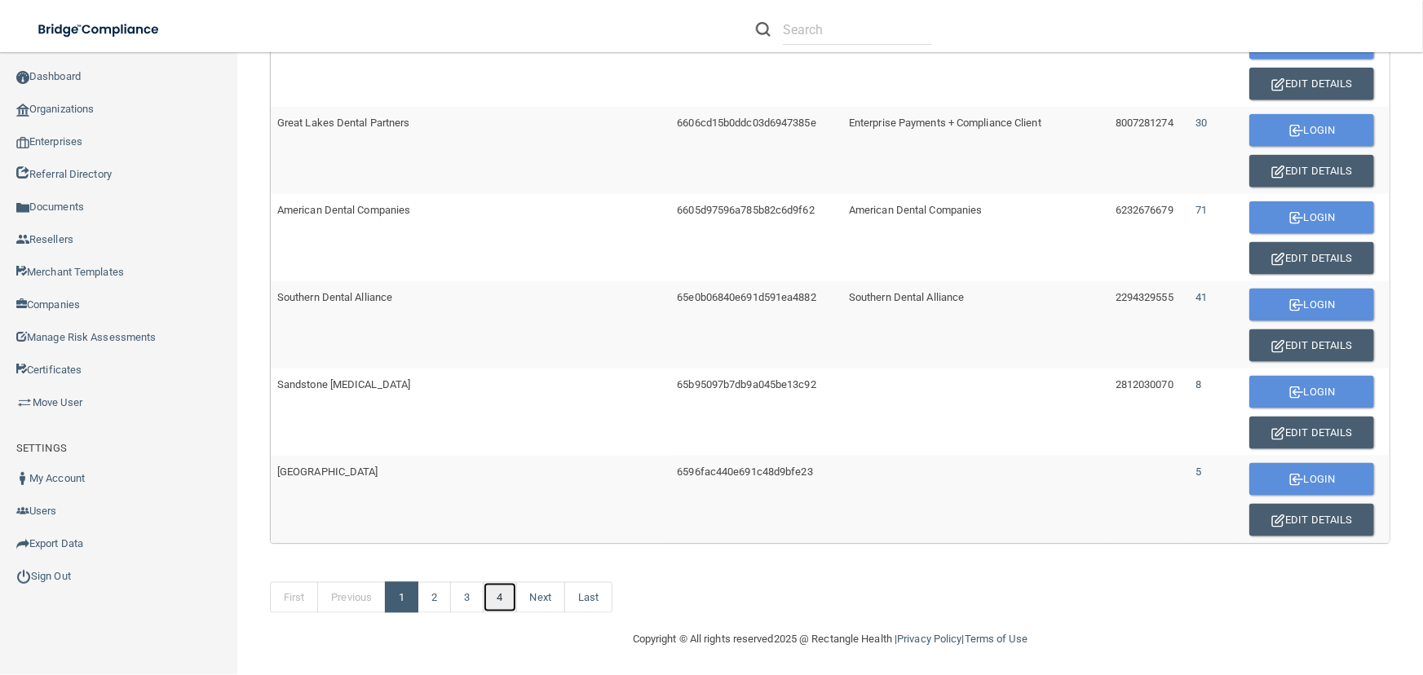
click at [498, 598] on link "4" at bounding box center [499, 597] width 33 height 31
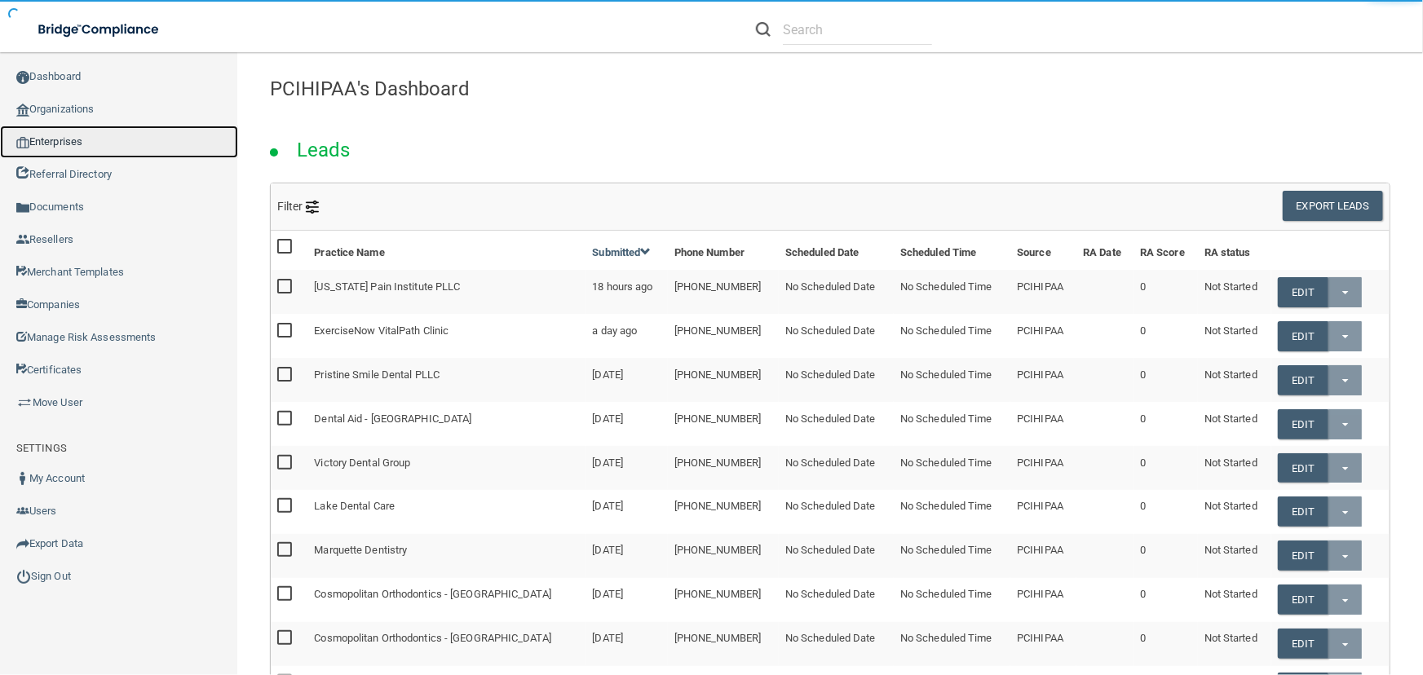
click at [131, 138] on link "Enterprises" at bounding box center [119, 142] width 238 height 33
click at [131, 137] on link "Enterprises" at bounding box center [119, 142] width 238 height 33
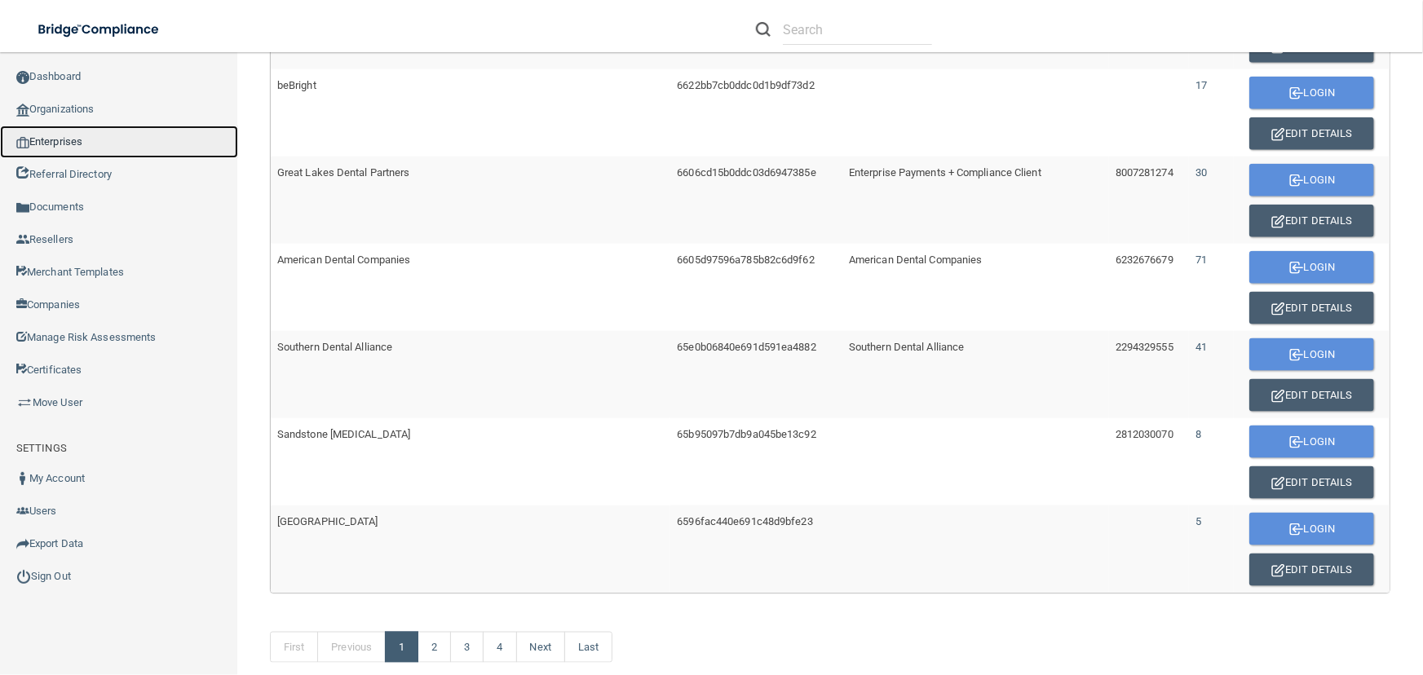
scroll to position [986, 0]
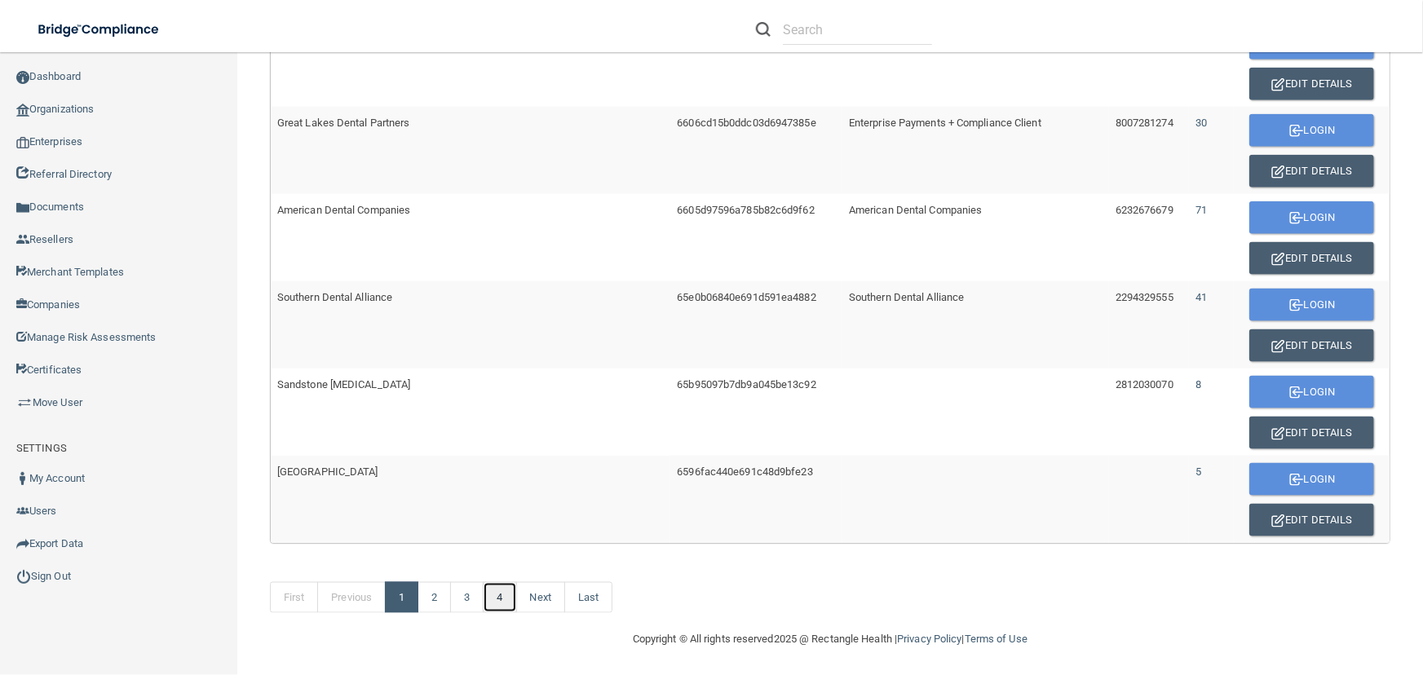
click at [505, 595] on link "4" at bounding box center [499, 597] width 33 height 31
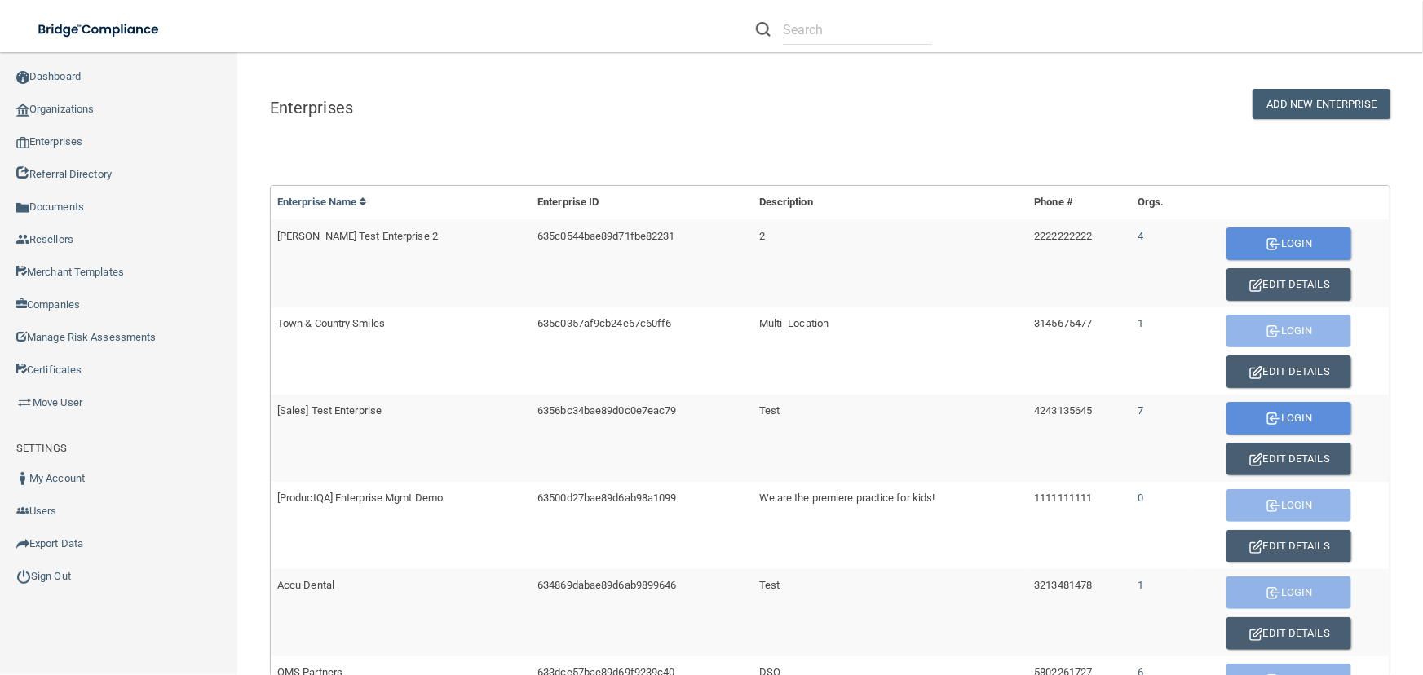
click at [900, 153] on div "Enterprises ADD NEW ENTERPRISE Enterprise Name Enterprise ID Description Phone …" at bounding box center [830, 669] width 1121 height 1161
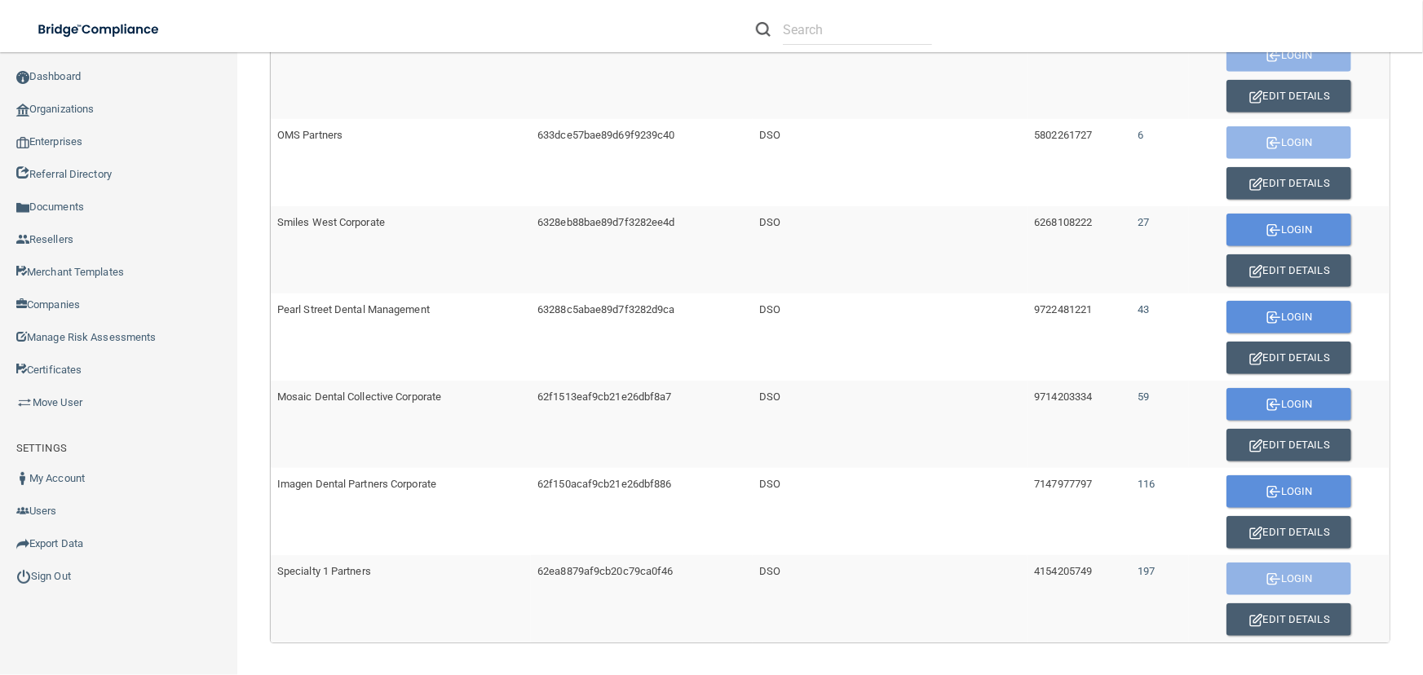
scroll to position [637, 0]
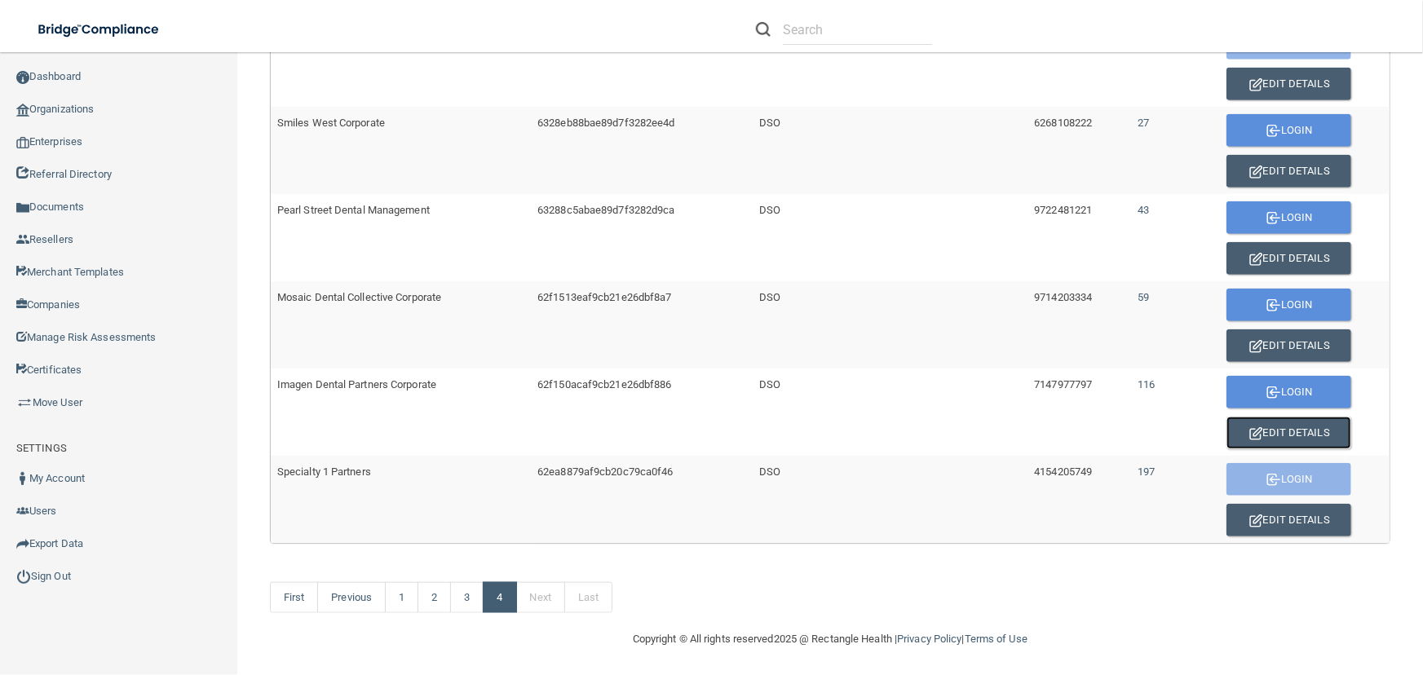
click at [1276, 433] on button "Edit Details" at bounding box center [1289, 433] width 125 height 33
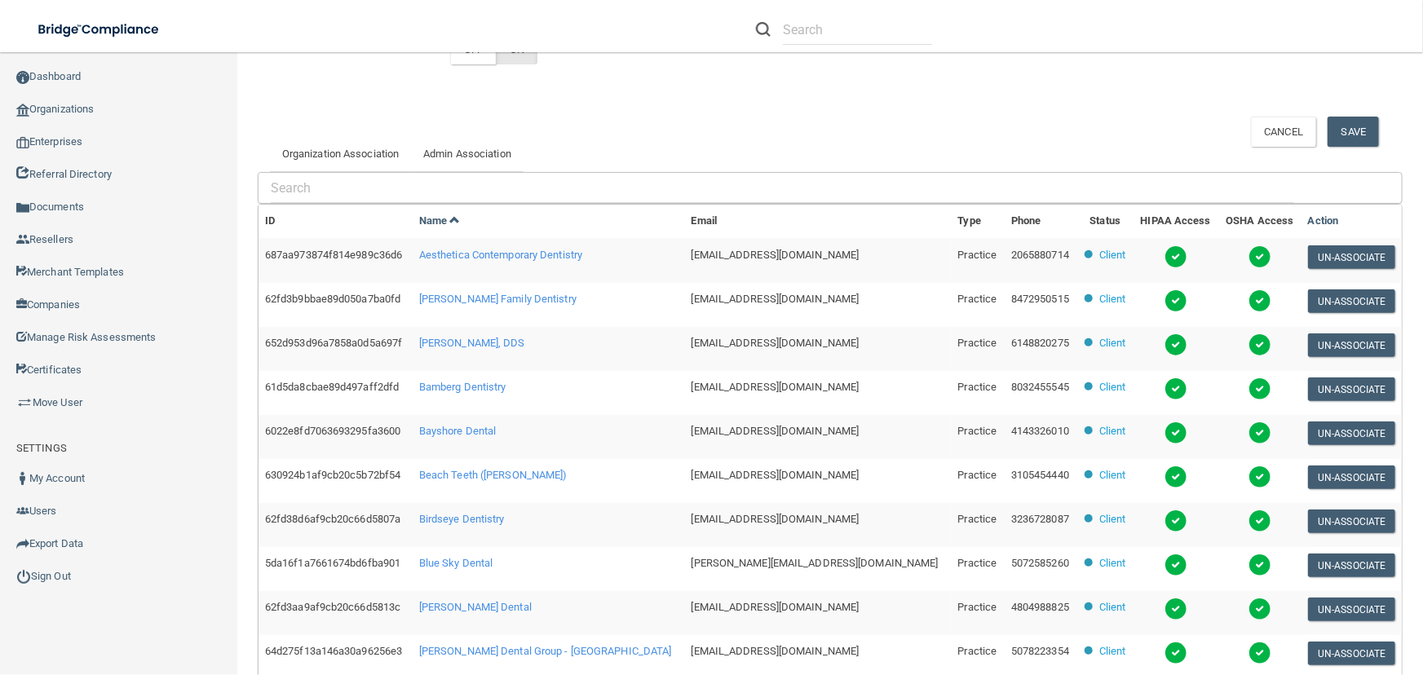
scroll to position [471, 0]
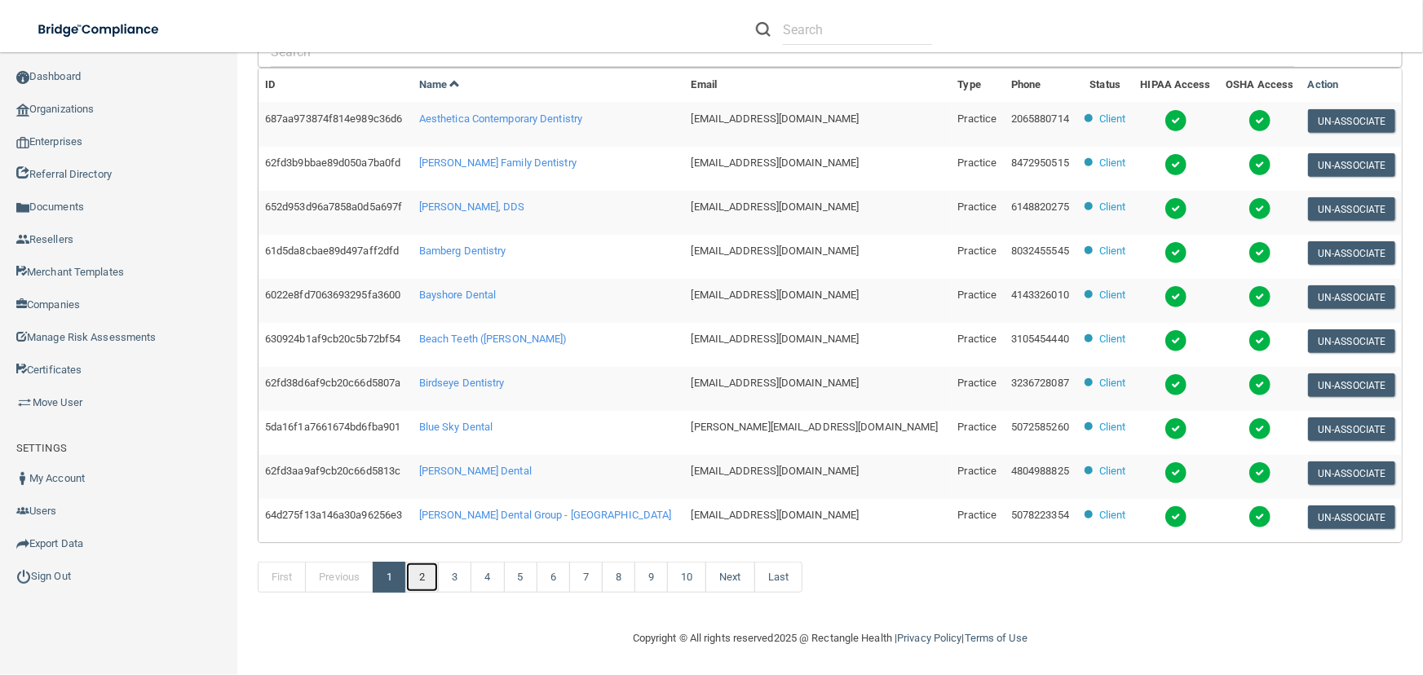
click at [432, 573] on link "2" at bounding box center [421, 577] width 33 height 31
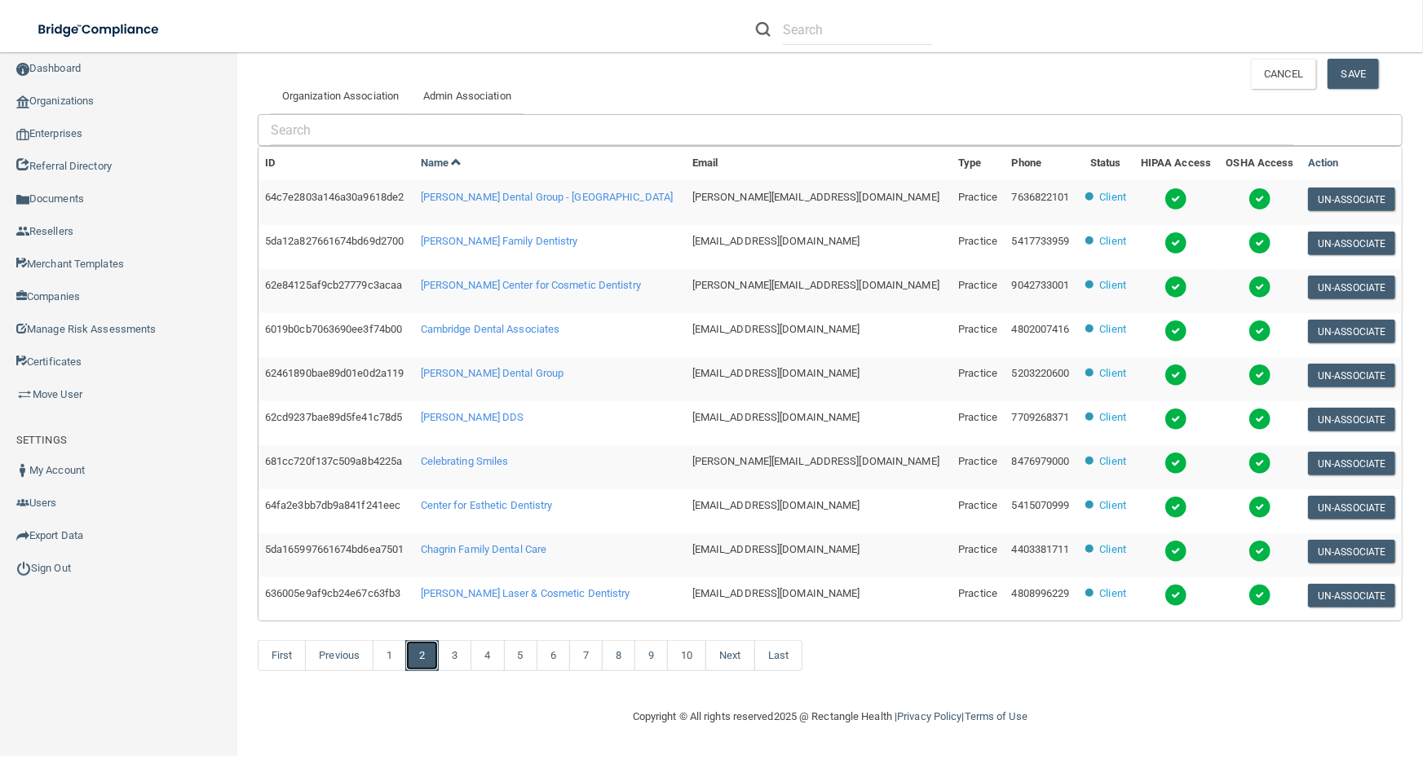
scroll to position [382, 0]
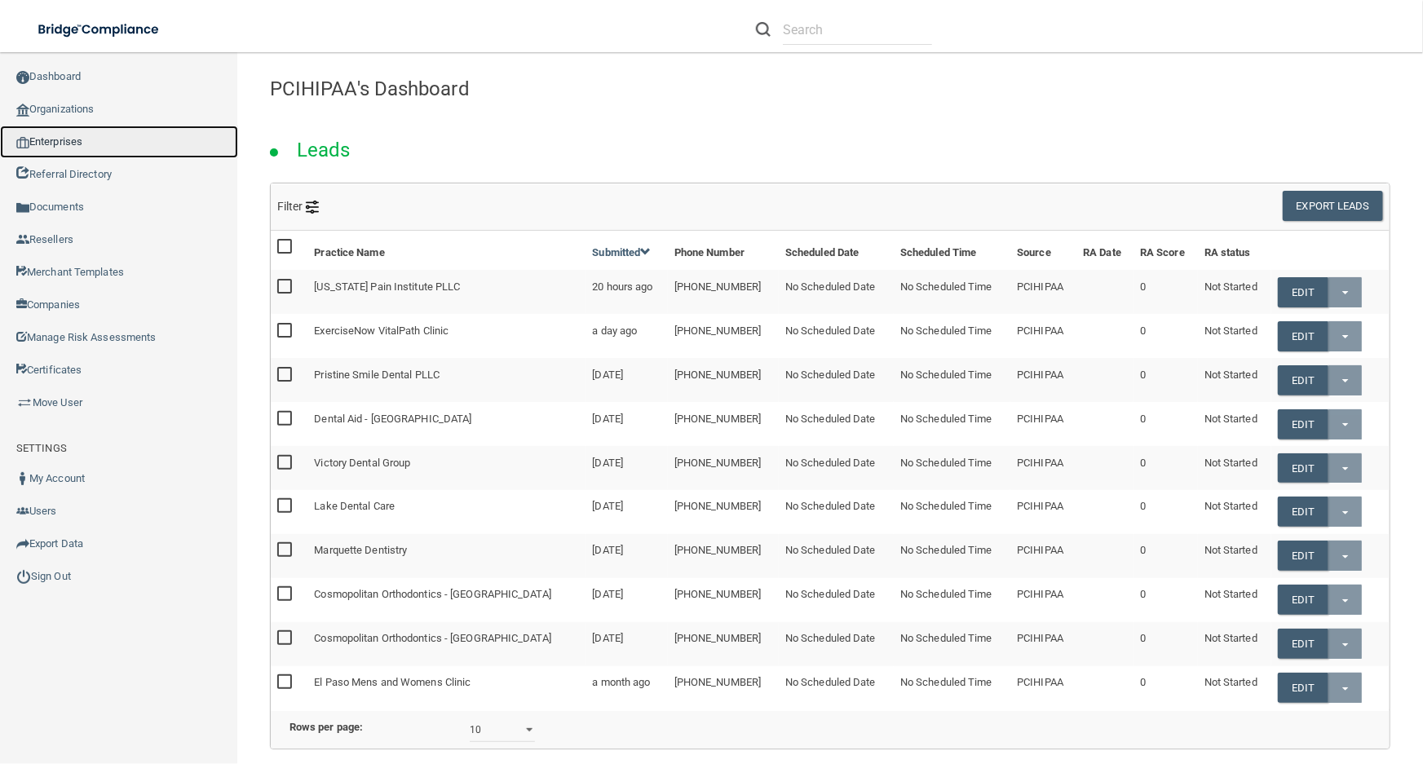
click at [99, 151] on link "Enterprises" at bounding box center [119, 142] width 238 height 33
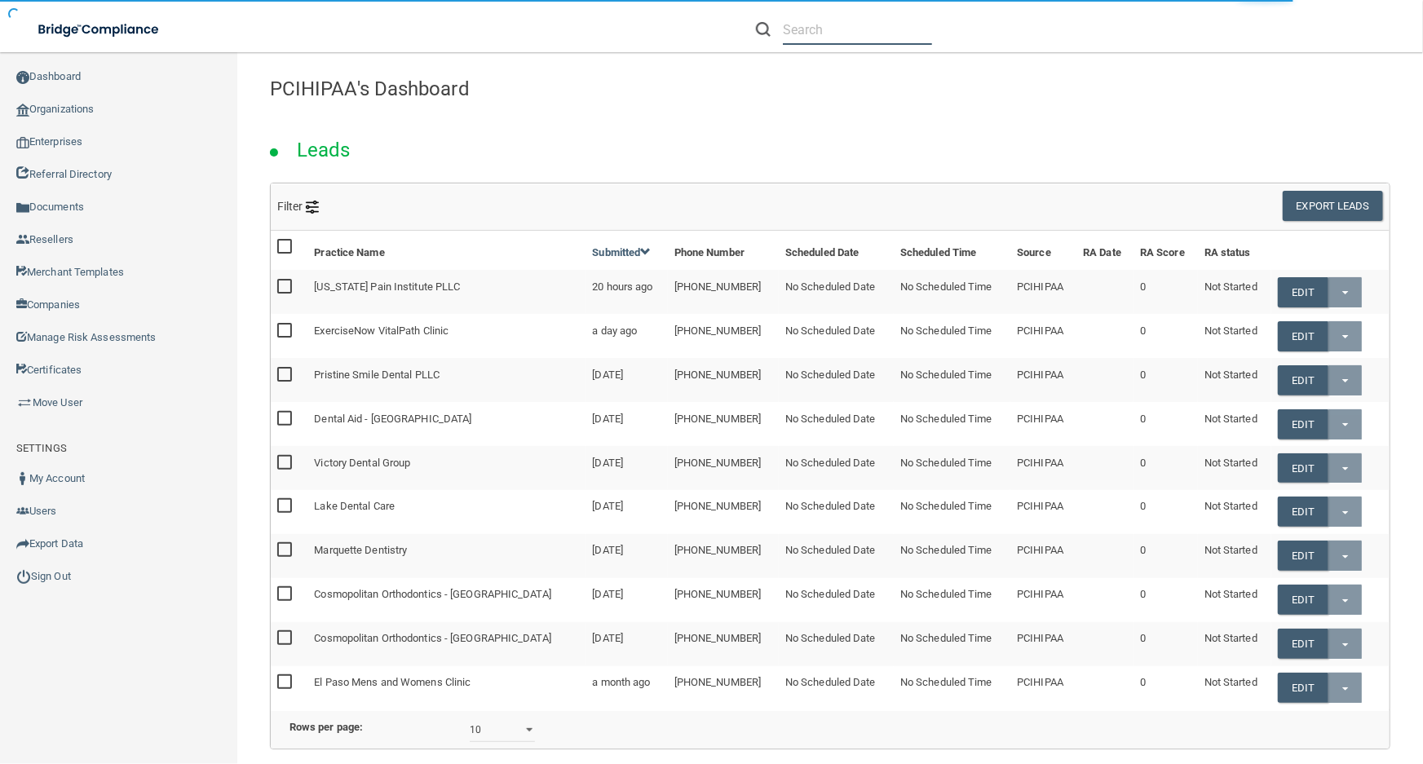
click at [876, 28] on input "text" at bounding box center [857, 30] width 149 height 30
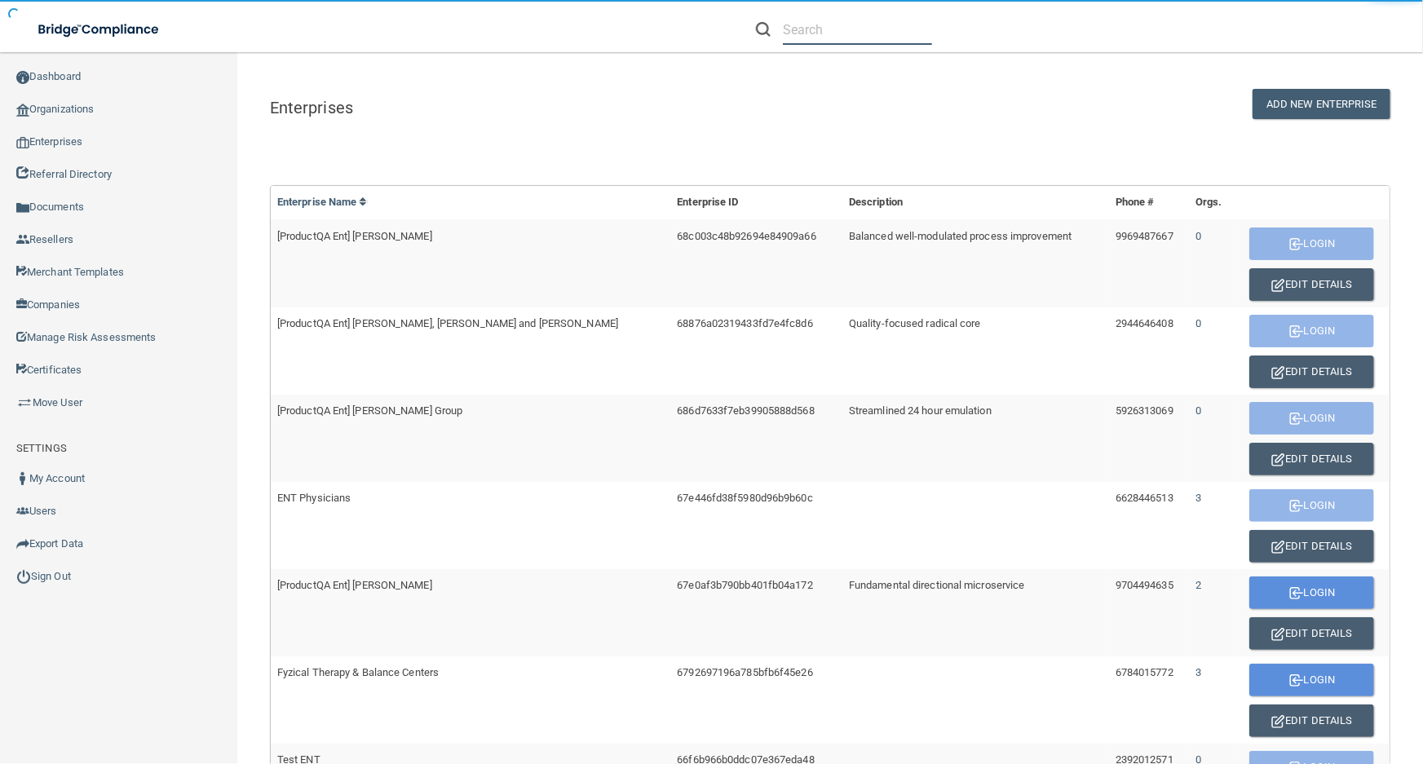
paste input "[PERSON_NAME] DDS"
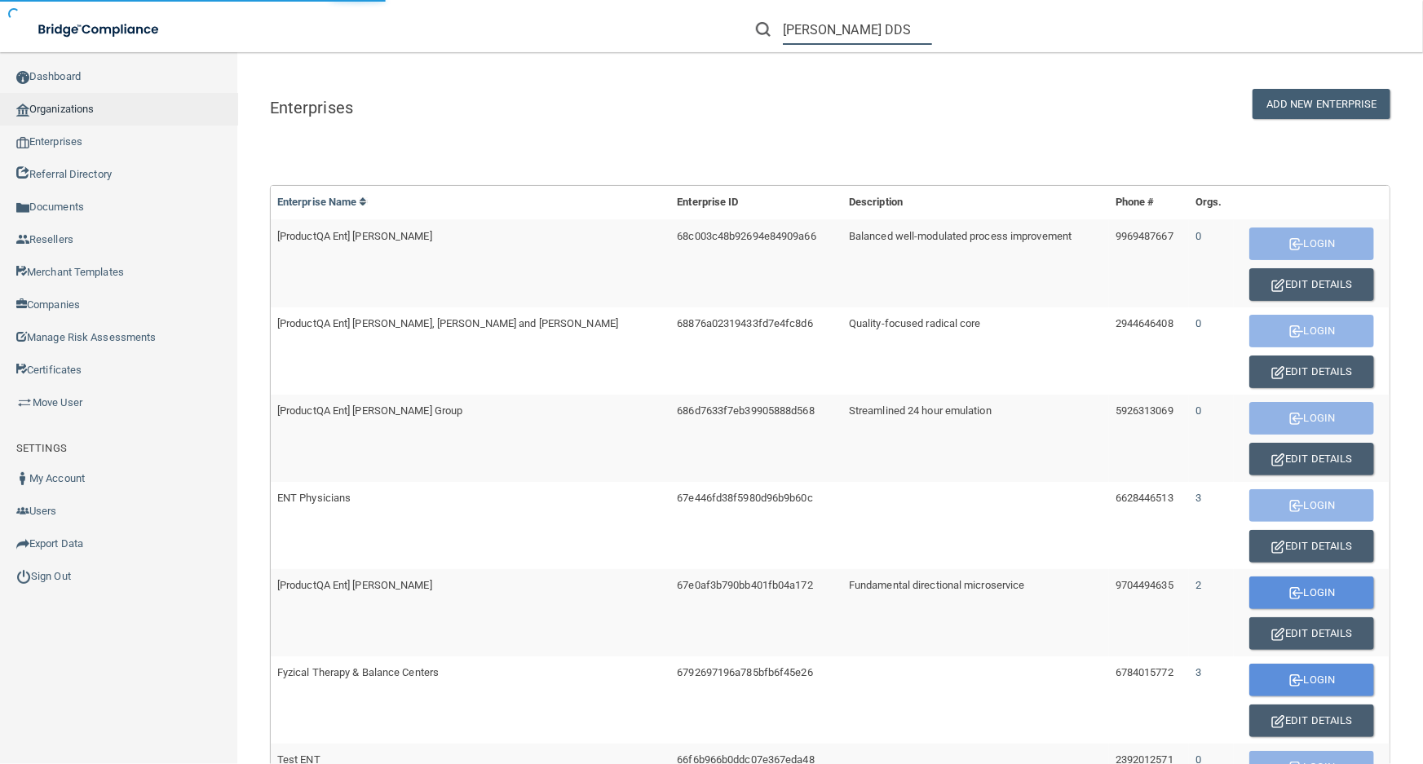
type input "[PERSON_NAME] DDS"
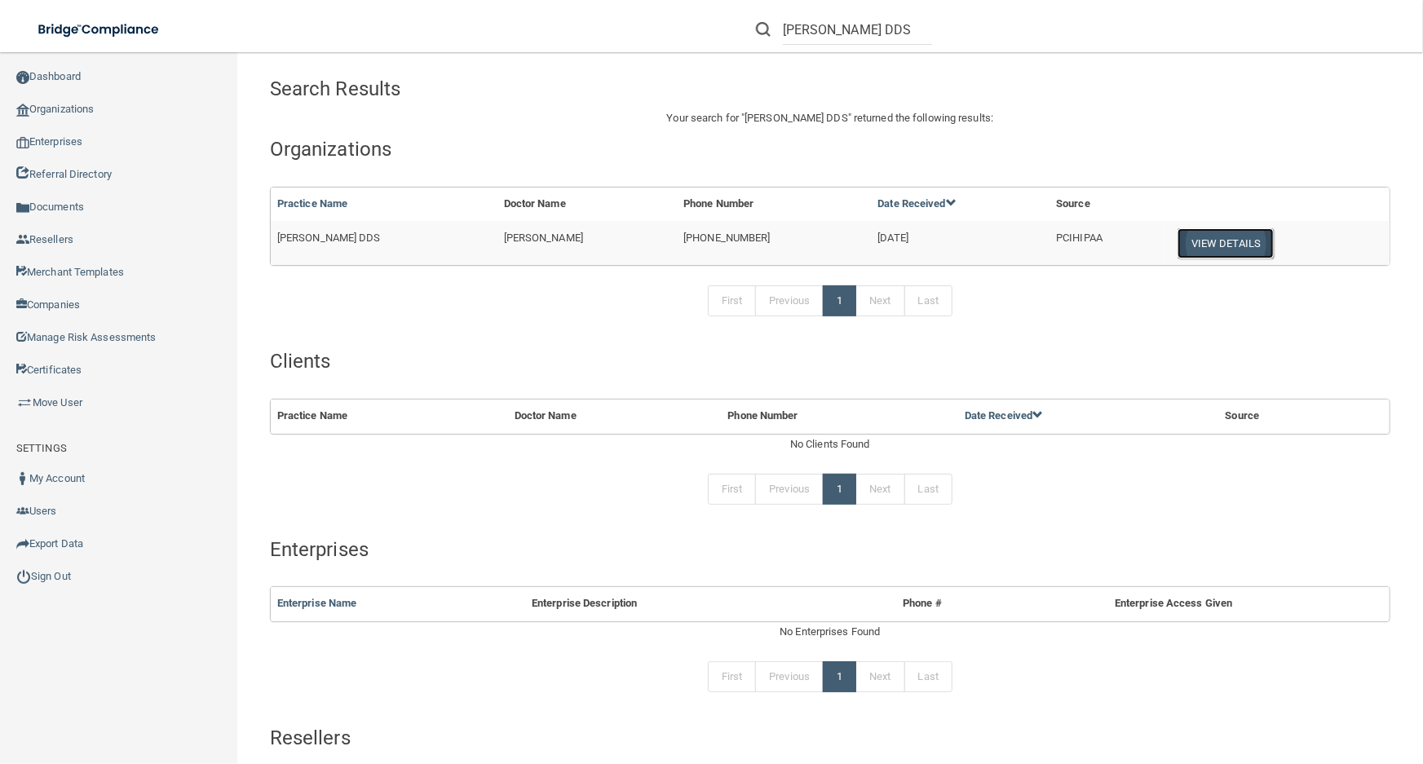
click at [1224, 245] on button "View Details" at bounding box center [1226, 243] width 96 height 30
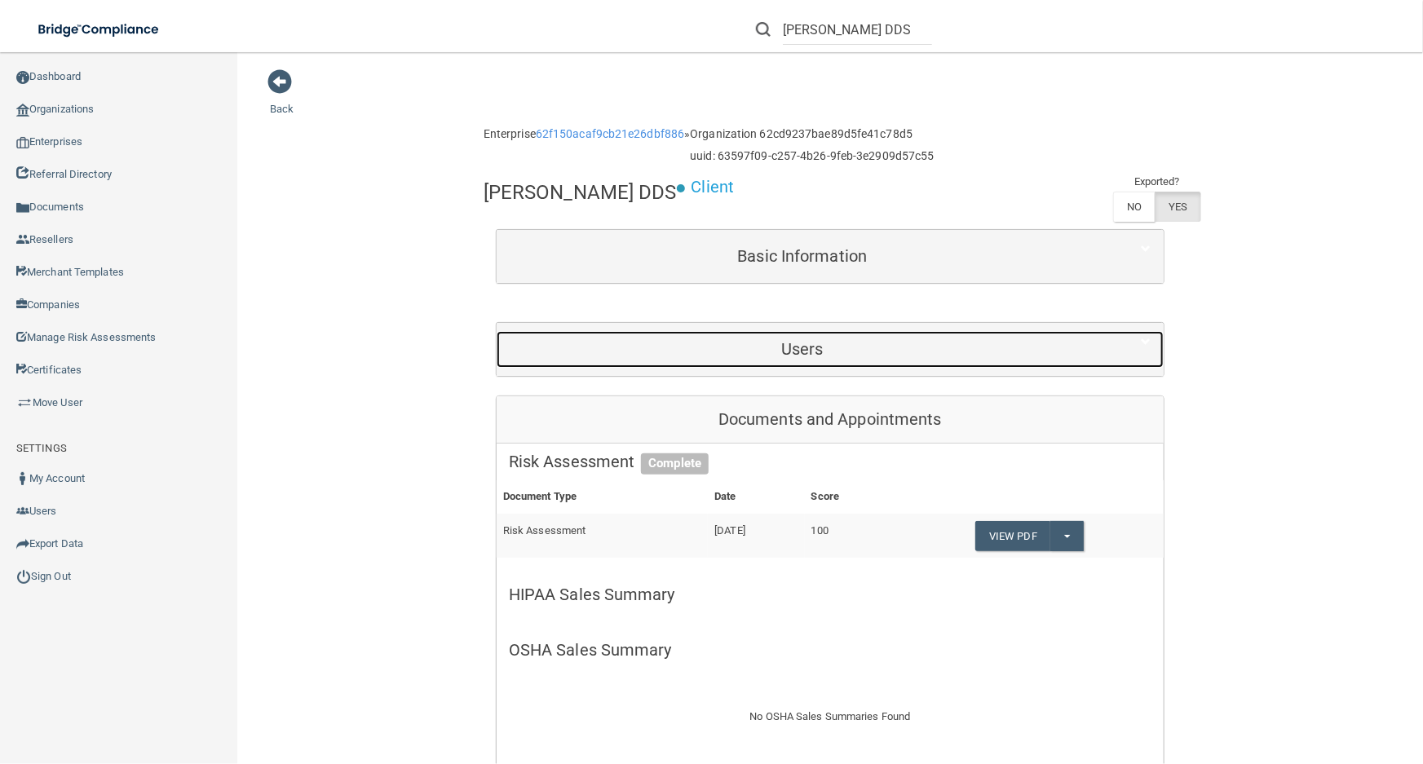
click at [824, 343] on h5 "Users" at bounding box center [802, 349] width 587 height 18
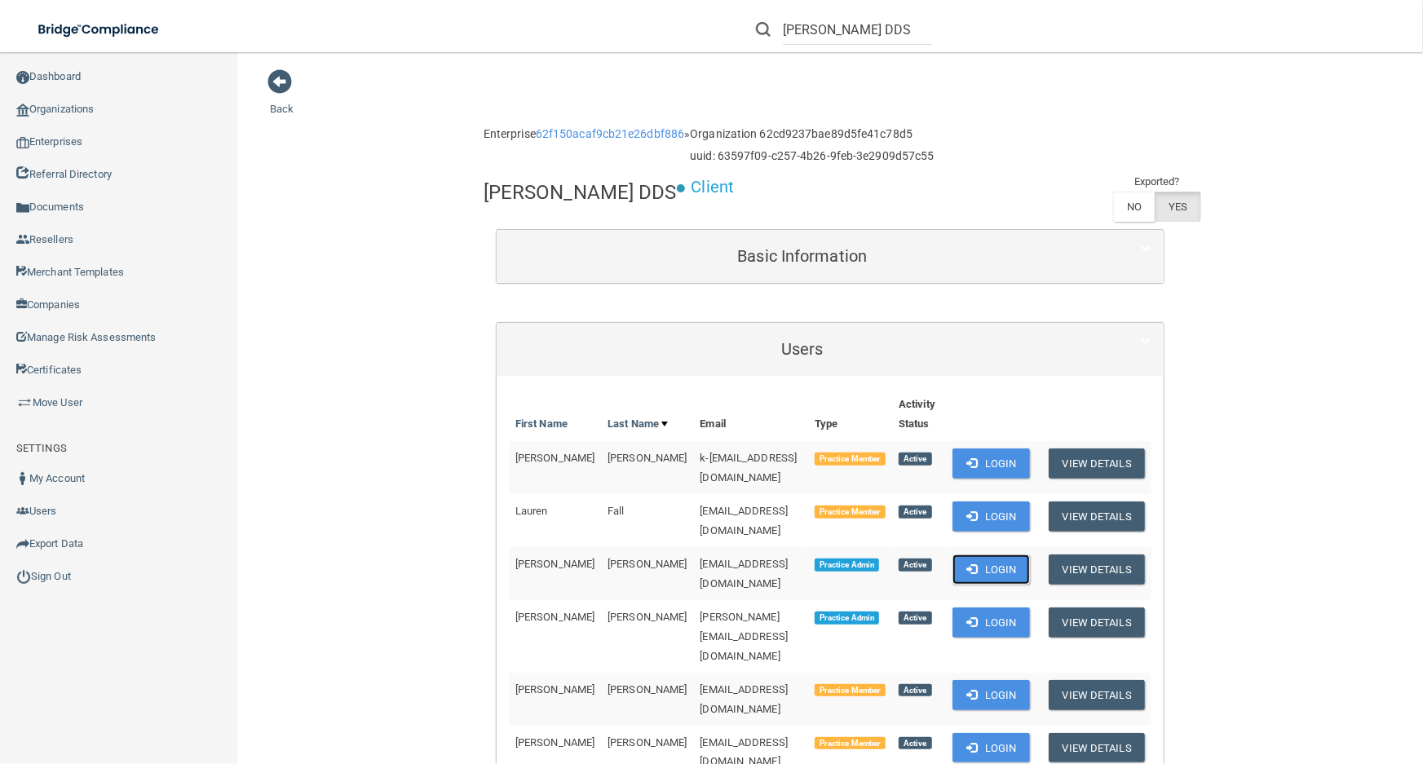
click at [977, 555] on button "Login" at bounding box center [991, 570] width 77 height 30
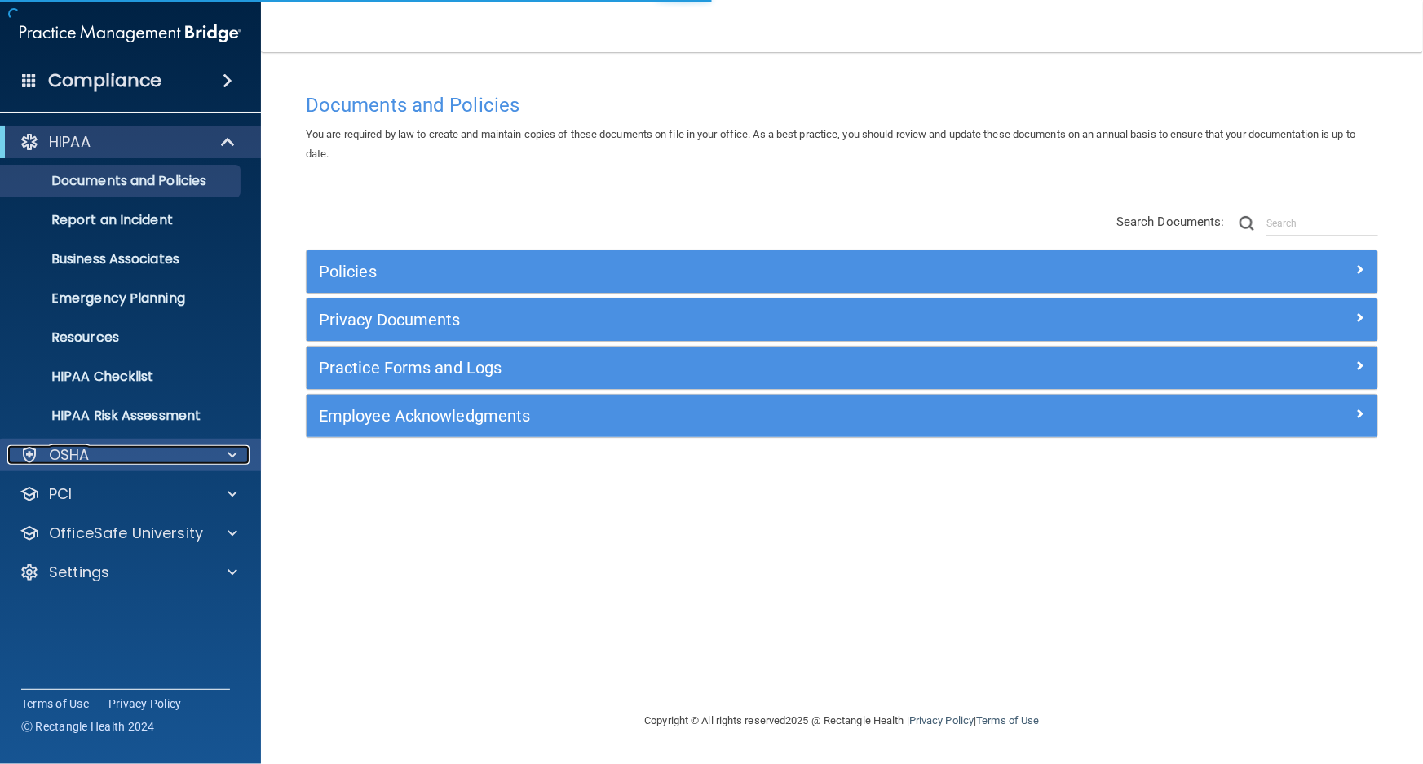
click at [131, 457] on div "OSHA" at bounding box center [108, 455] width 202 height 20
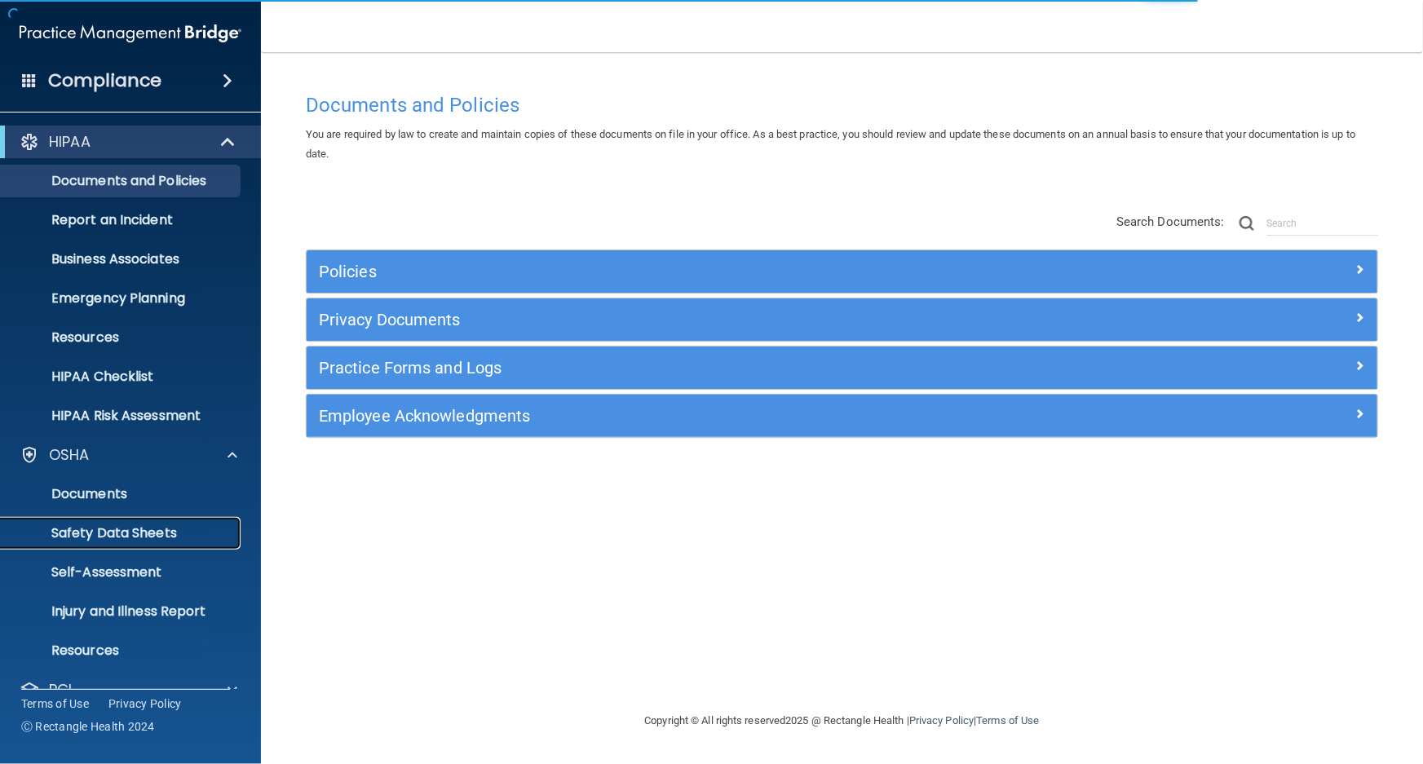
click at [166, 523] on link "Safety Data Sheets" at bounding box center [112, 533] width 257 height 33
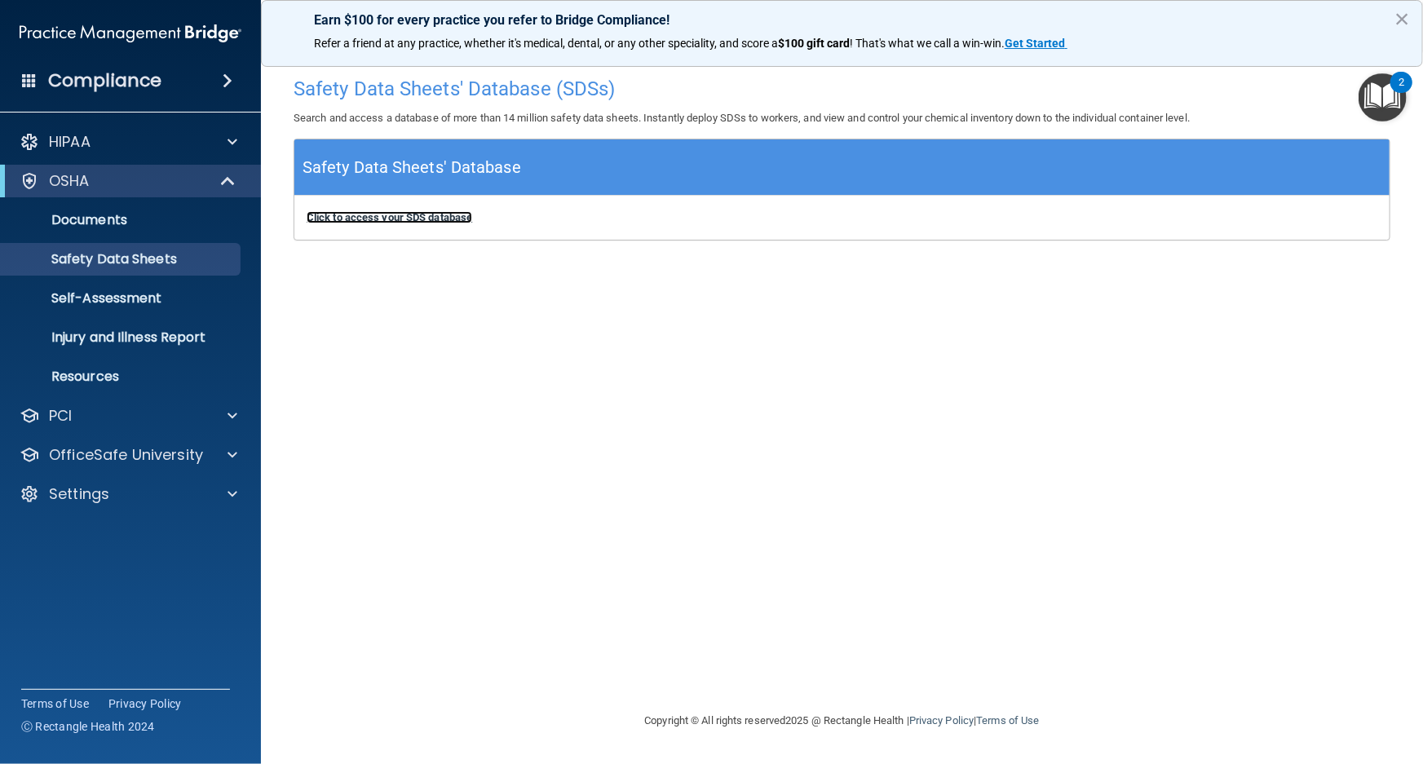
click at [408, 222] on b "Click to access your SDS database" at bounding box center [390, 217] width 166 height 12
